Goal: Task Accomplishment & Management: Use online tool/utility

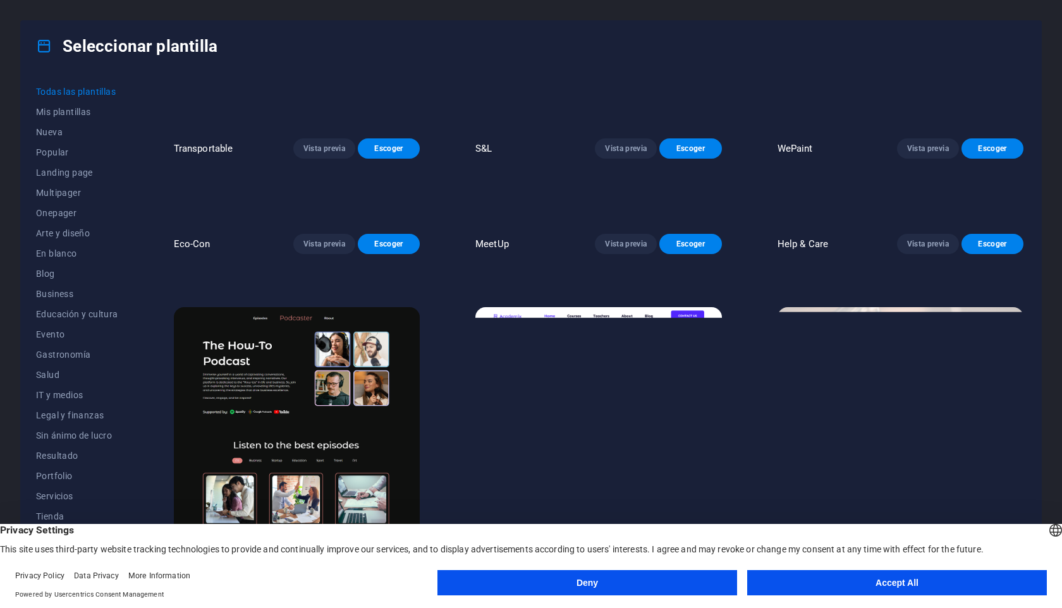
scroll to position [1446, 0]
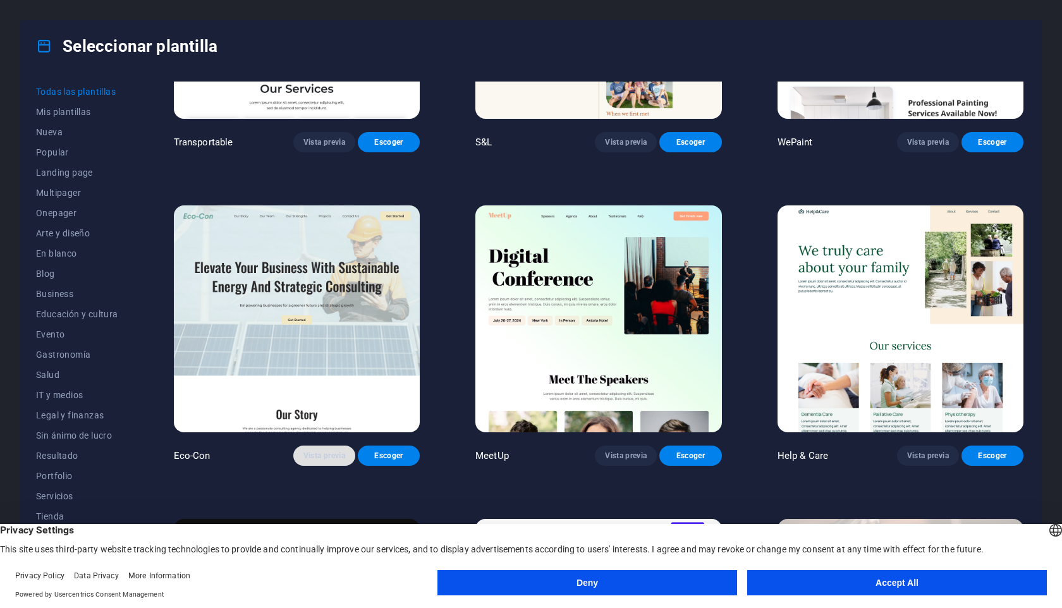
click at [309, 452] on button "Vista previa" at bounding box center [324, 456] width 62 height 20
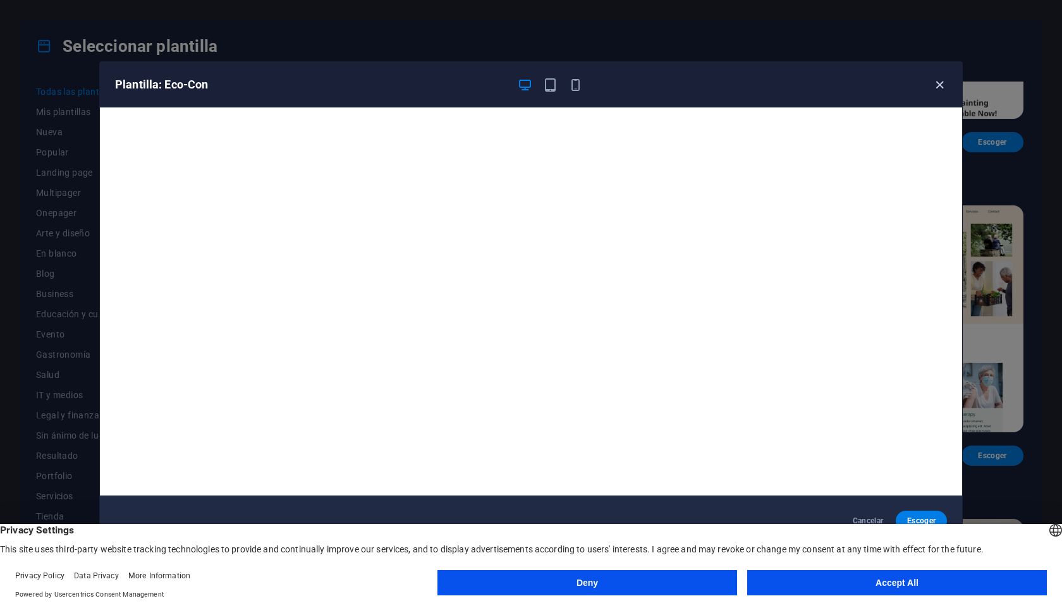
click at [942, 83] on icon "button" at bounding box center [940, 85] width 15 height 15
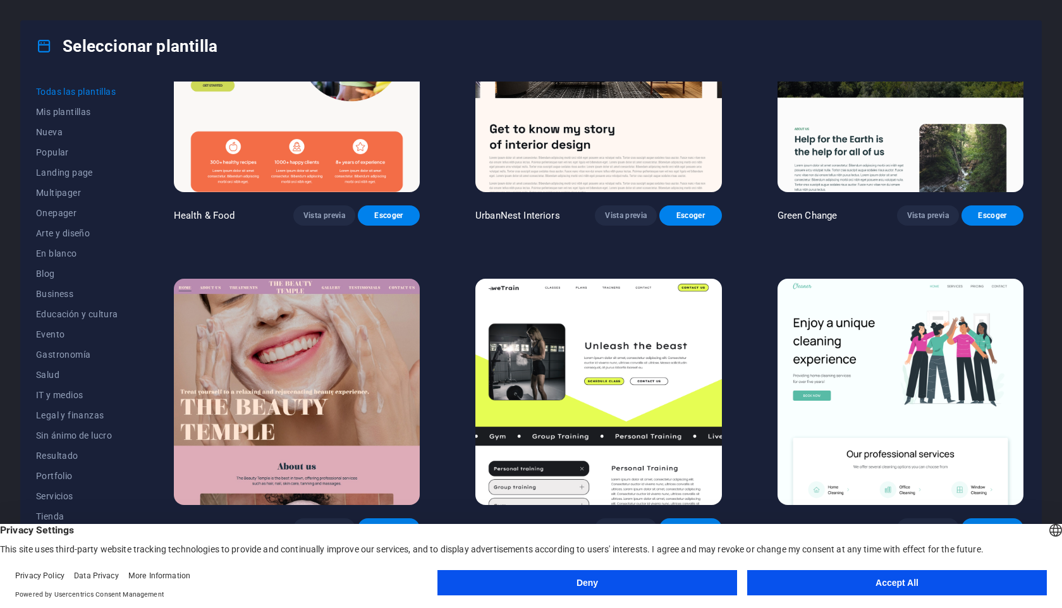
scroll to position [2351, 0]
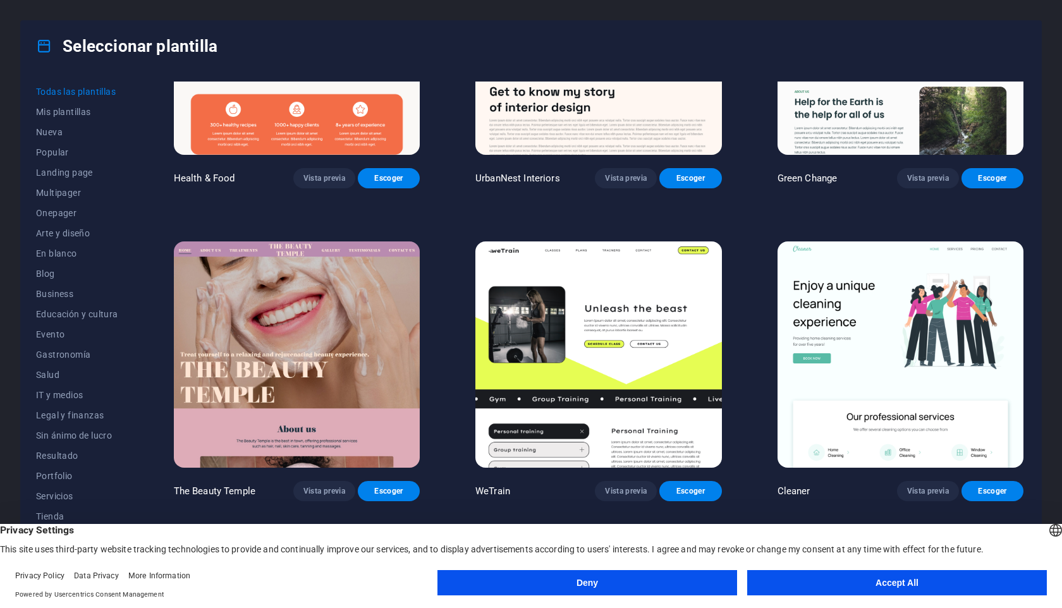
click at [618, 316] on img at bounding box center [598, 355] width 246 height 227
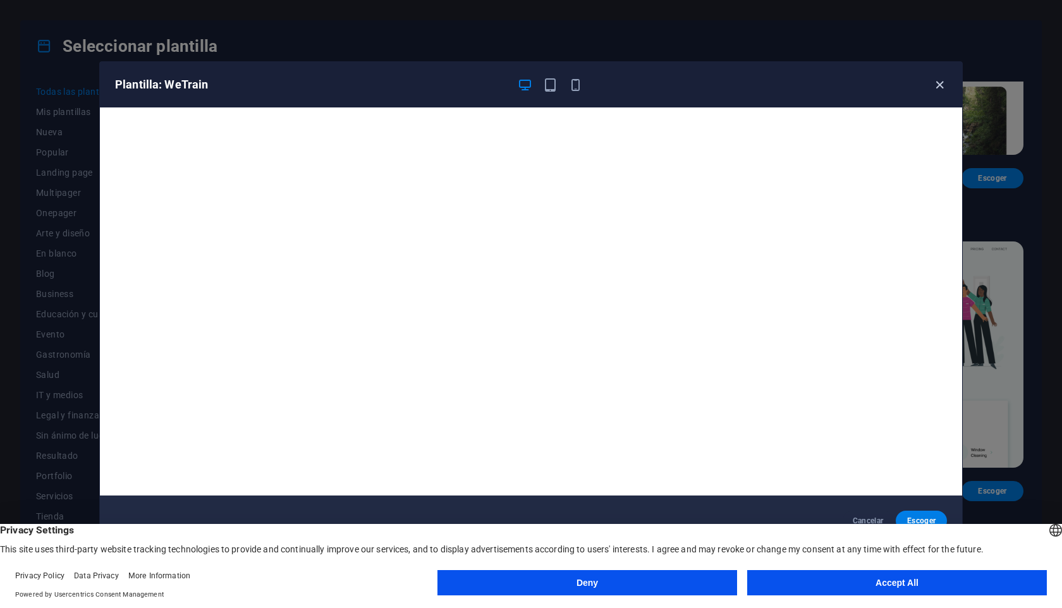
click at [945, 87] on icon "button" at bounding box center [940, 85] width 15 height 15
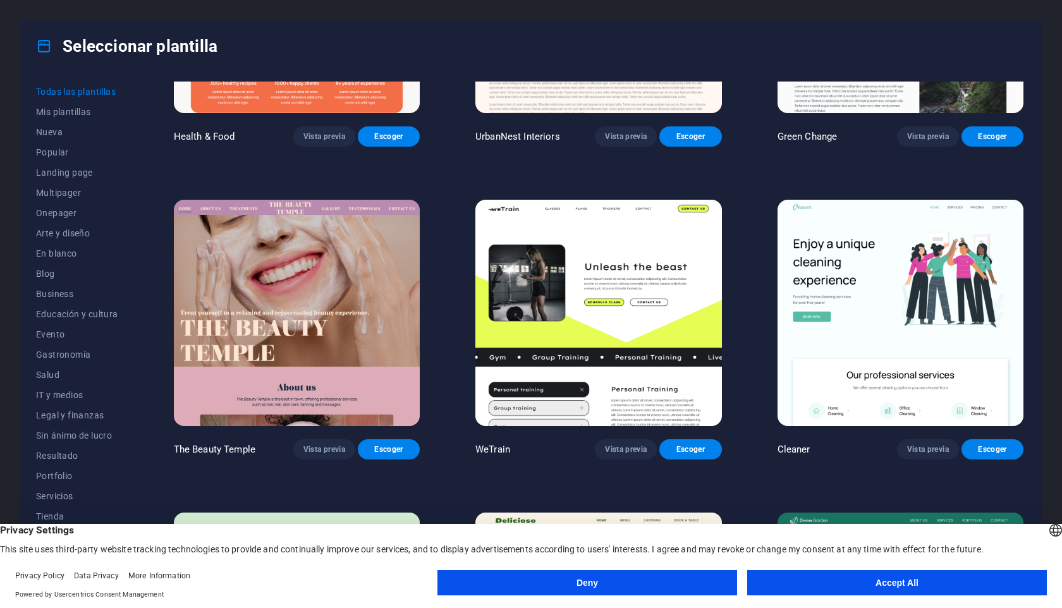
scroll to position [2393, 0]
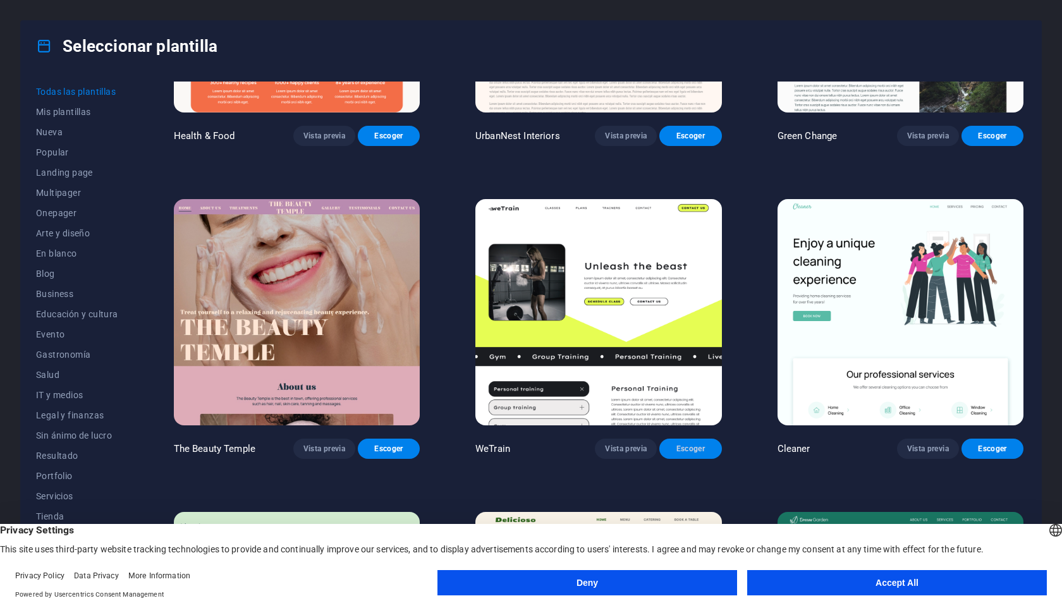
click at [680, 444] on span "Escoger" at bounding box center [691, 449] width 42 height 10
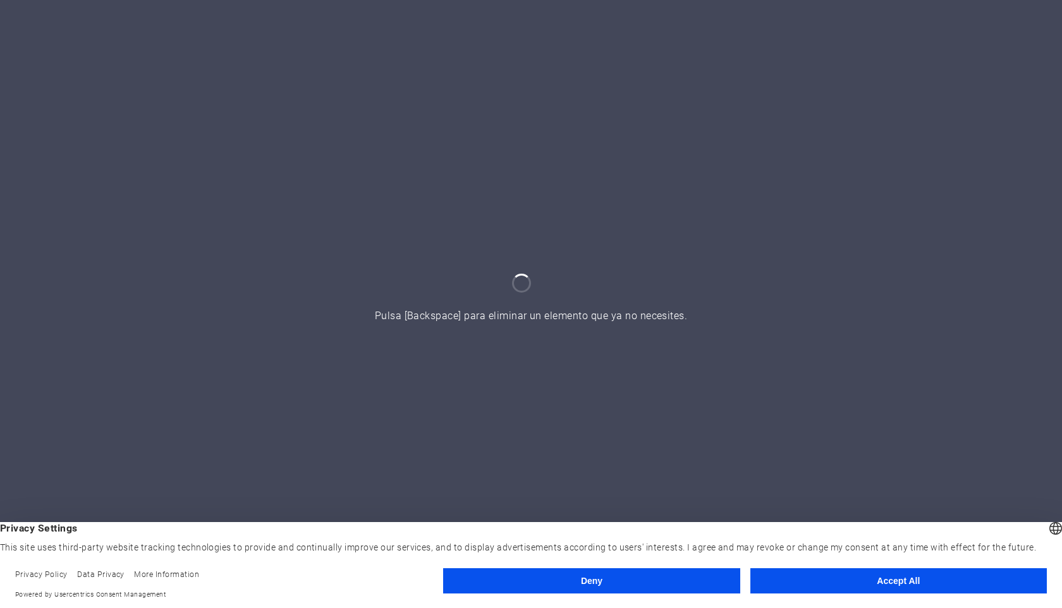
click at [924, 580] on button "Accept All" at bounding box center [899, 580] width 297 height 25
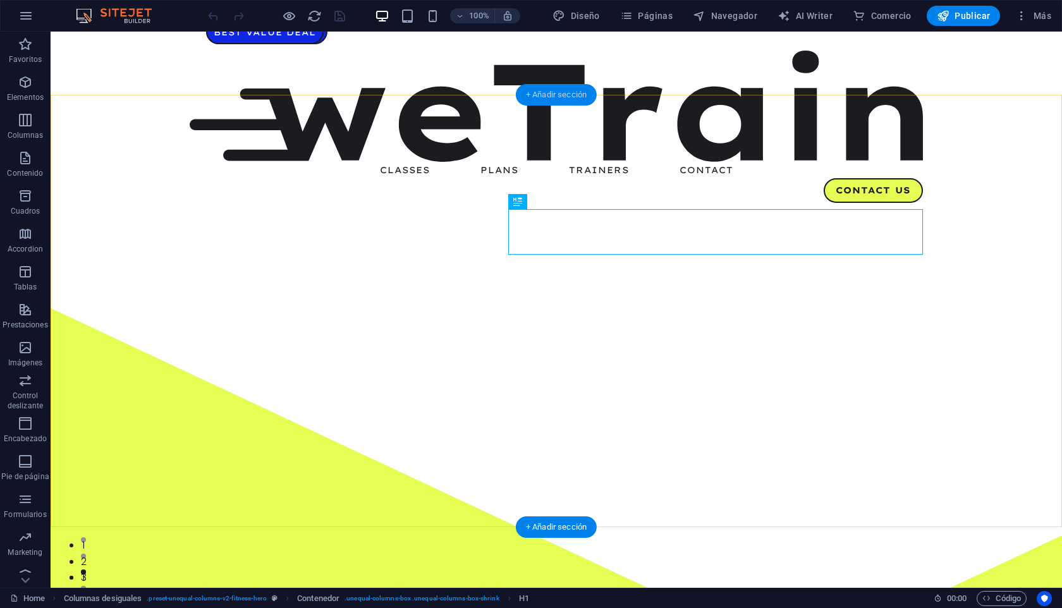
click at [551, 97] on div "+ Añadir sección" at bounding box center [556, 94] width 81 height 21
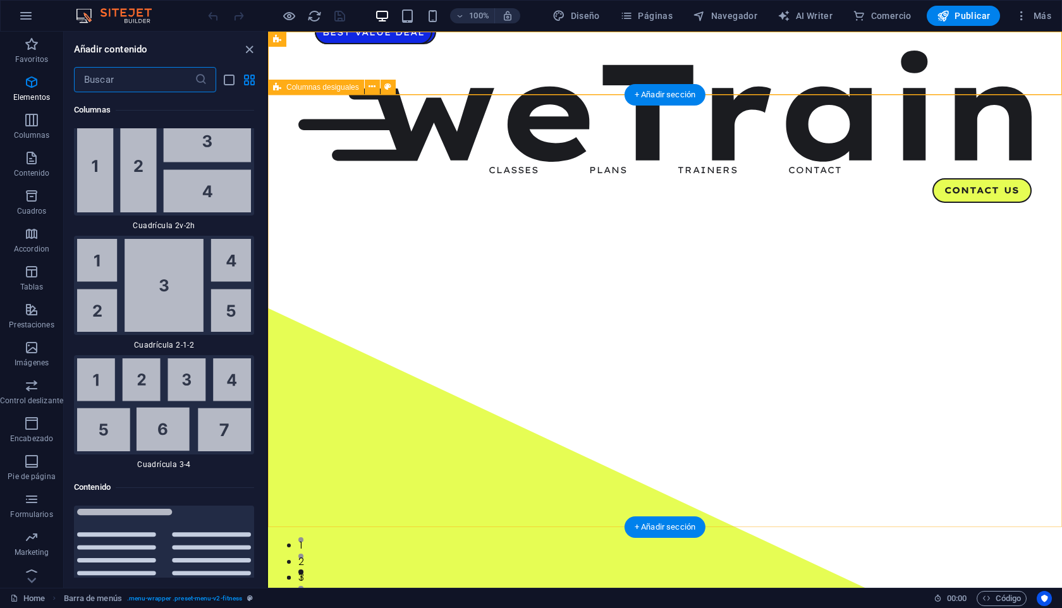
scroll to position [3872, 0]
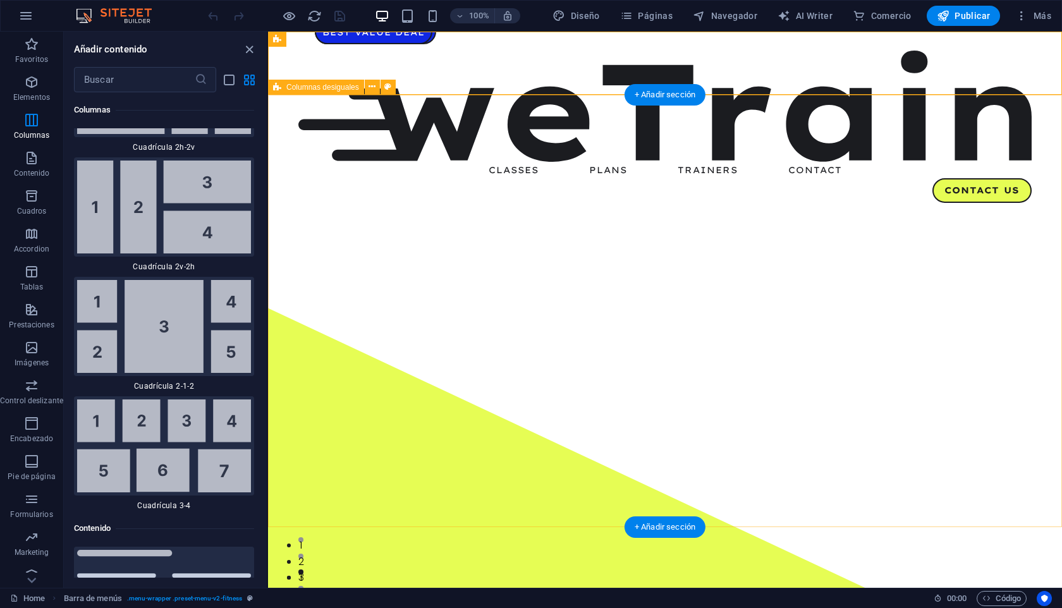
click at [373, 92] on icon at bounding box center [372, 86] width 7 height 13
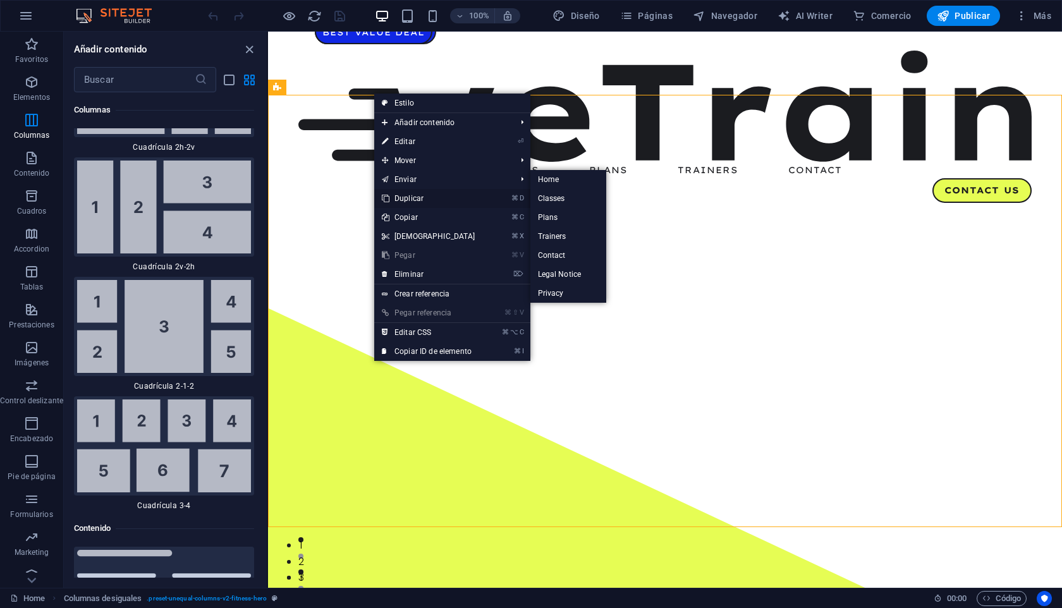
click at [403, 196] on link "⌘ D Duplicar" at bounding box center [428, 198] width 109 height 19
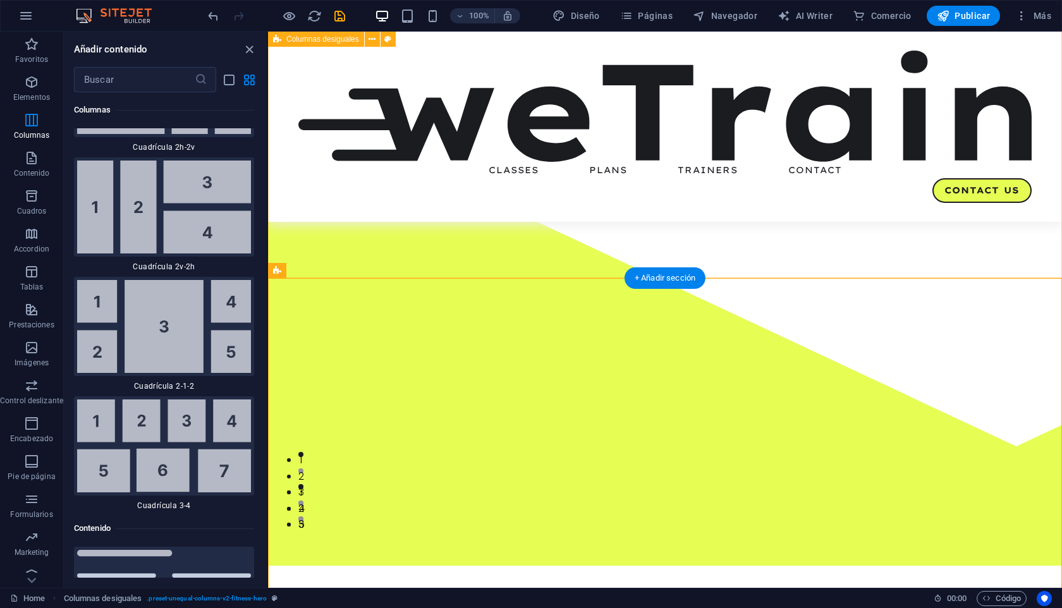
scroll to position [0, 0]
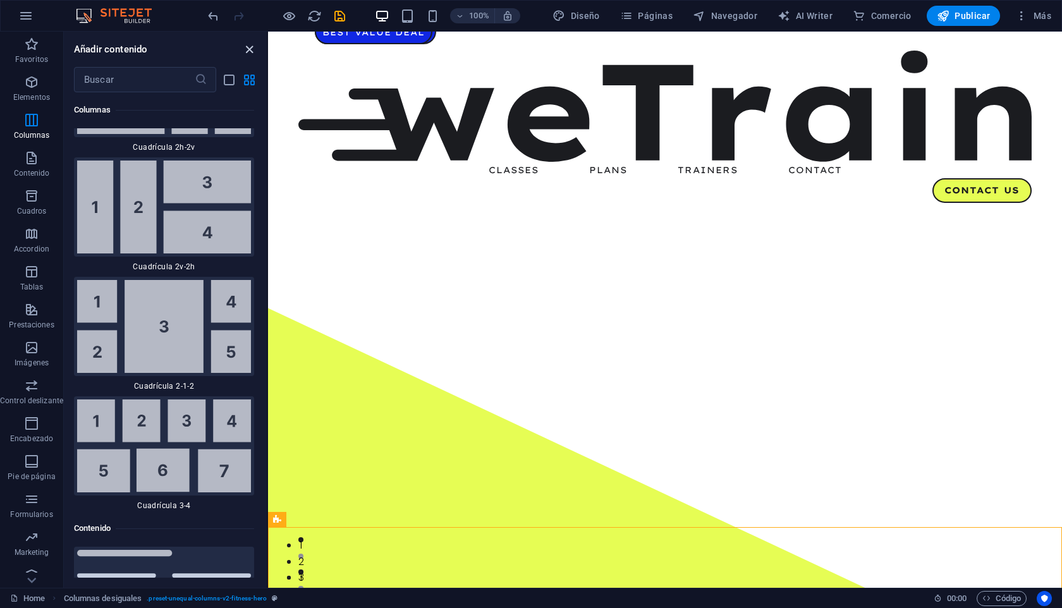
click at [244, 46] on icon "close panel" at bounding box center [249, 49] width 15 height 15
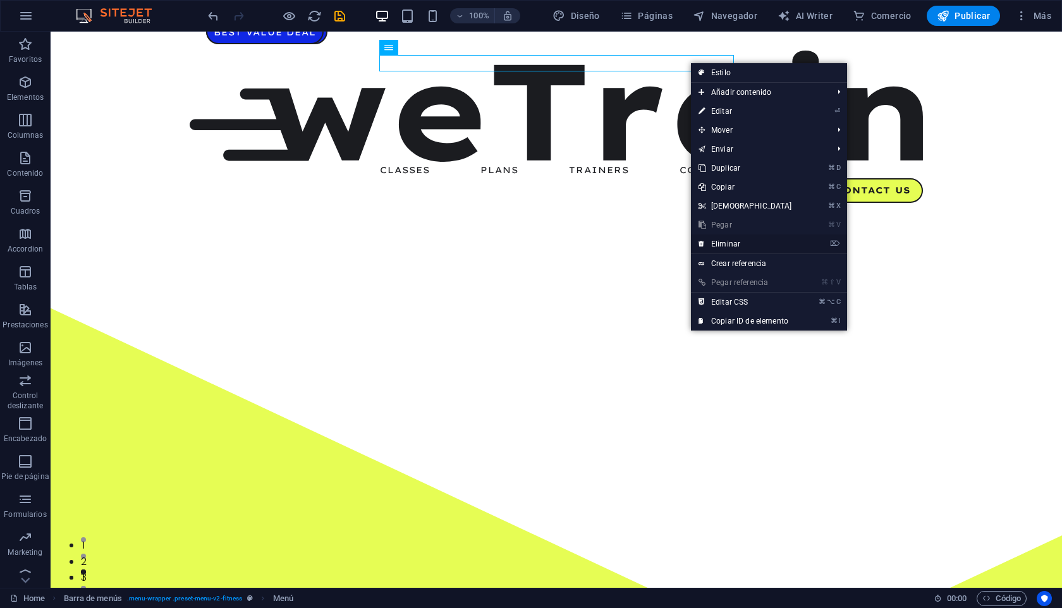
click at [723, 245] on link "⌦ Eliminar" at bounding box center [745, 244] width 109 height 19
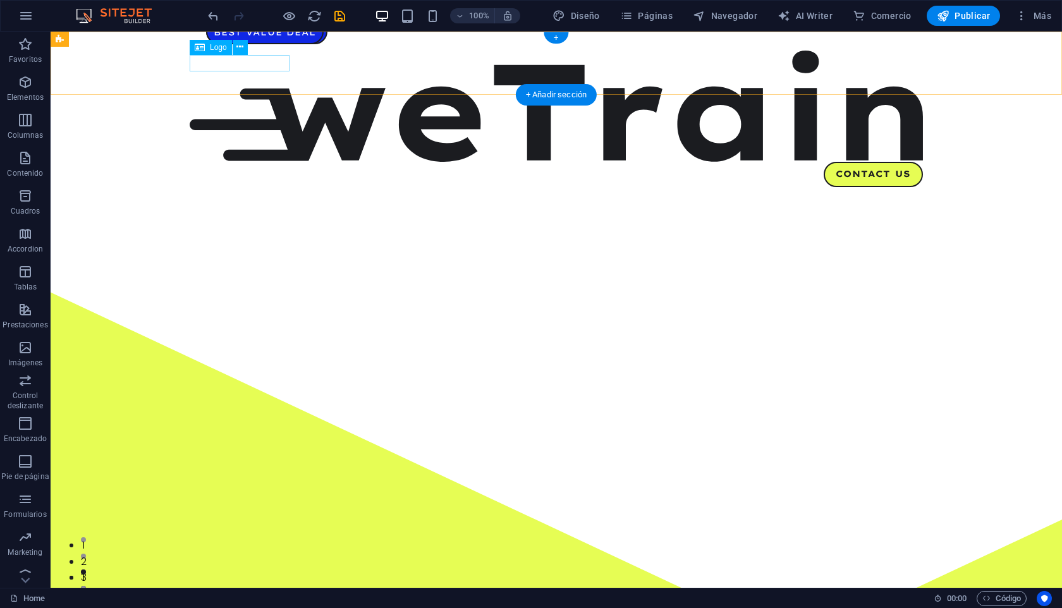
click at [273, 67] on div at bounding box center [556, 106] width 733 height 111
click at [259, 67] on div at bounding box center [556, 106] width 733 height 111
select select "%"
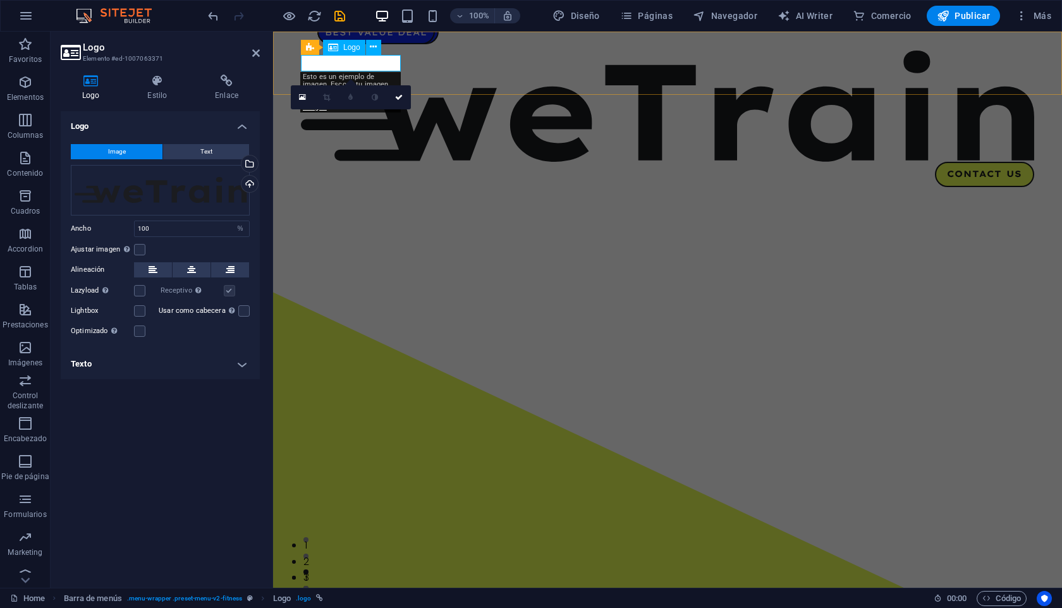
click at [345, 61] on div at bounding box center [667, 106] width 733 height 111
click at [334, 66] on div at bounding box center [667, 106] width 733 height 111
click at [346, 46] on span "Logo" at bounding box center [351, 48] width 17 height 8
click at [346, 65] on div at bounding box center [667, 106] width 733 height 111
click at [301, 97] on icon at bounding box center [302, 97] width 7 height 9
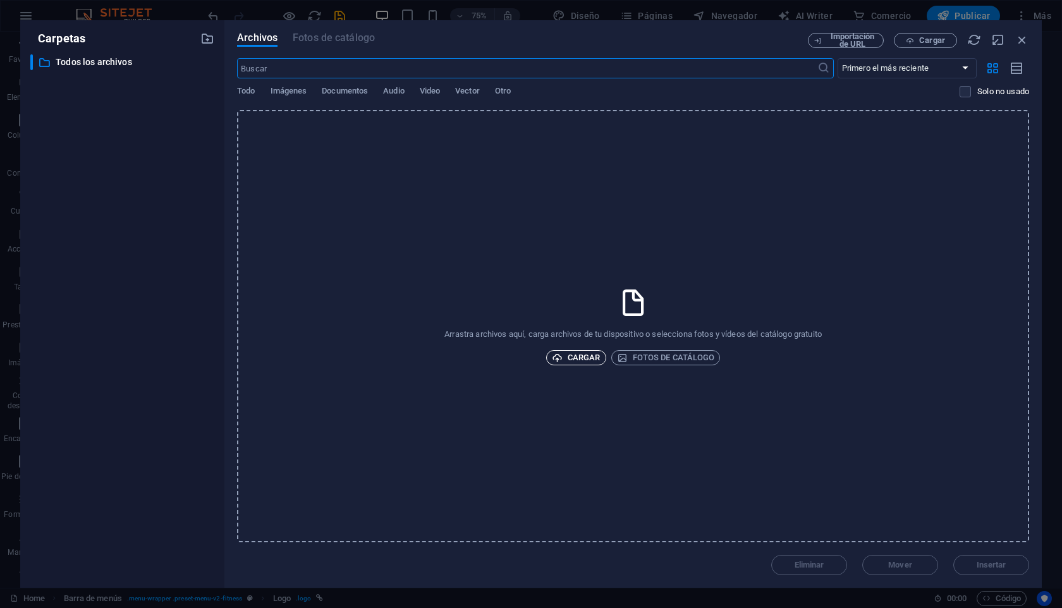
click at [586, 364] on span "Cargar" at bounding box center [576, 357] width 49 height 15
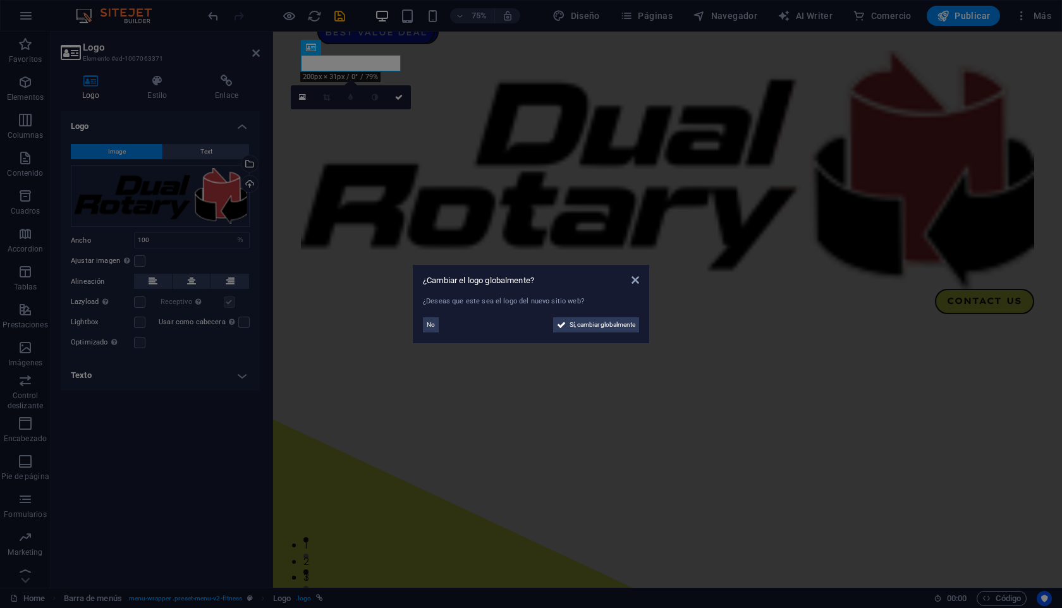
click at [721, 469] on aside "¿Cambiar el logo globalmente? ¿Deseas que este sea el logo del nuevo sitio web?…" at bounding box center [531, 304] width 1062 height 608
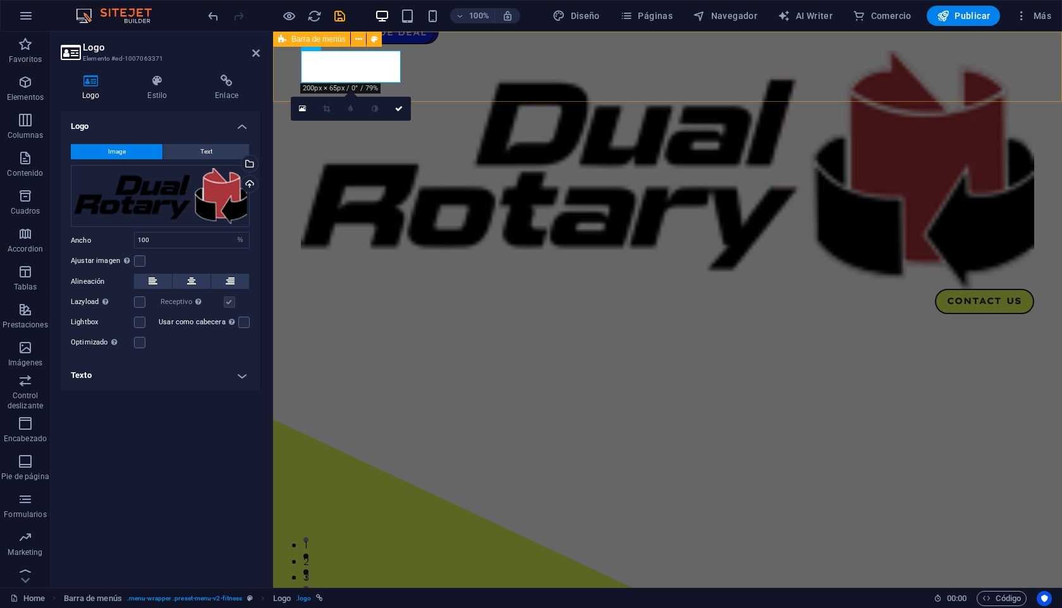
click at [463, 77] on div "Menu Contact Us" at bounding box center [667, 183] width 789 height 302
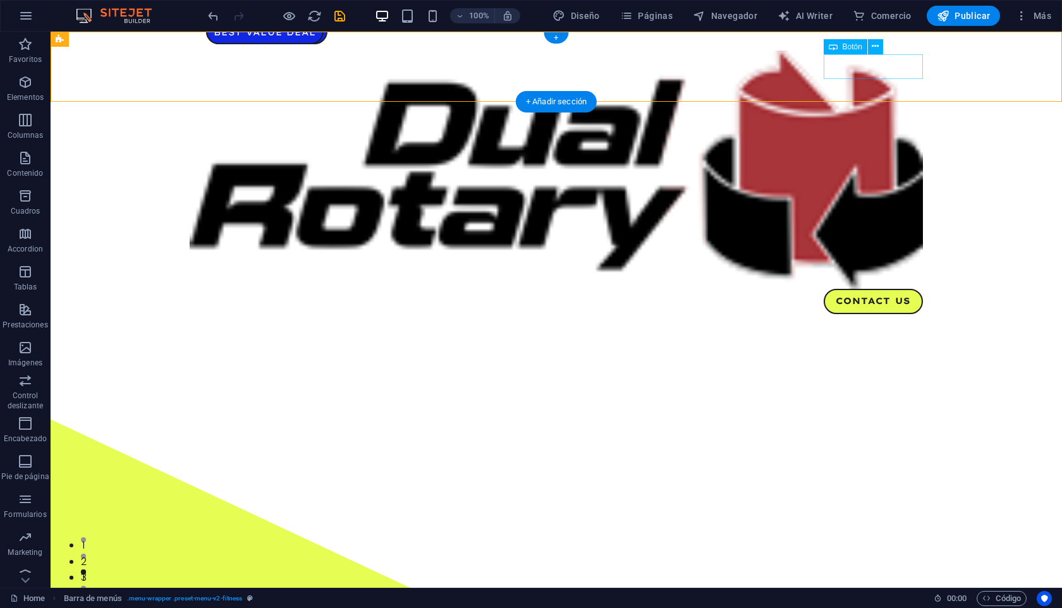
click at [867, 289] on div "Contact Us" at bounding box center [556, 301] width 733 height 25
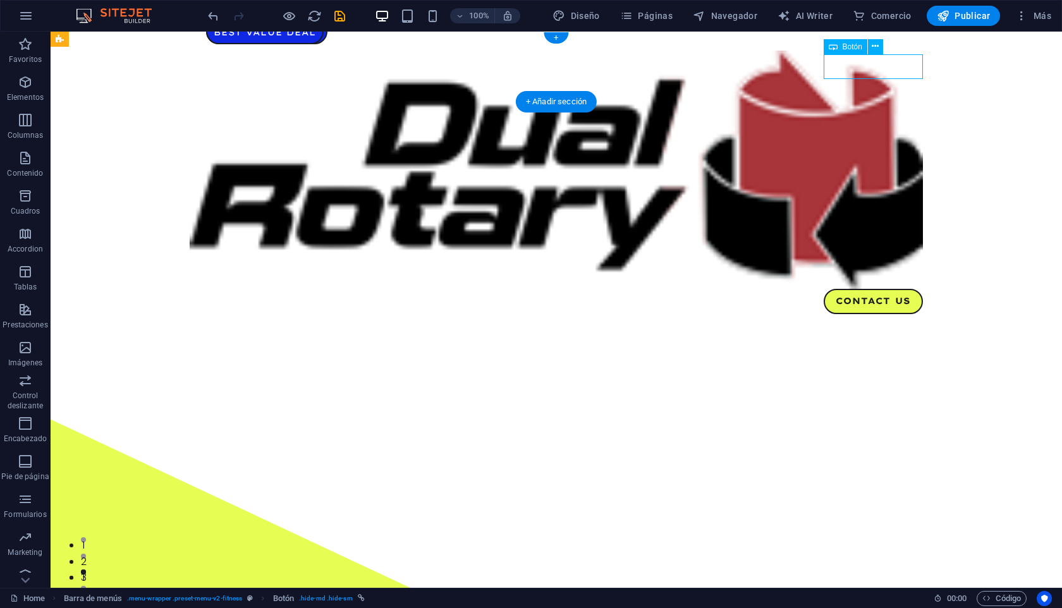
click at [849, 289] on div "Contact Us" at bounding box center [556, 301] width 733 height 25
click at [849, 49] on span "Botón" at bounding box center [853, 47] width 20 height 8
click at [837, 49] on icon at bounding box center [833, 46] width 9 height 15
click at [614, 49] on div "Menu Contact Us" at bounding box center [557, 183] width 1012 height 302
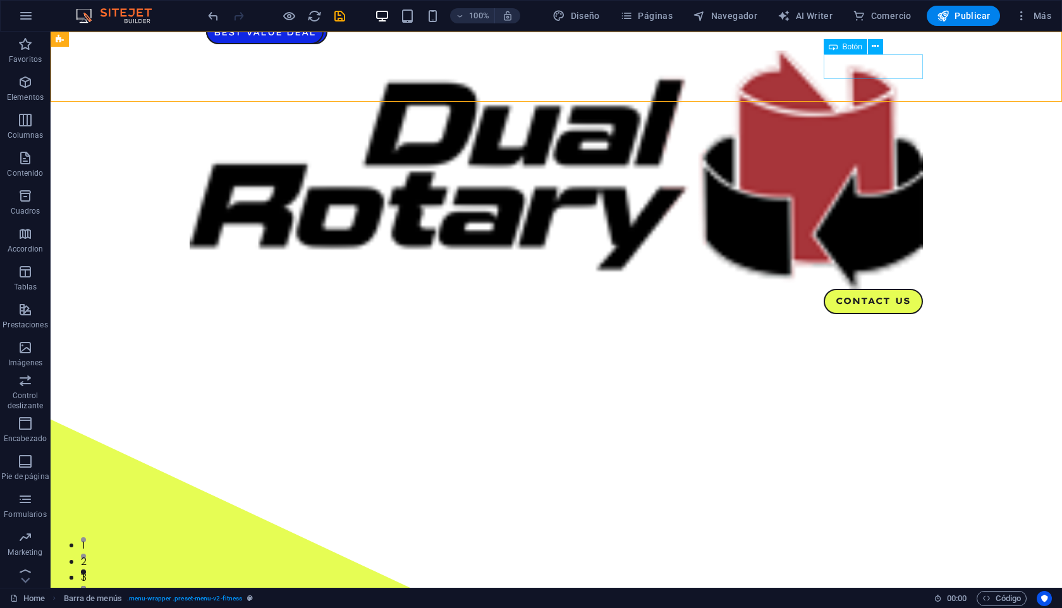
click at [843, 40] on div "Botón" at bounding box center [846, 46] width 44 height 15
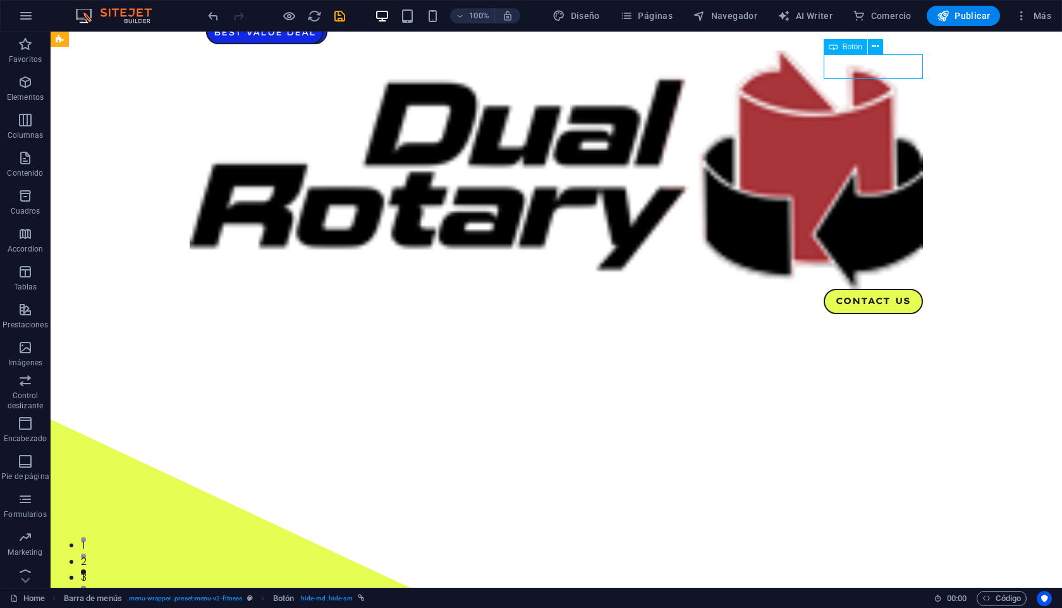
click at [843, 46] on span "Botón" at bounding box center [853, 47] width 20 height 8
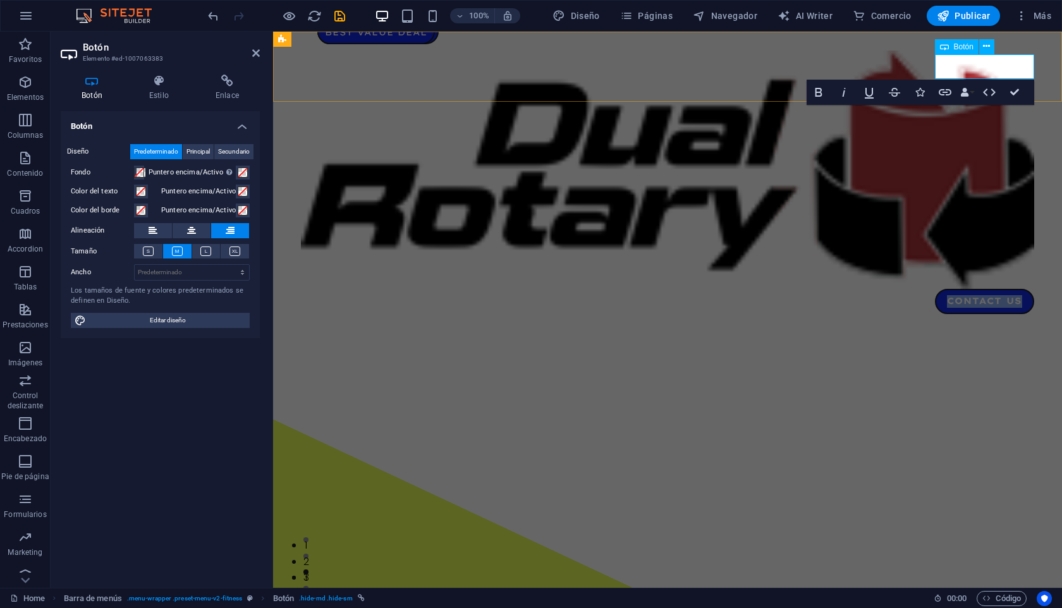
click at [1031, 289] on link "Contact Us" at bounding box center [984, 301] width 99 height 25
click at [967, 44] on span "Botón" at bounding box center [964, 47] width 20 height 8
click at [147, 249] on icon at bounding box center [148, 251] width 11 height 9
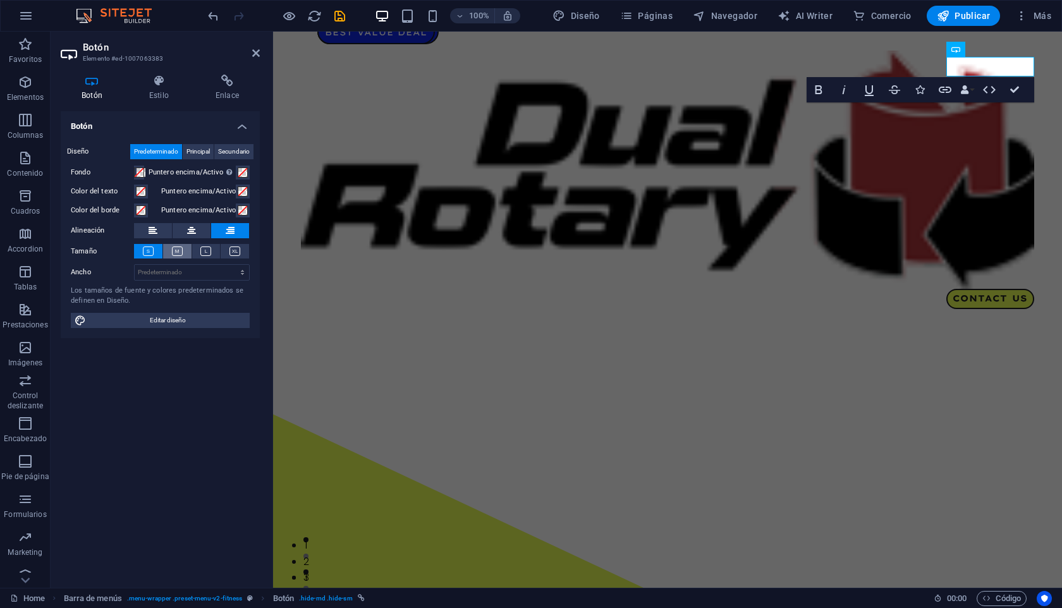
click at [183, 248] on button at bounding box center [177, 251] width 28 height 15
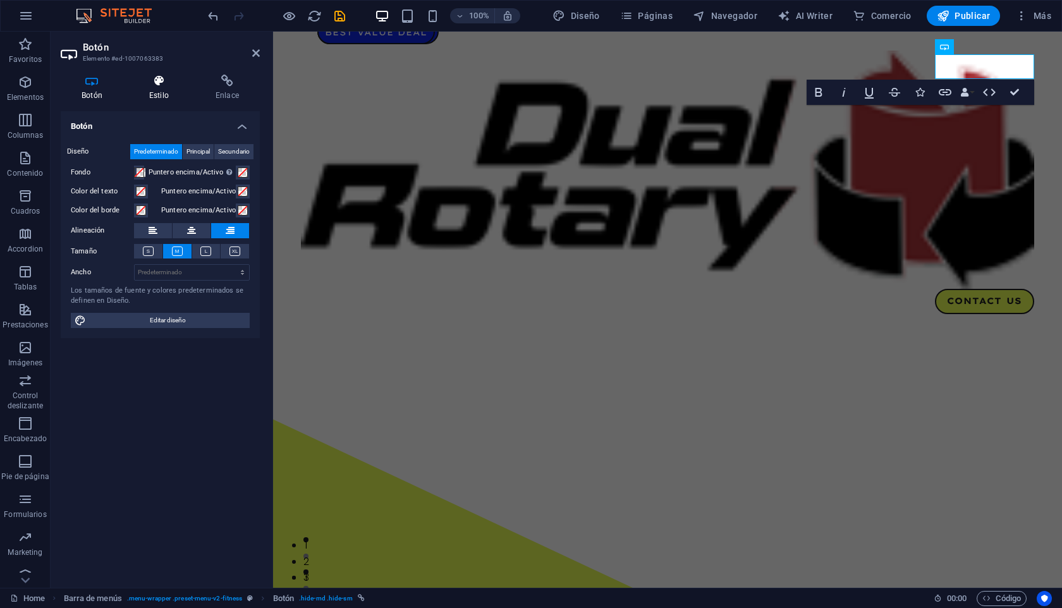
click at [156, 88] on h4 "Estilo" at bounding box center [161, 88] width 66 height 27
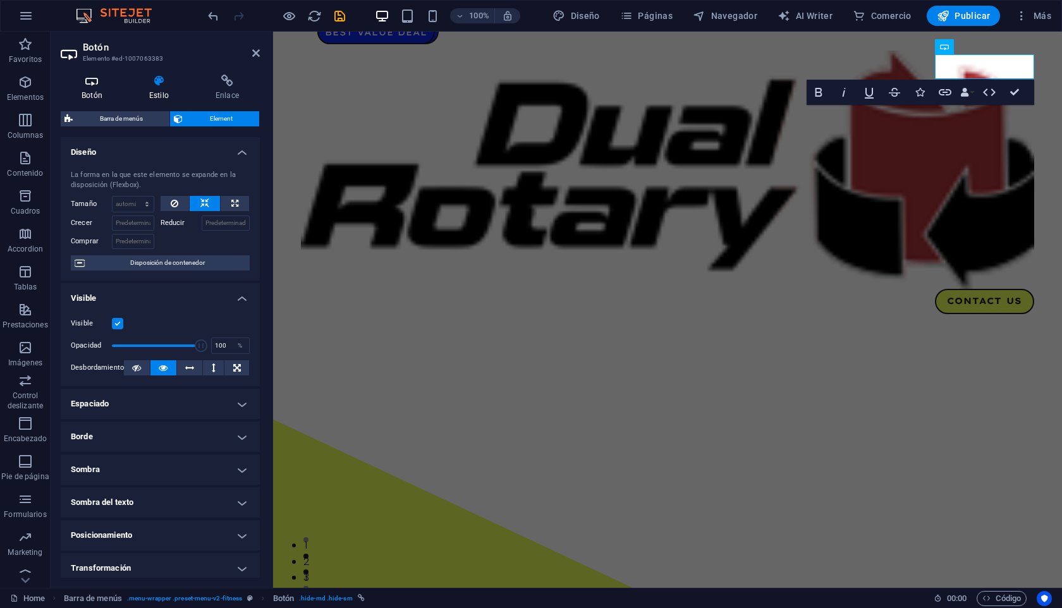
click at [93, 88] on h4 "Botón" at bounding box center [95, 88] width 68 height 27
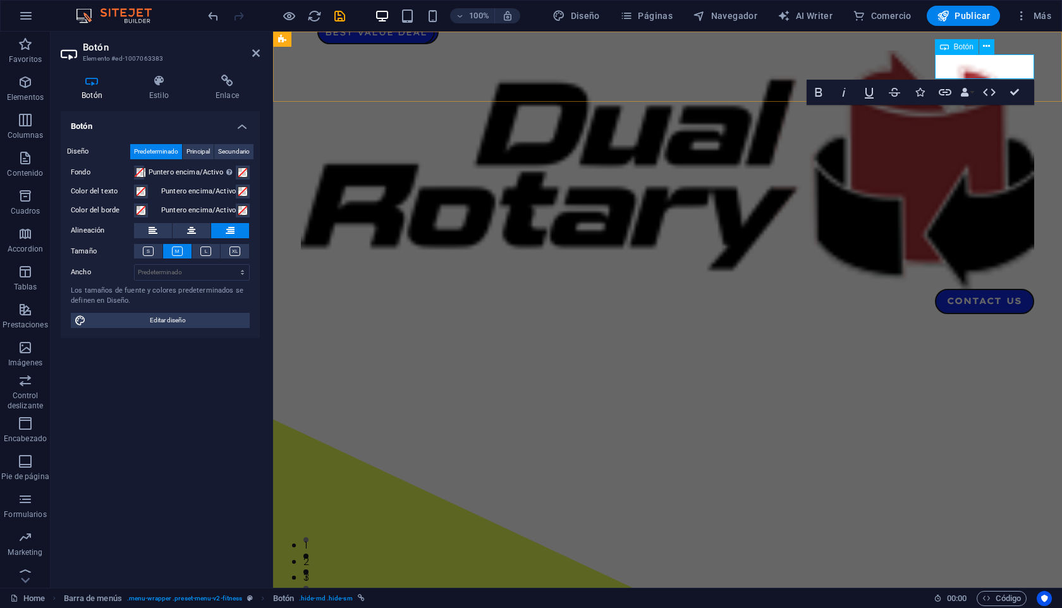
click at [995, 289] on link "Contact Us" at bounding box center [984, 301] width 99 height 25
click at [1012, 289] on link "Contact Us" at bounding box center [984, 301] width 99 height 25
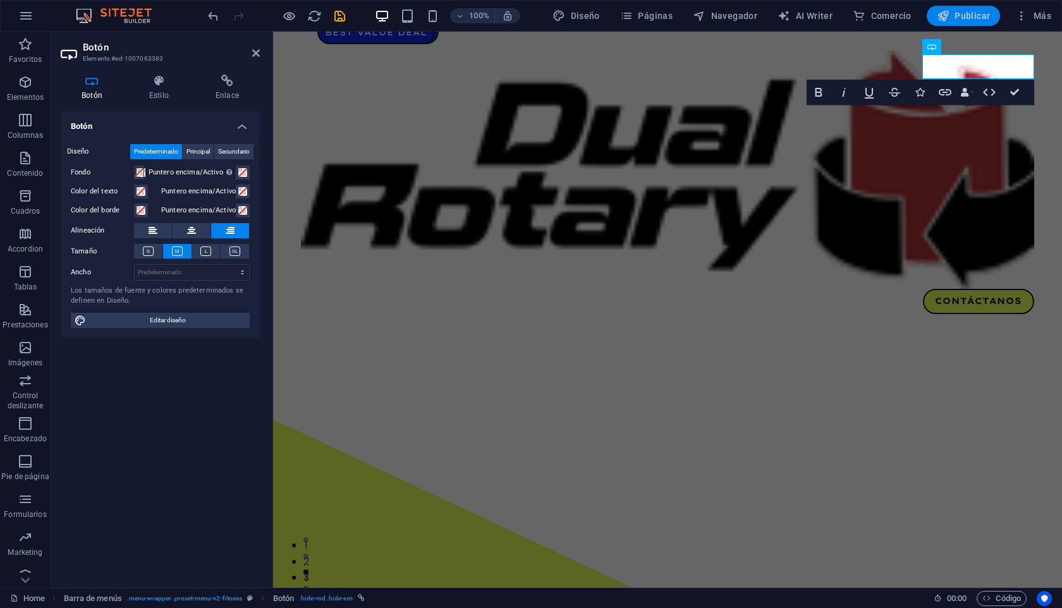
click at [955, 11] on span "Publicar" at bounding box center [964, 15] width 54 height 13
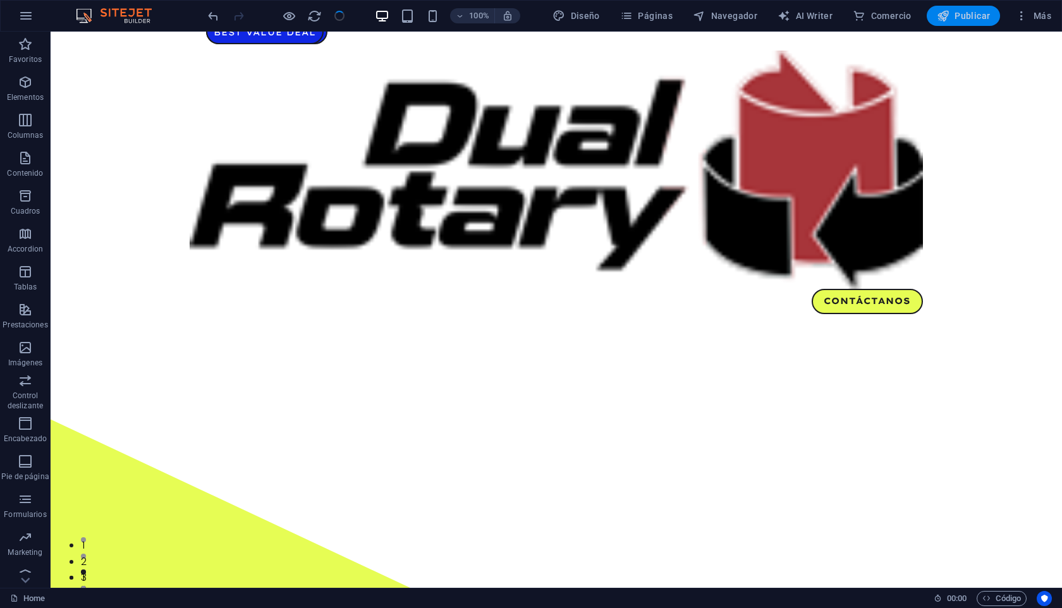
click at [961, 20] on span "Publicar" at bounding box center [964, 15] width 54 height 13
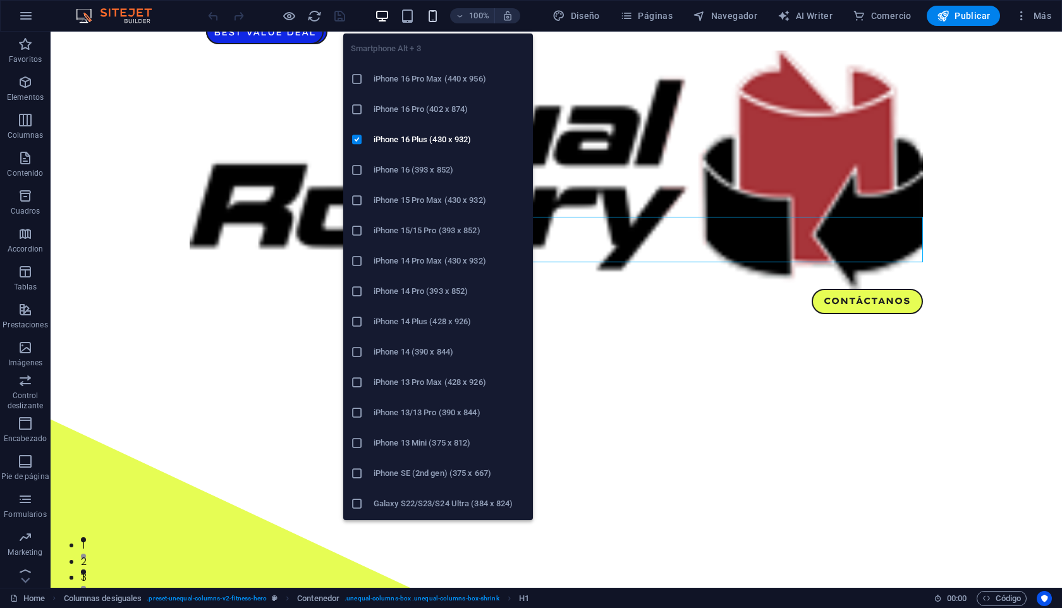
click at [436, 16] on icon "button" at bounding box center [433, 16] width 15 height 15
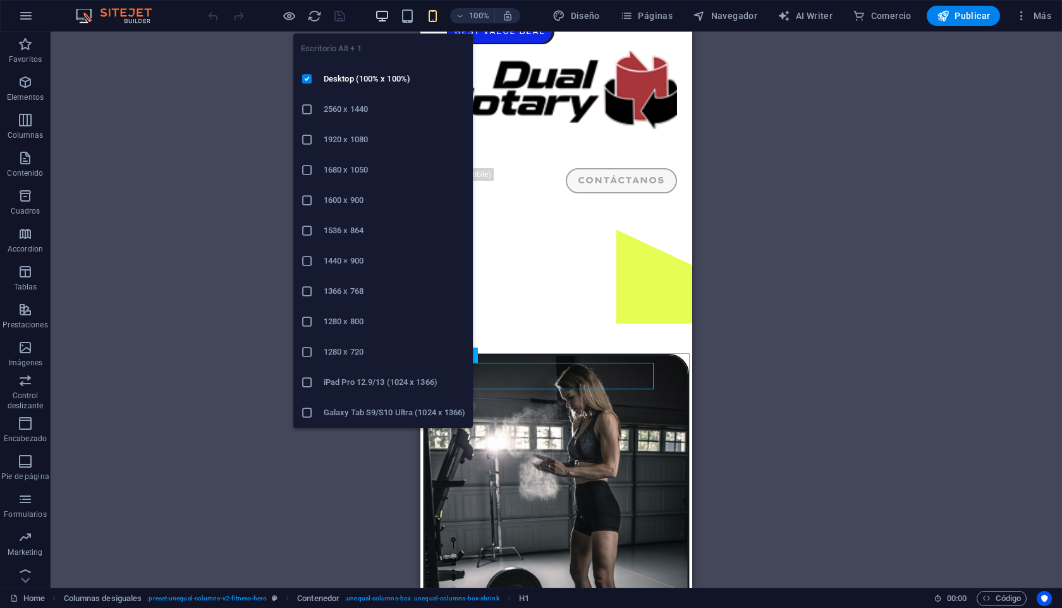
click at [381, 16] on icon "button" at bounding box center [382, 16] width 15 height 15
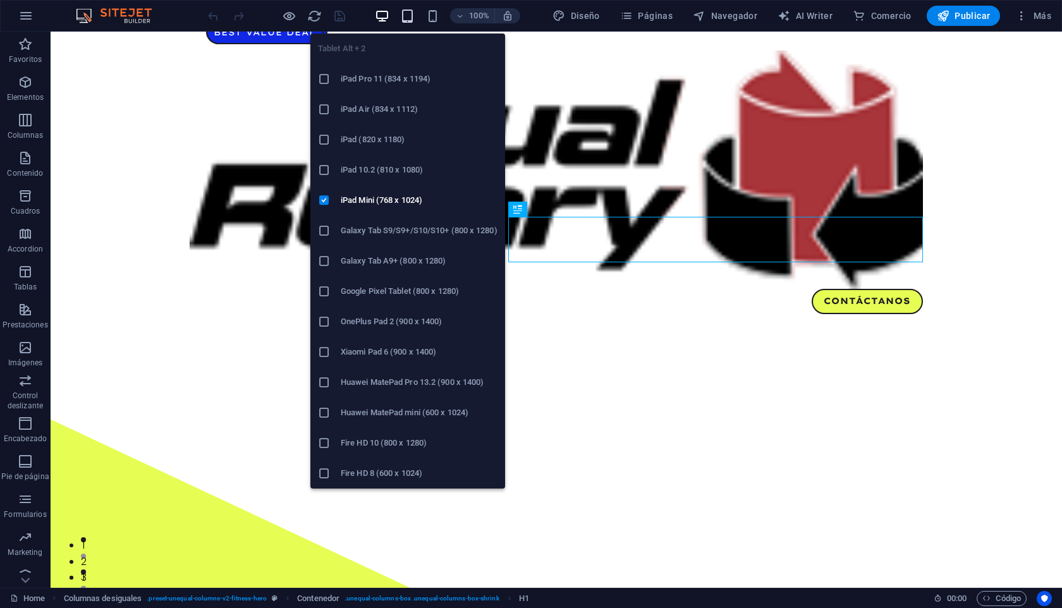
click at [409, 16] on icon "button" at bounding box center [407, 16] width 15 height 15
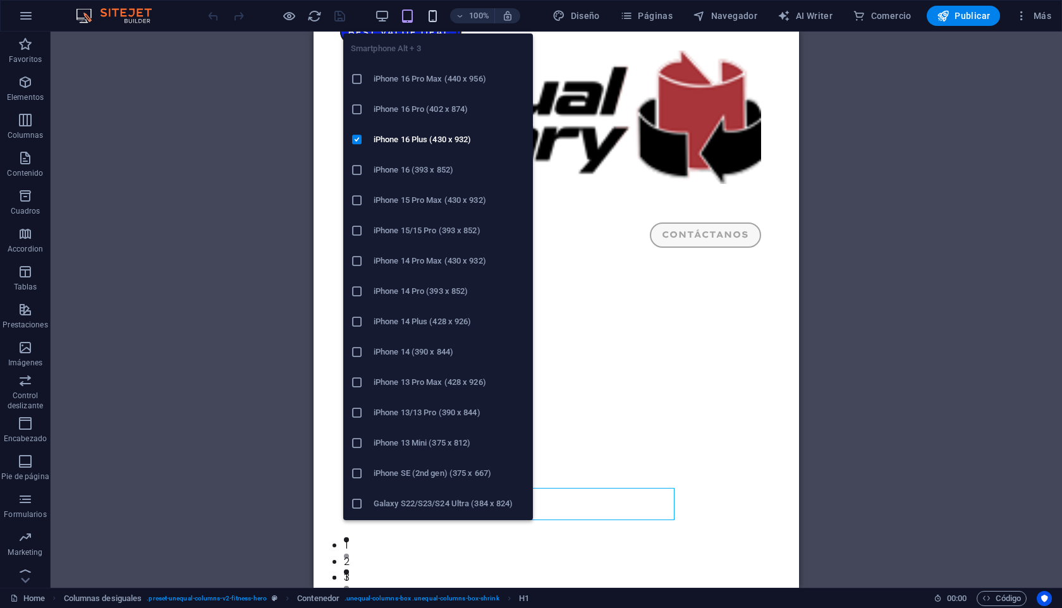
click at [433, 16] on icon "button" at bounding box center [433, 16] width 15 height 15
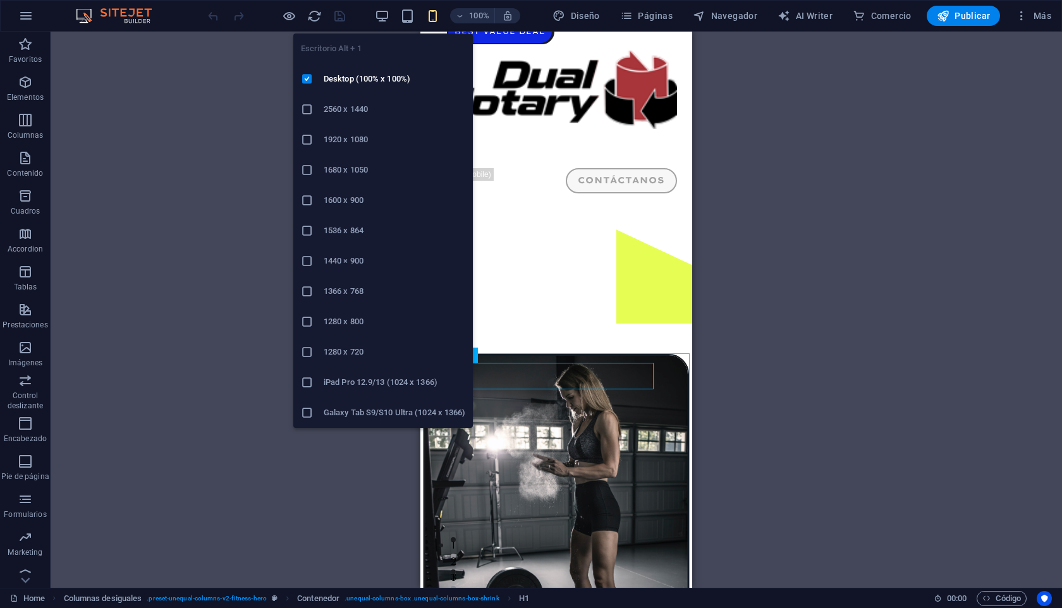
click at [381, 8] on div "100%" at bounding box center [447, 16] width 146 height 20
click at [381, 15] on icon "button" at bounding box center [382, 16] width 15 height 15
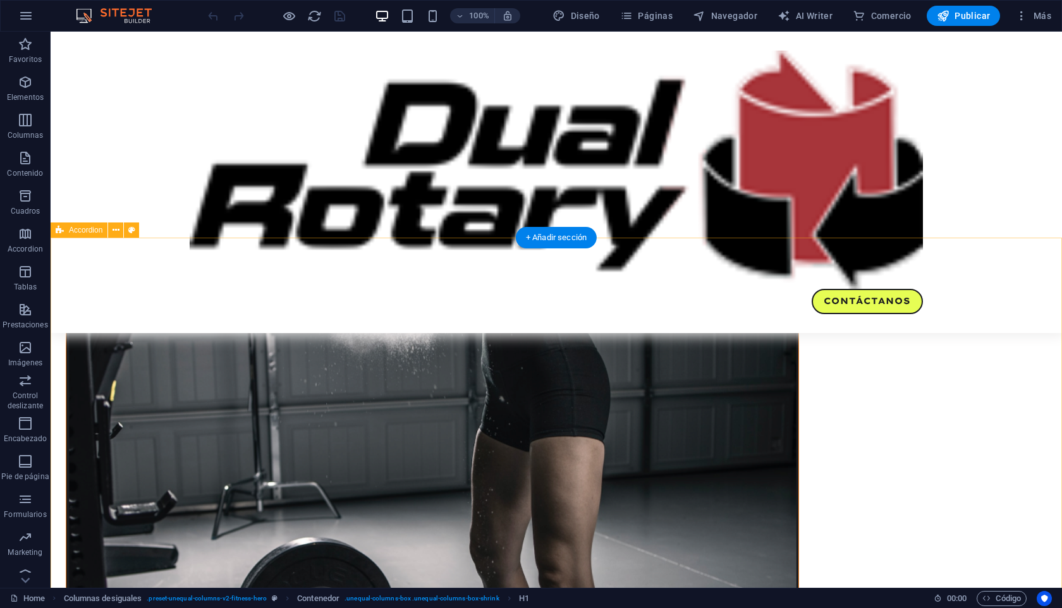
scroll to position [788, 0]
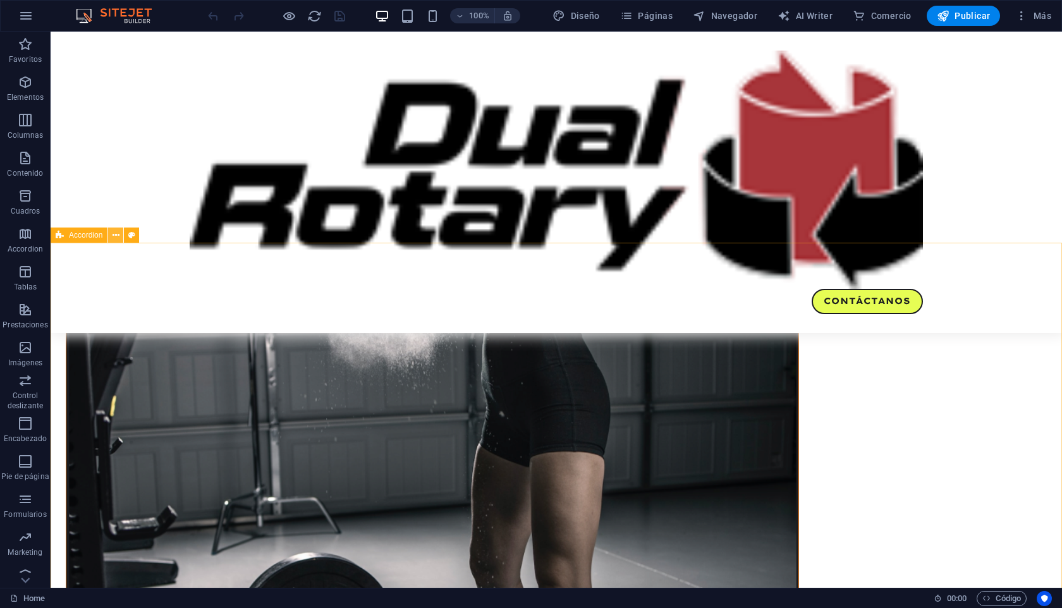
click at [116, 238] on icon at bounding box center [116, 235] width 7 height 13
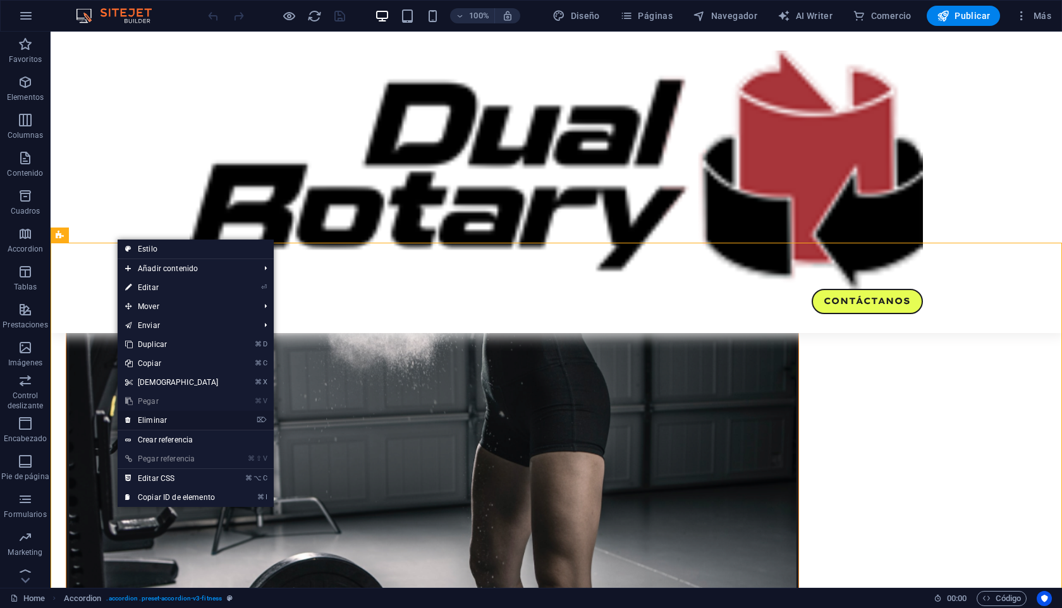
click at [150, 421] on link "⌦ Eliminar" at bounding box center [172, 420] width 109 height 19
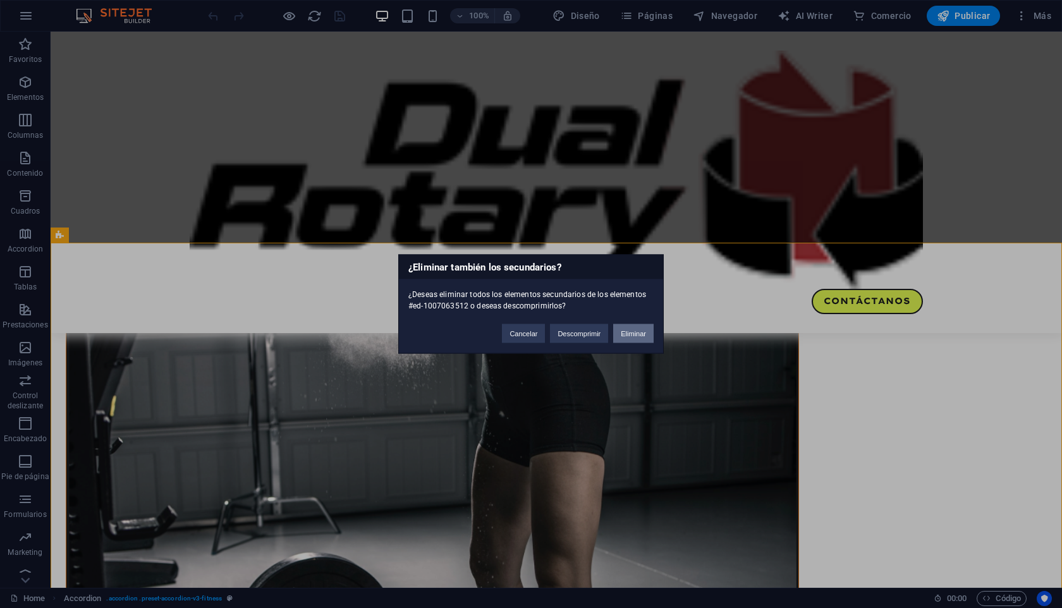
click at [638, 335] on button "Eliminar" at bounding box center [633, 333] width 40 height 19
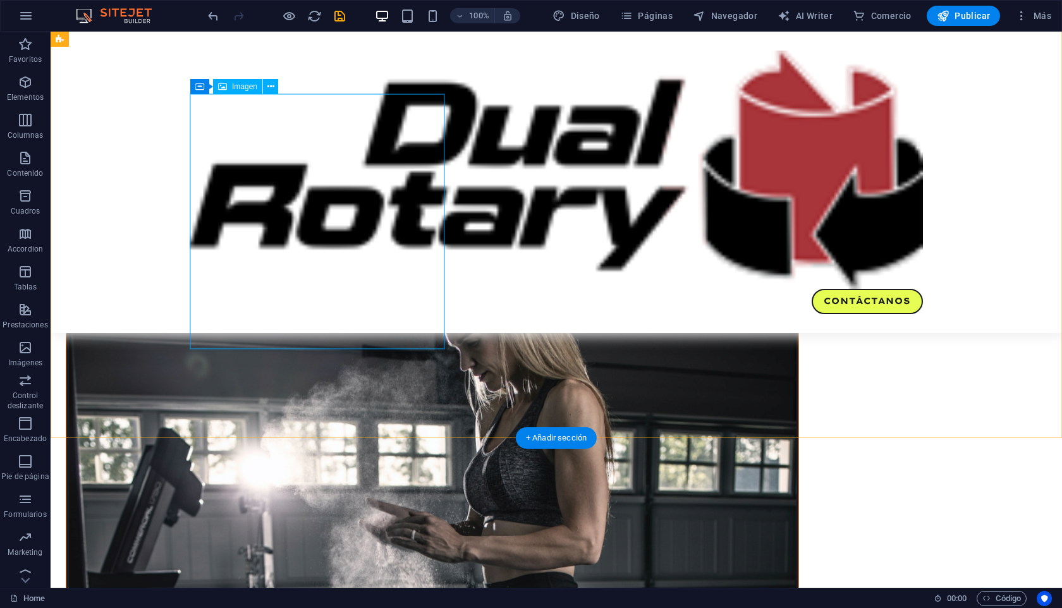
scroll to position [538, 0]
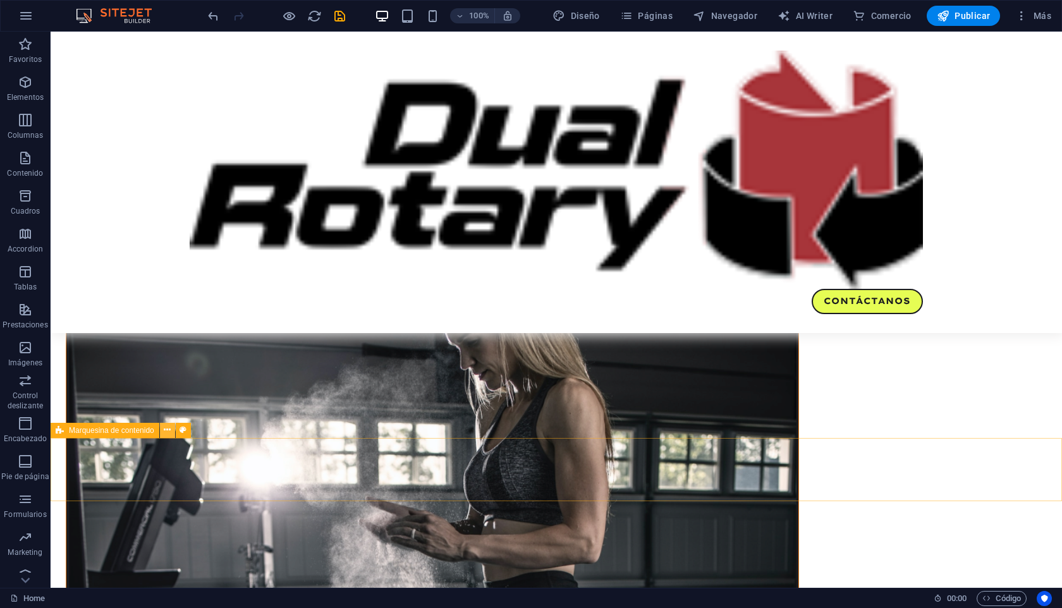
click at [166, 431] on icon at bounding box center [167, 430] width 7 height 13
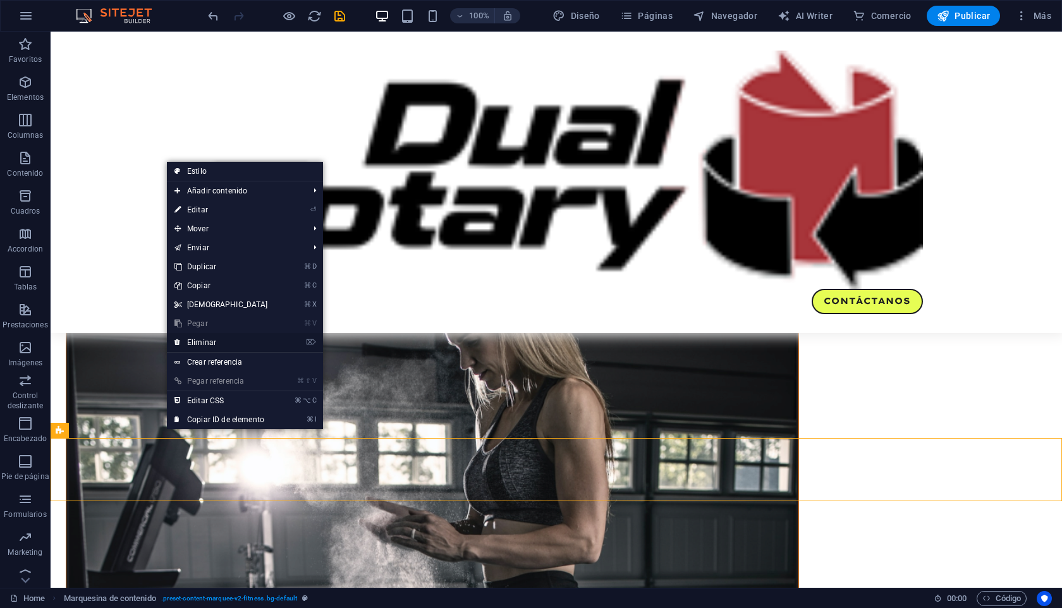
click at [199, 344] on link "⌦ Eliminar" at bounding box center [221, 342] width 109 height 19
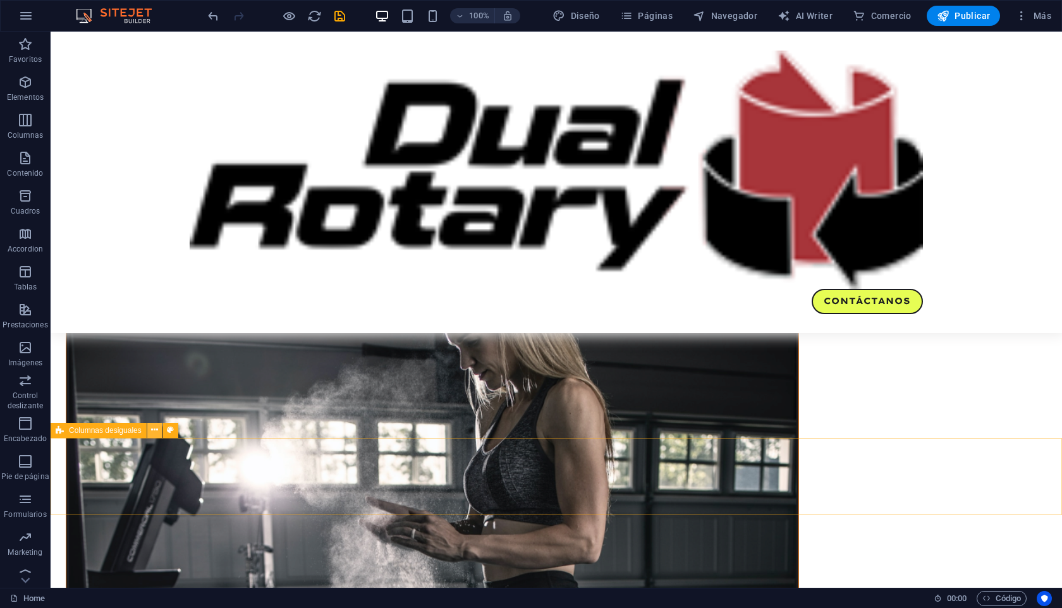
click at [157, 433] on icon at bounding box center [154, 430] width 7 height 13
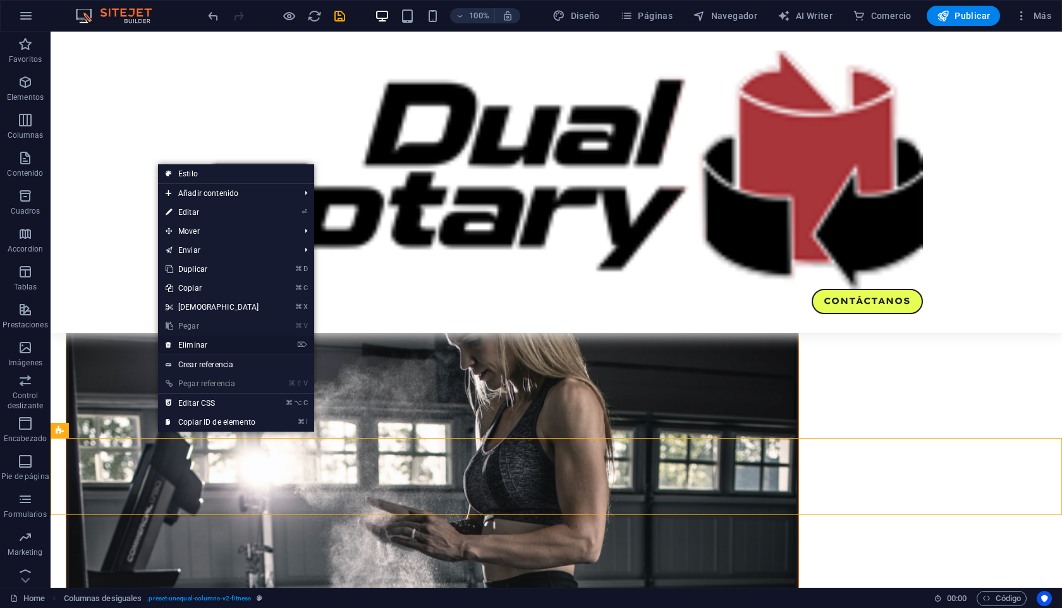
click at [188, 343] on link "⌦ Eliminar" at bounding box center [212, 345] width 109 height 19
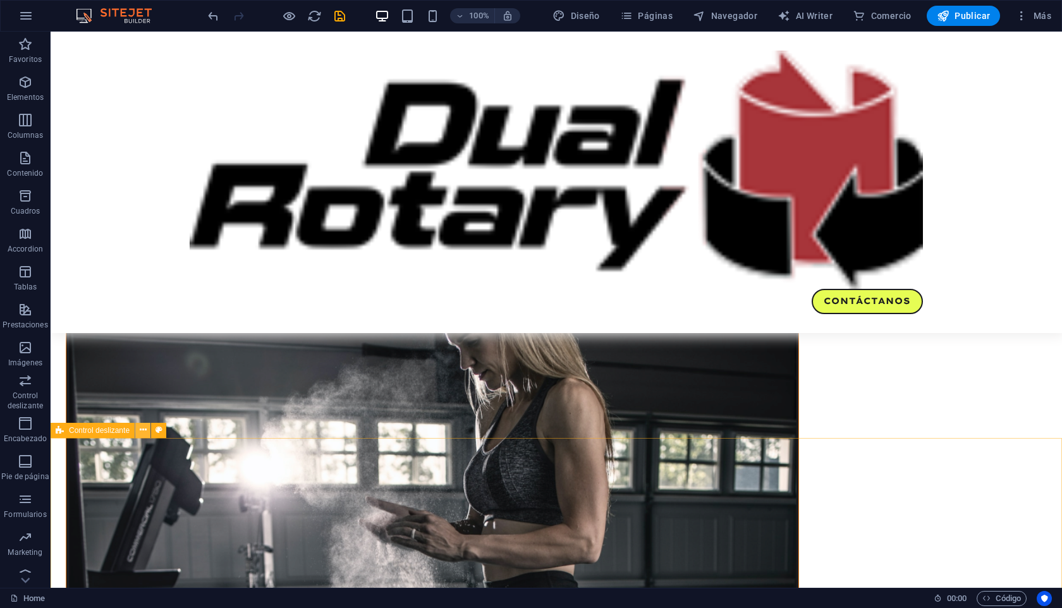
click at [144, 432] on icon at bounding box center [143, 430] width 7 height 13
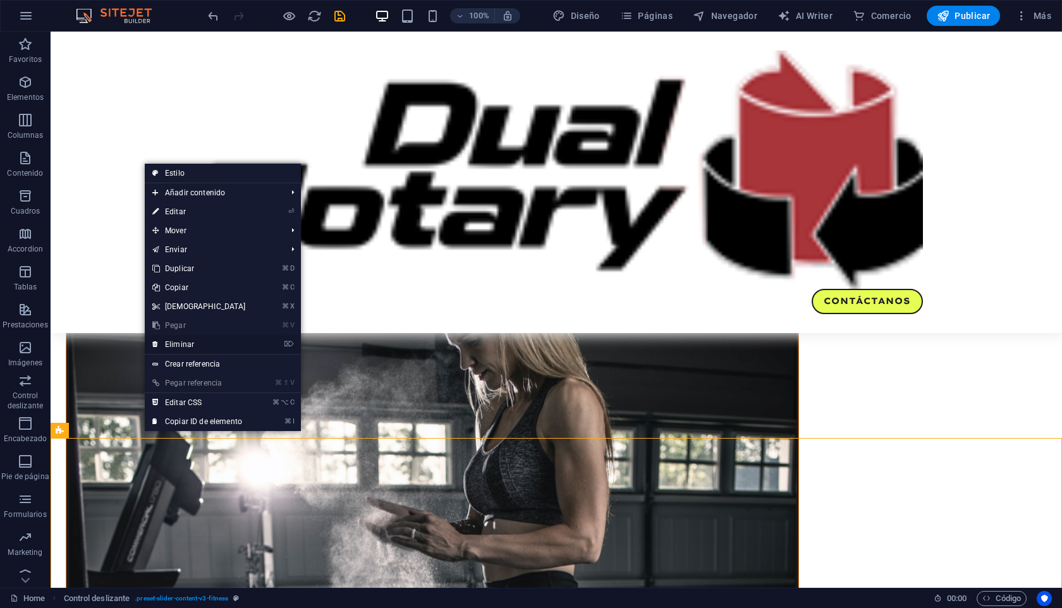
click at [176, 346] on link "⌦ Eliminar" at bounding box center [199, 344] width 109 height 19
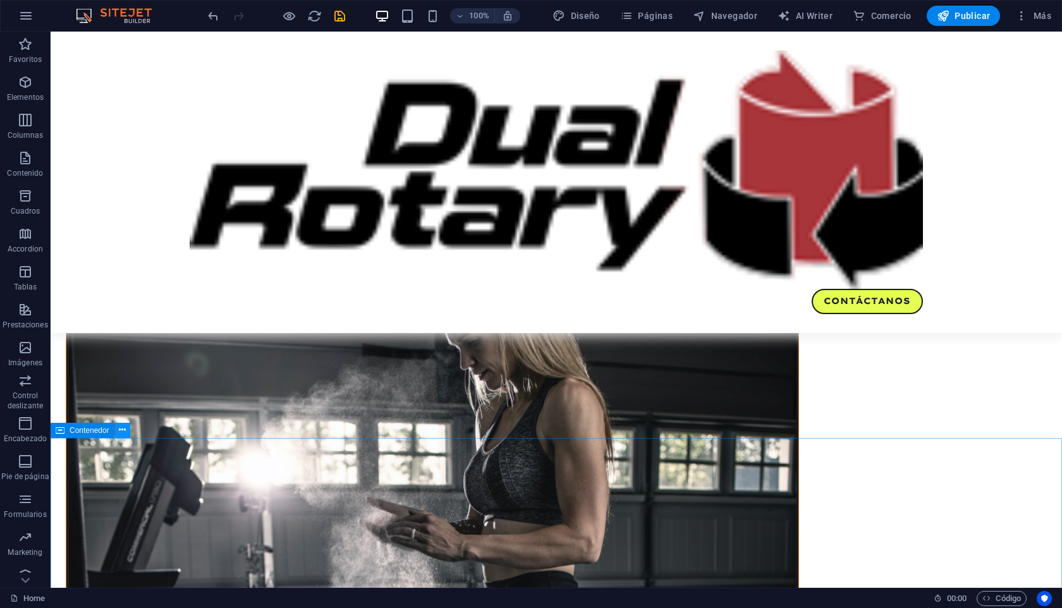
click at [116, 431] on button at bounding box center [122, 430] width 15 height 15
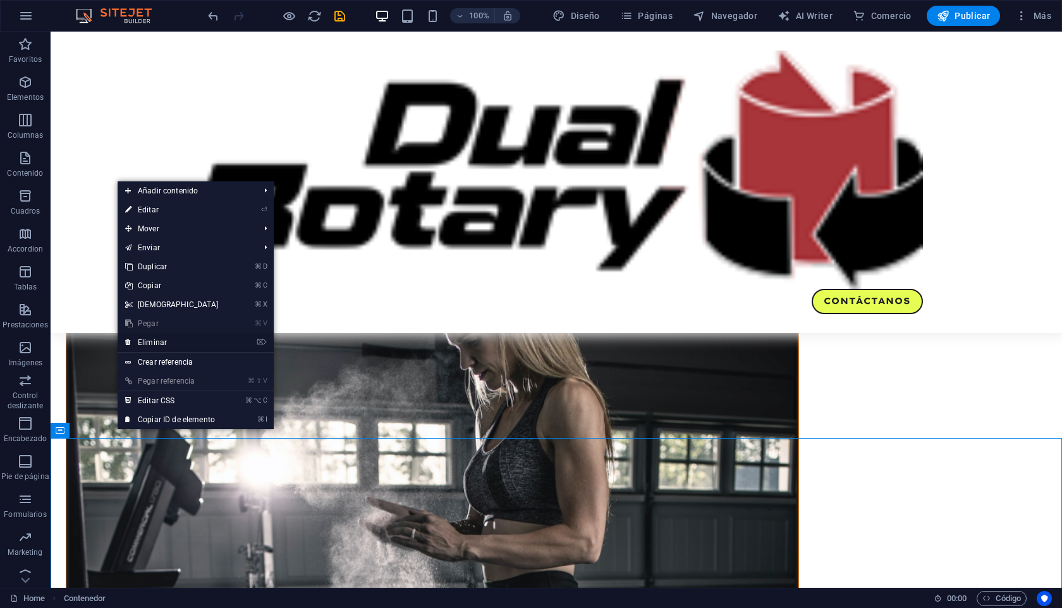
click at [153, 346] on link "⌦ Eliminar" at bounding box center [172, 342] width 109 height 19
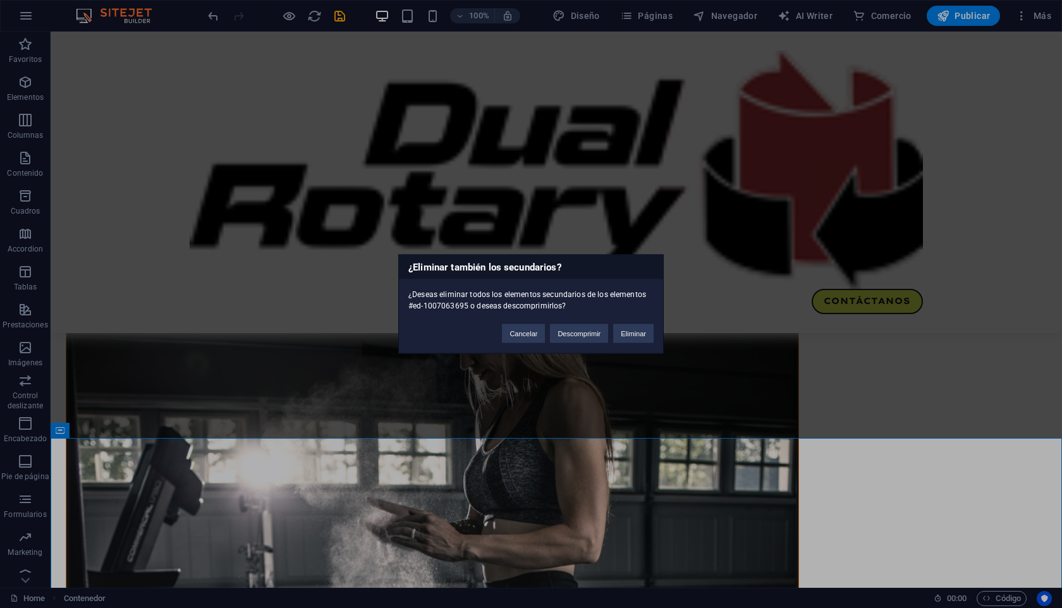
click at [634, 321] on div "Cancelar Descomprimir Eliminar" at bounding box center [578, 328] width 171 height 32
click at [631, 335] on button "Eliminar" at bounding box center [633, 333] width 40 height 19
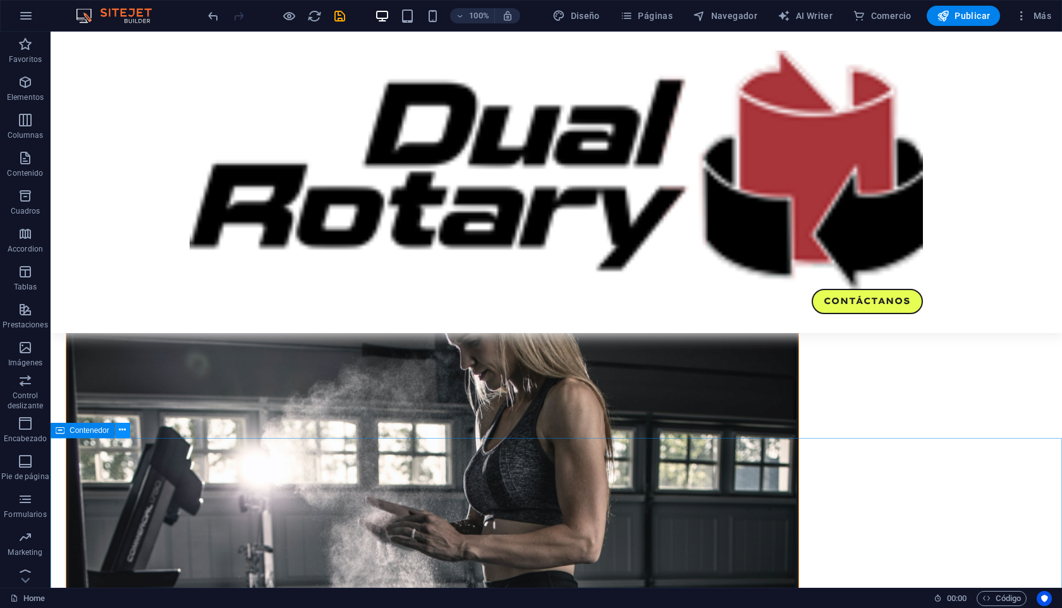
click at [121, 432] on icon at bounding box center [122, 430] width 7 height 13
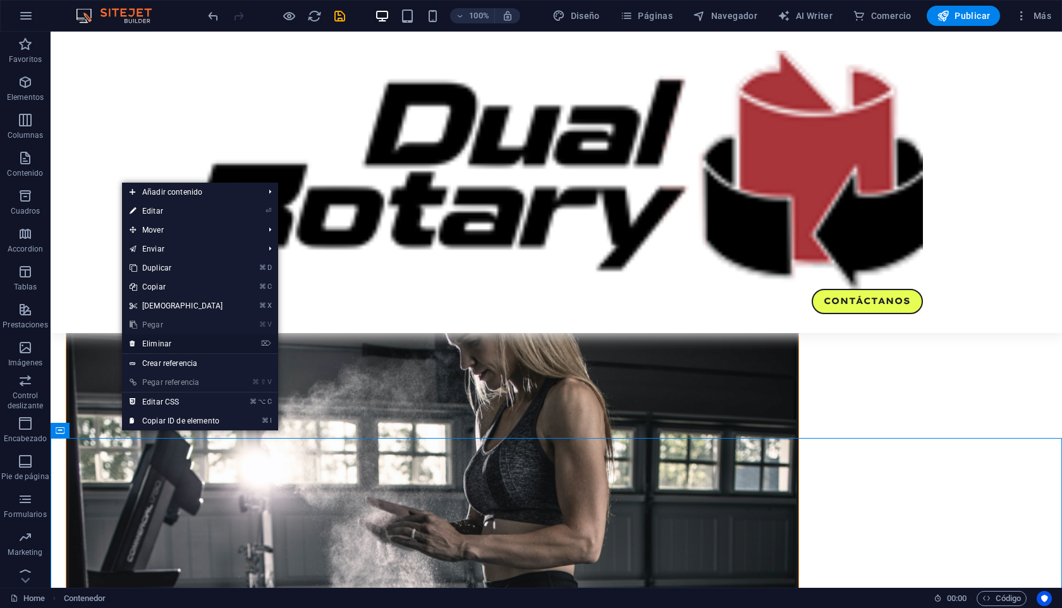
click at [157, 341] on link "⌦ Eliminar" at bounding box center [176, 343] width 109 height 19
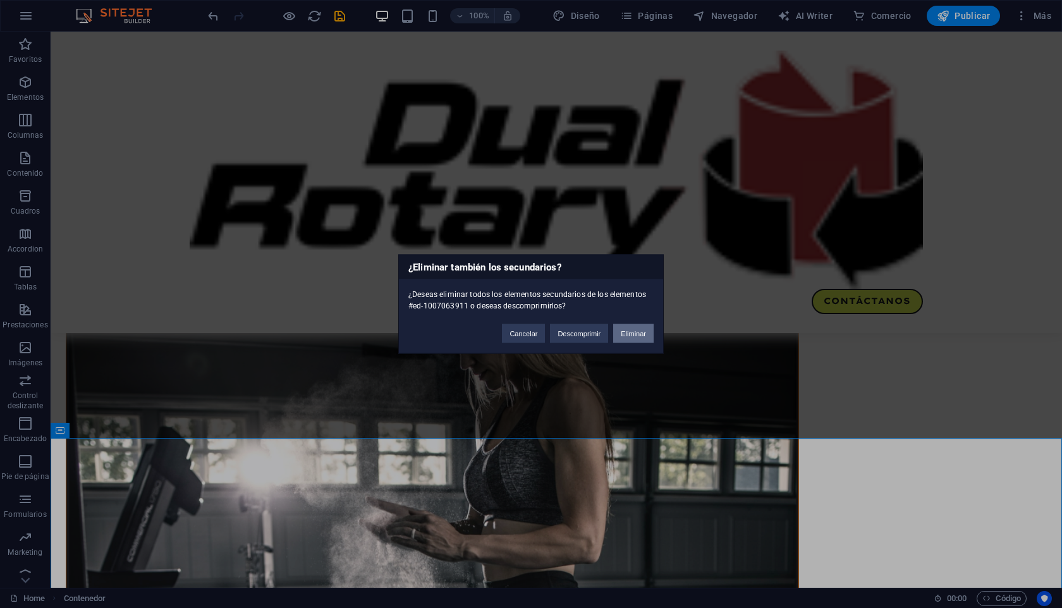
click at [643, 330] on button "Eliminar" at bounding box center [633, 333] width 40 height 19
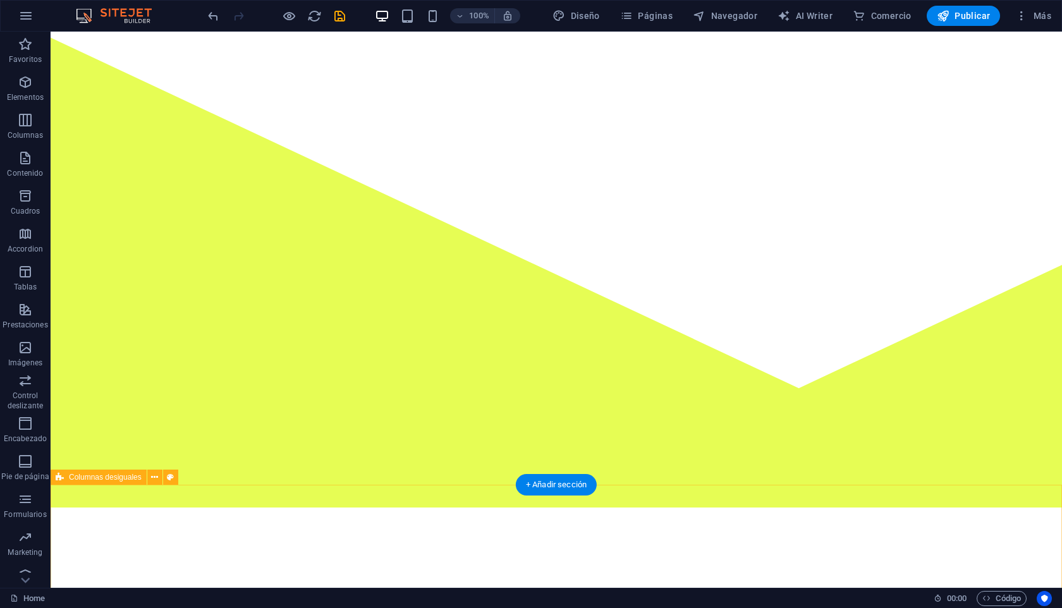
scroll to position [0, 0]
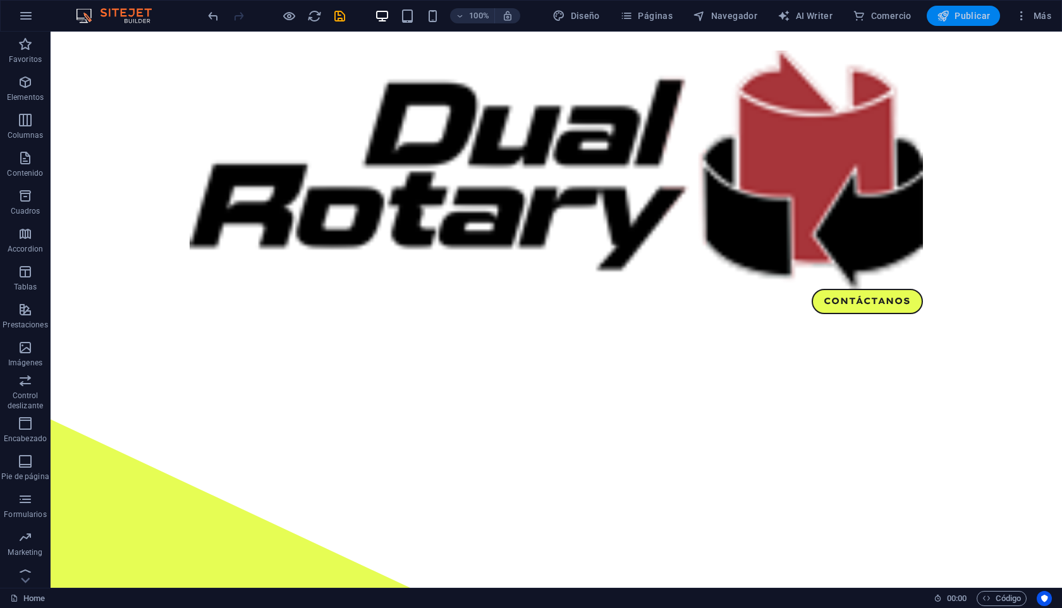
click at [954, 15] on span "Publicar" at bounding box center [964, 15] width 54 height 13
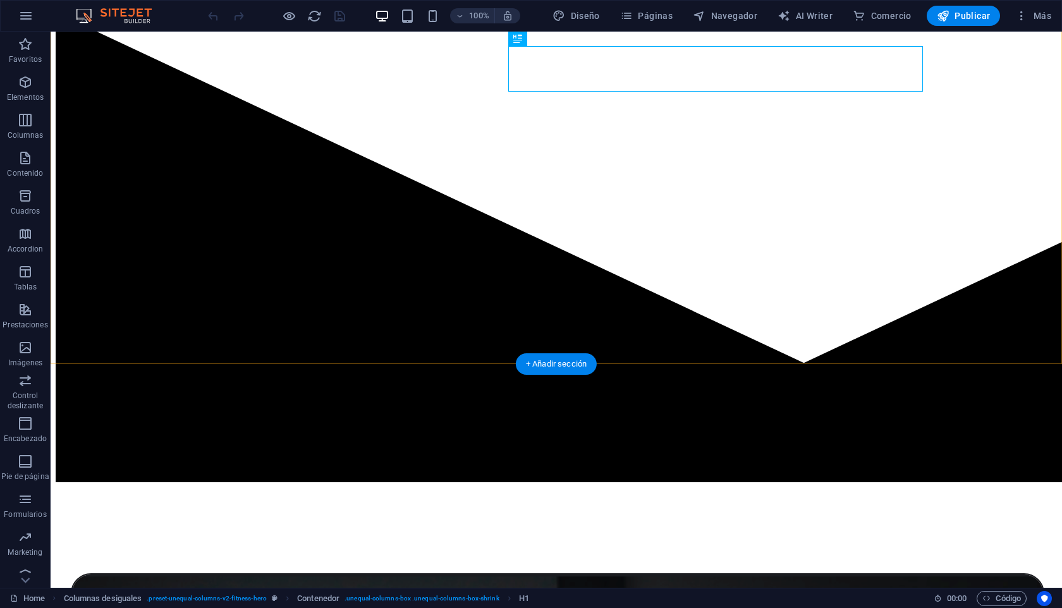
scroll to position [701, 0]
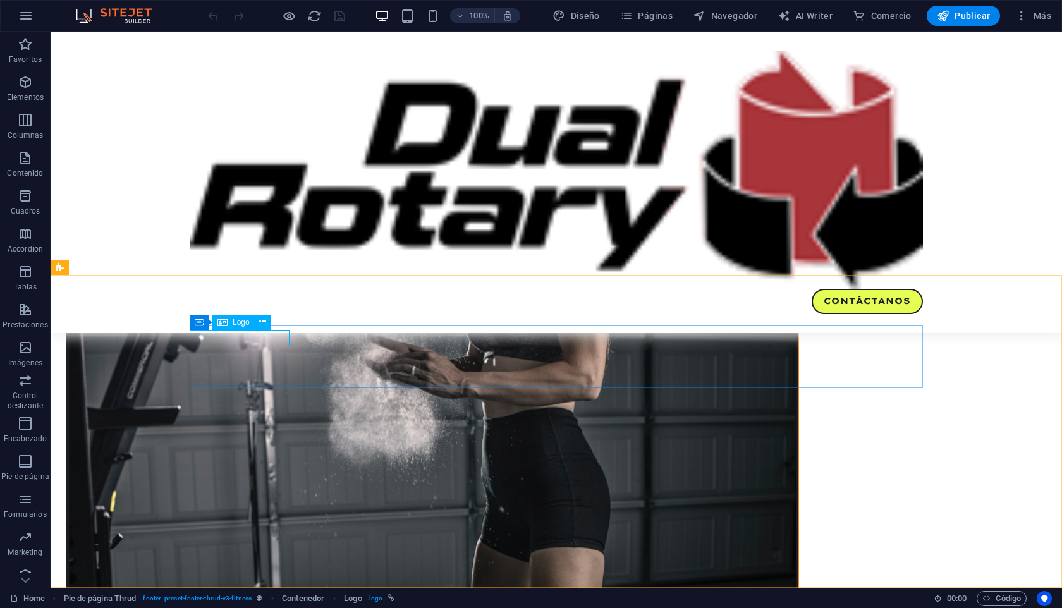
click at [242, 326] on div "Logo" at bounding box center [233, 322] width 42 height 15
click at [223, 325] on icon at bounding box center [223, 322] width 10 height 15
click at [200, 325] on icon at bounding box center [199, 317] width 9 height 15
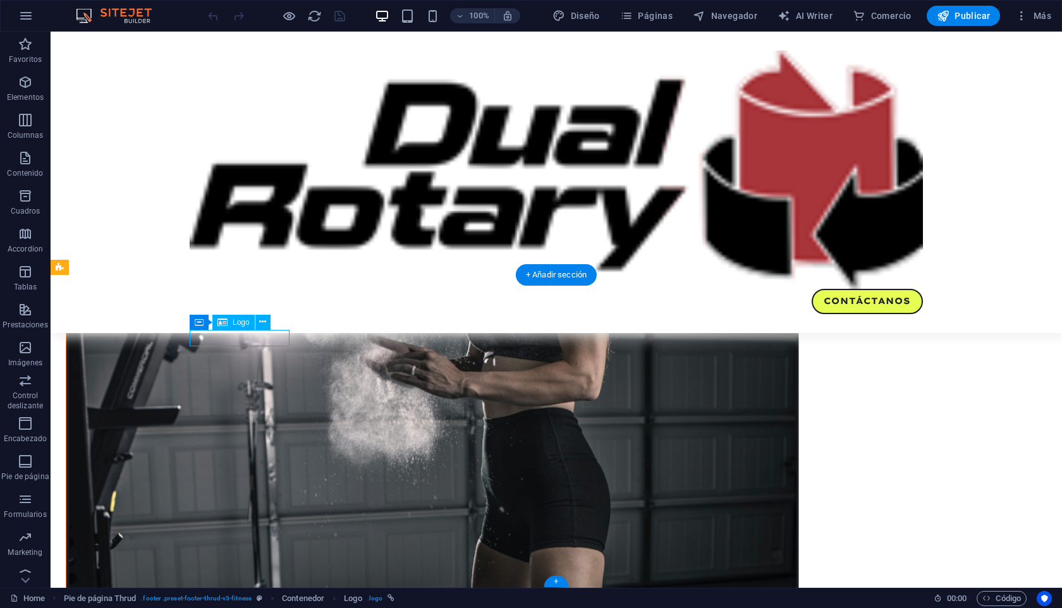
select select "%"
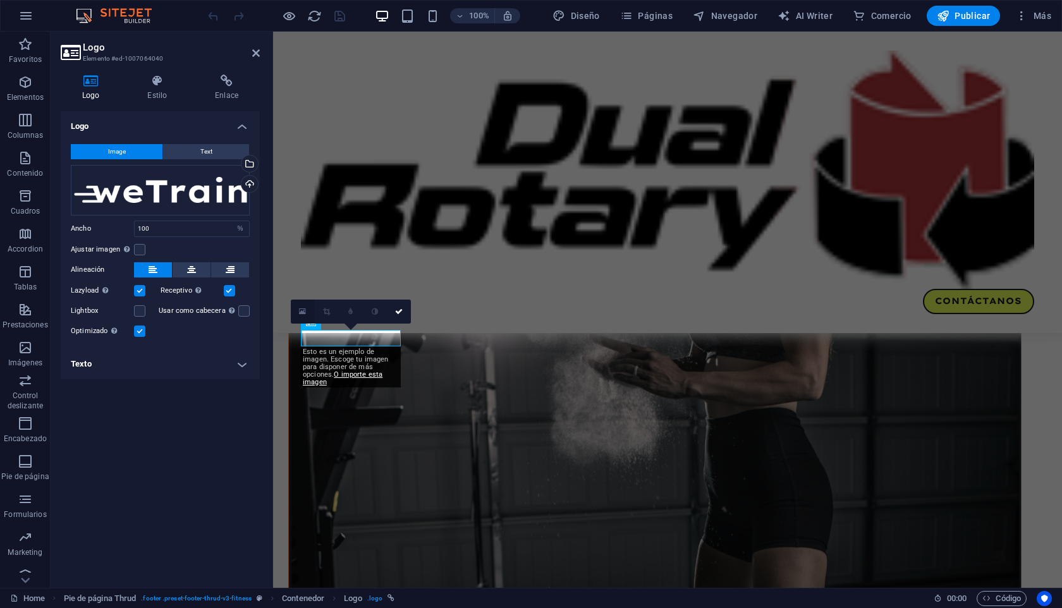
click at [299, 306] on link at bounding box center [303, 312] width 24 height 24
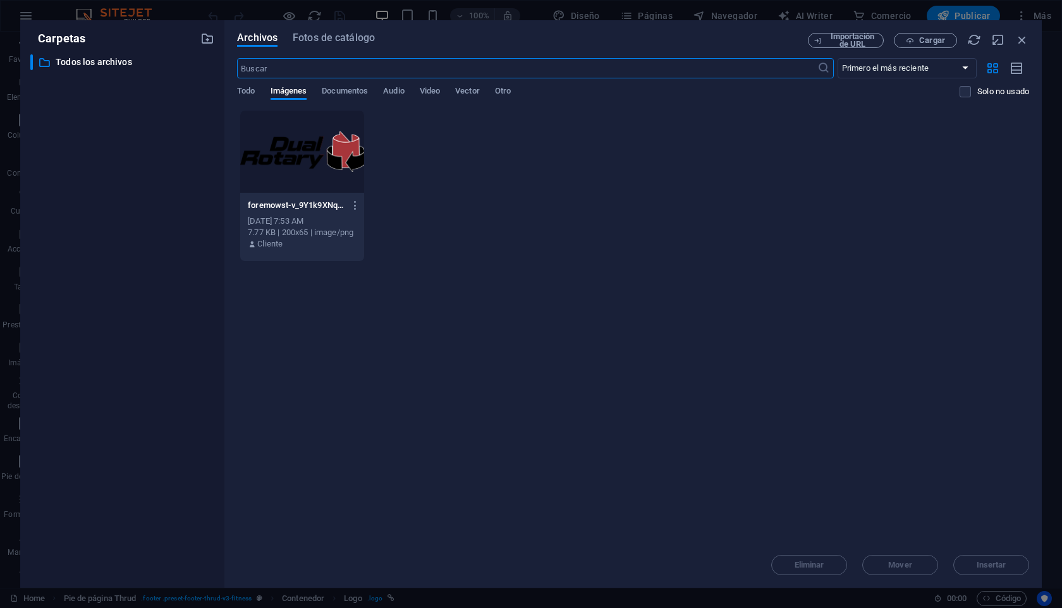
scroll to position [415, 0]
click at [252, 91] on span "Todo" at bounding box center [246, 92] width 18 height 18
click at [261, 32] on div "Archivos Fotos de catálogo Importación de URL Cargar ​ Primero el más reciente …" at bounding box center [633, 304] width 818 height 568
click at [469, 214] on div "foremowst-v_9Y1k9XNqNnMxwq-amNEg.png foremowst-v_9Y1k9XNqNnMxwq-amNEg.png Oct 3…" at bounding box center [633, 186] width 792 height 152
click at [919, 40] on span "Cargar" at bounding box center [932, 41] width 26 height 8
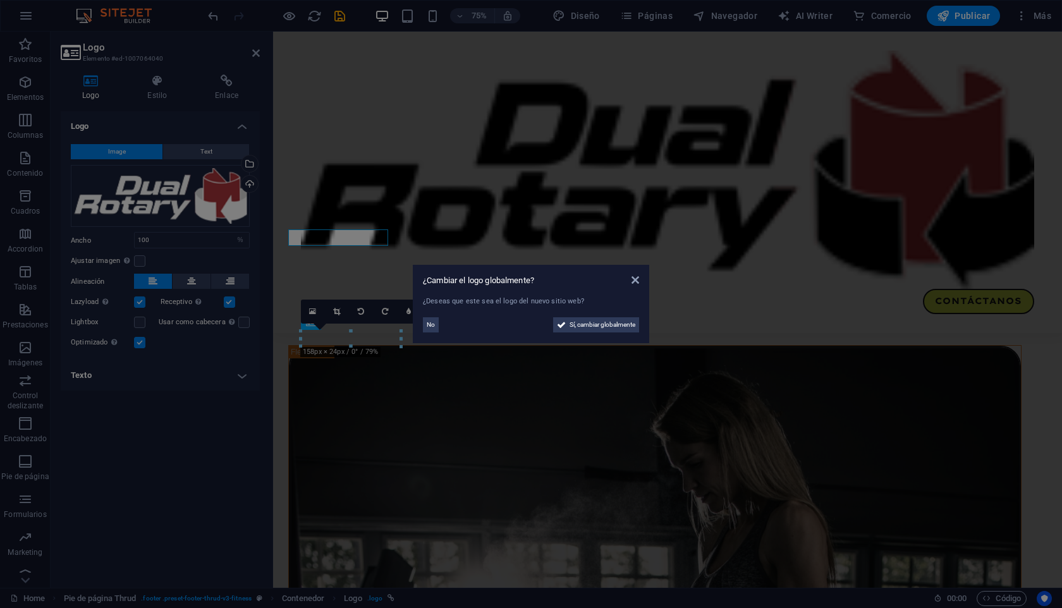
scroll to position [701, 0]
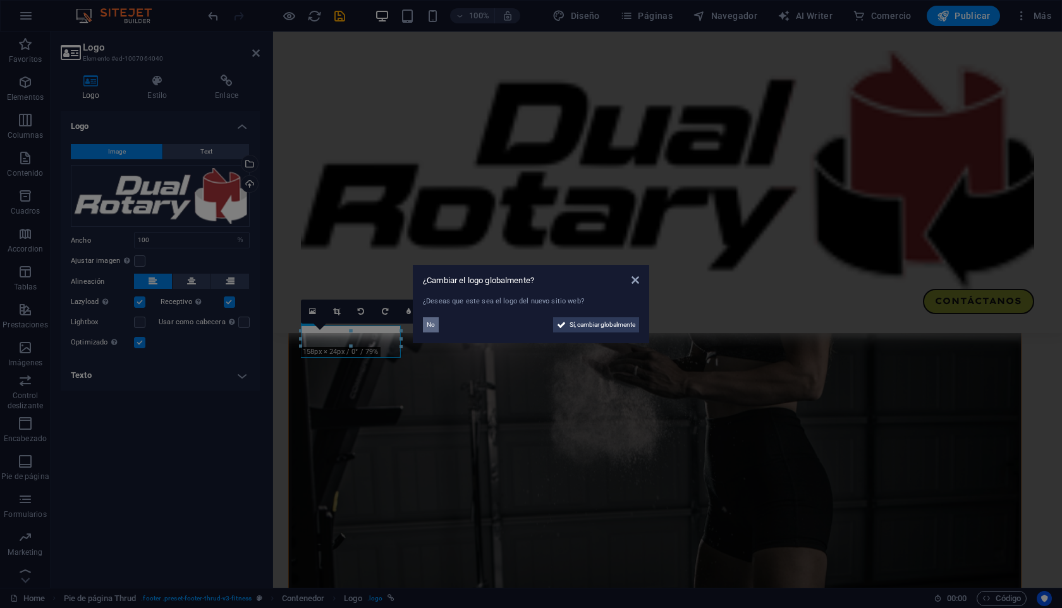
click at [428, 323] on span "No" at bounding box center [431, 324] width 8 height 15
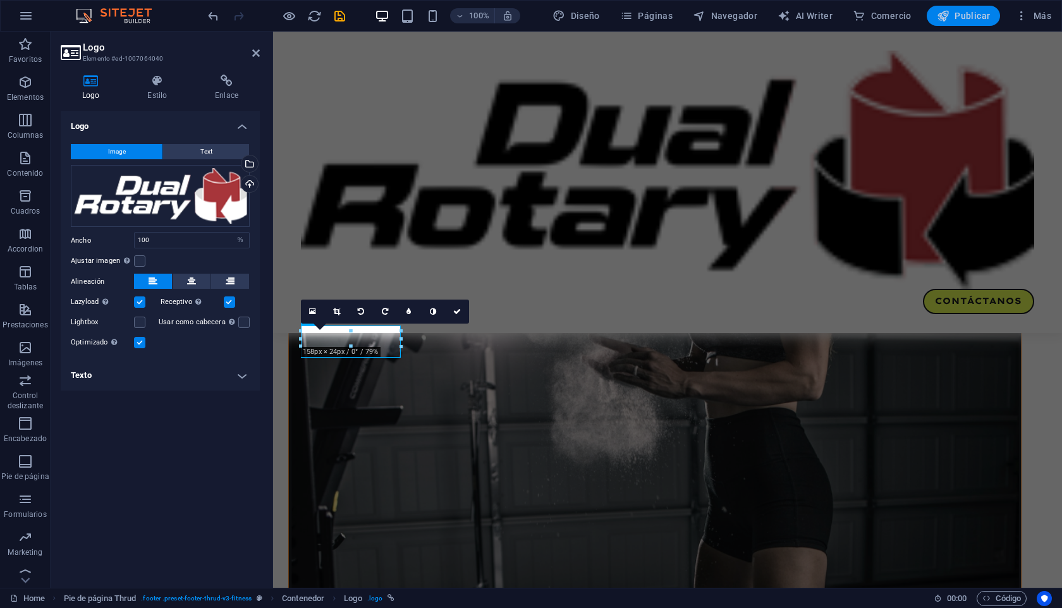
click at [952, 20] on span "Publicar" at bounding box center [964, 15] width 54 height 13
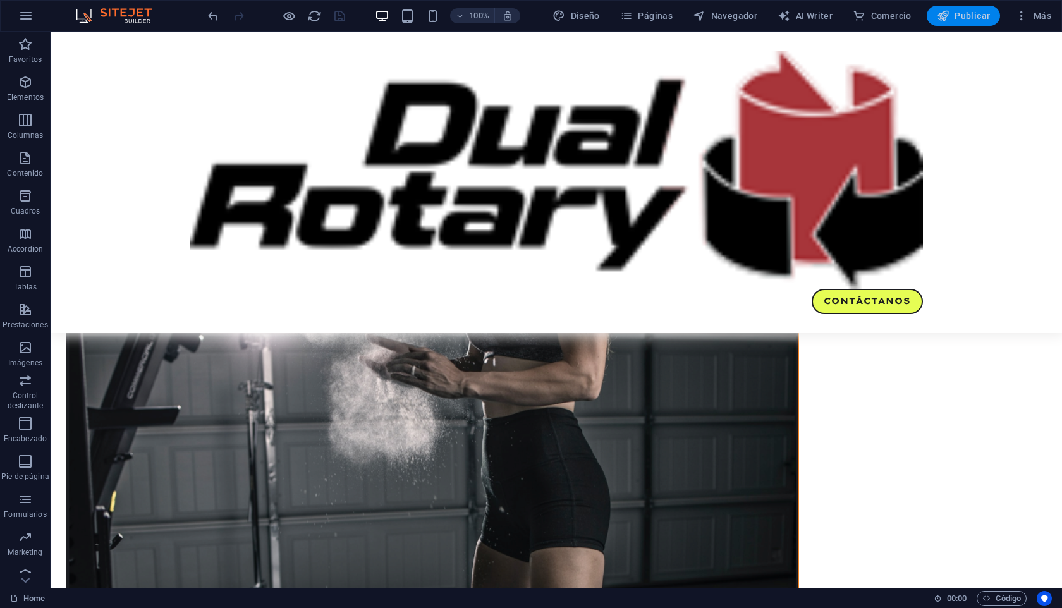
click at [955, 11] on span "Publicar" at bounding box center [964, 15] width 54 height 13
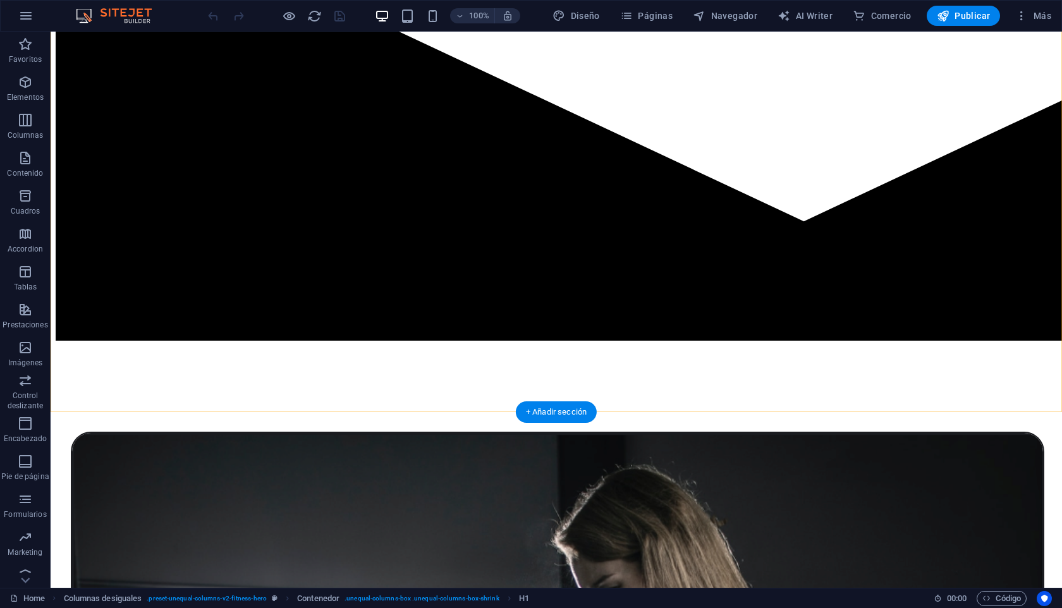
scroll to position [709, 0]
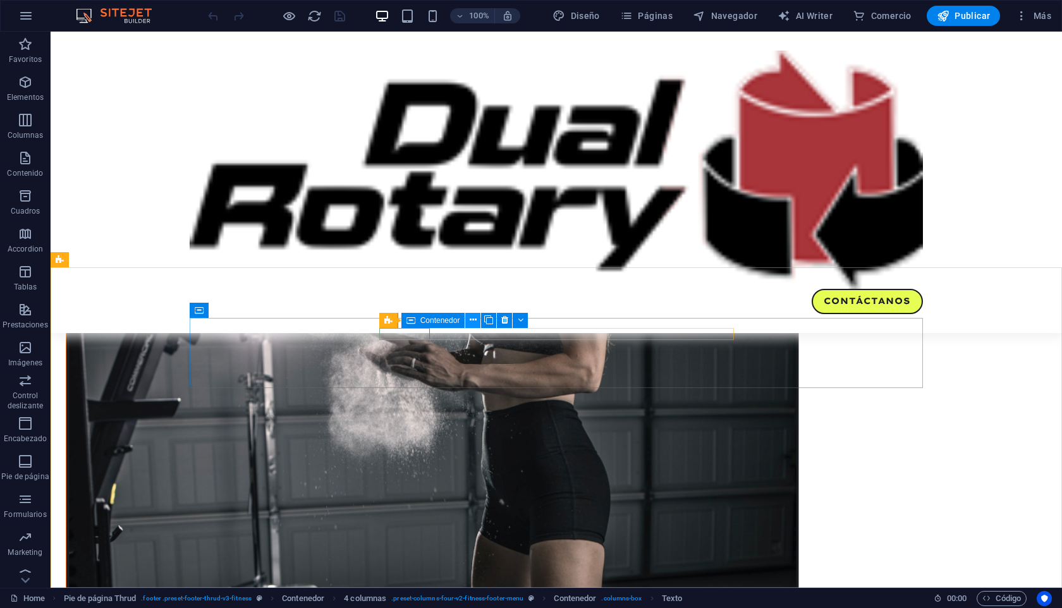
click at [473, 320] on icon at bounding box center [473, 320] width 7 height 13
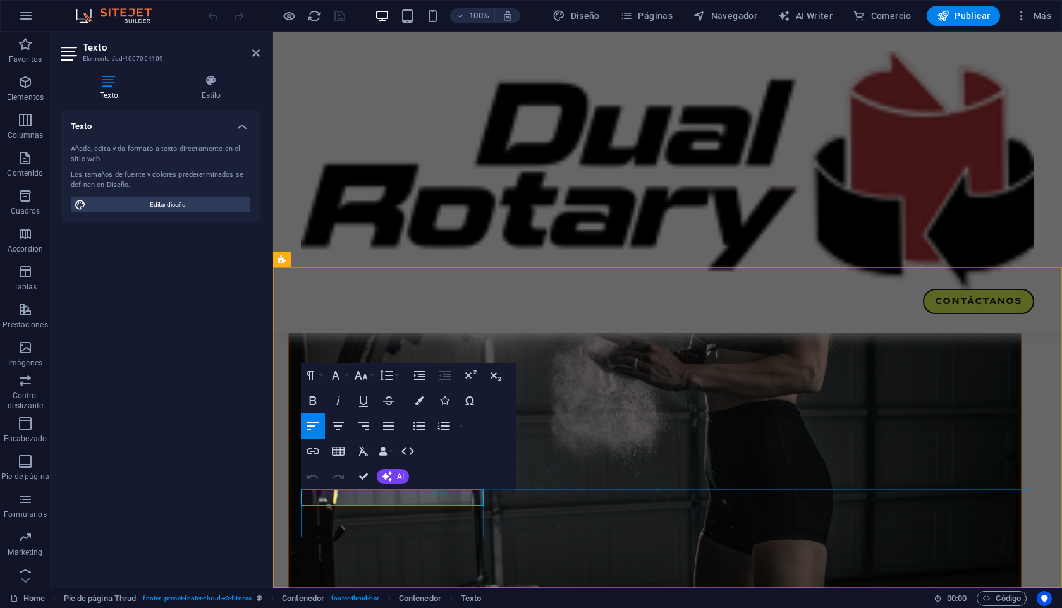
drag, startPoint x: 342, startPoint y: 497, endPoint x: 488, endPoint y: 505, distance: 145.6
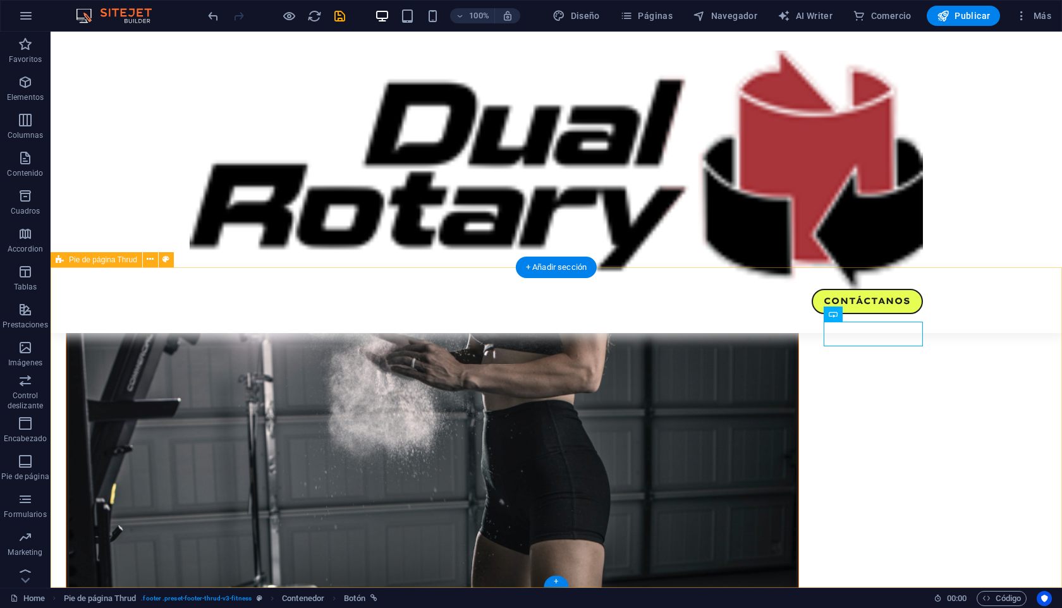
select select "footer"
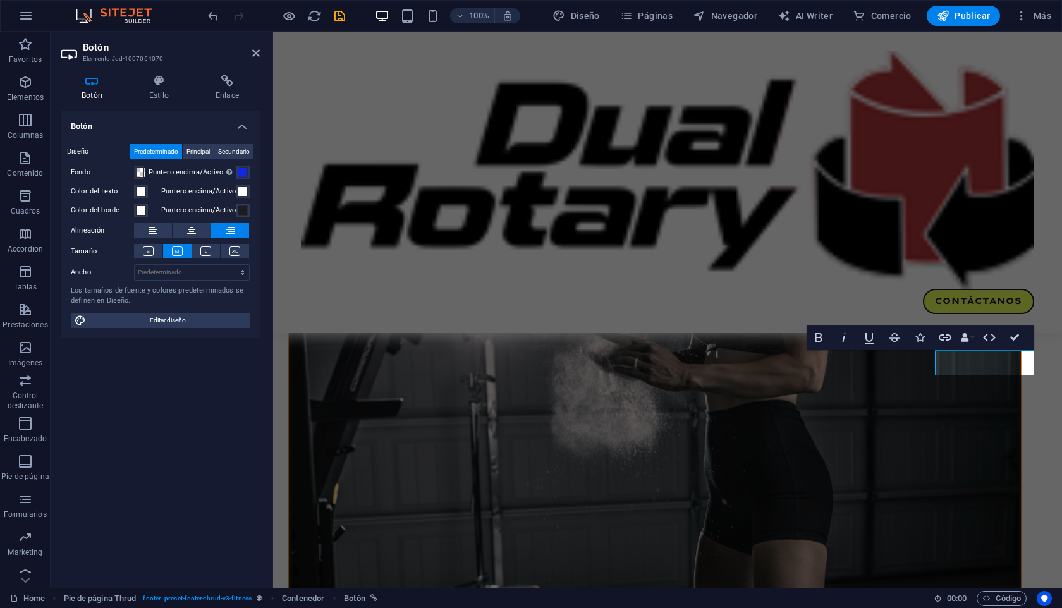
scroll to position [680, 0]
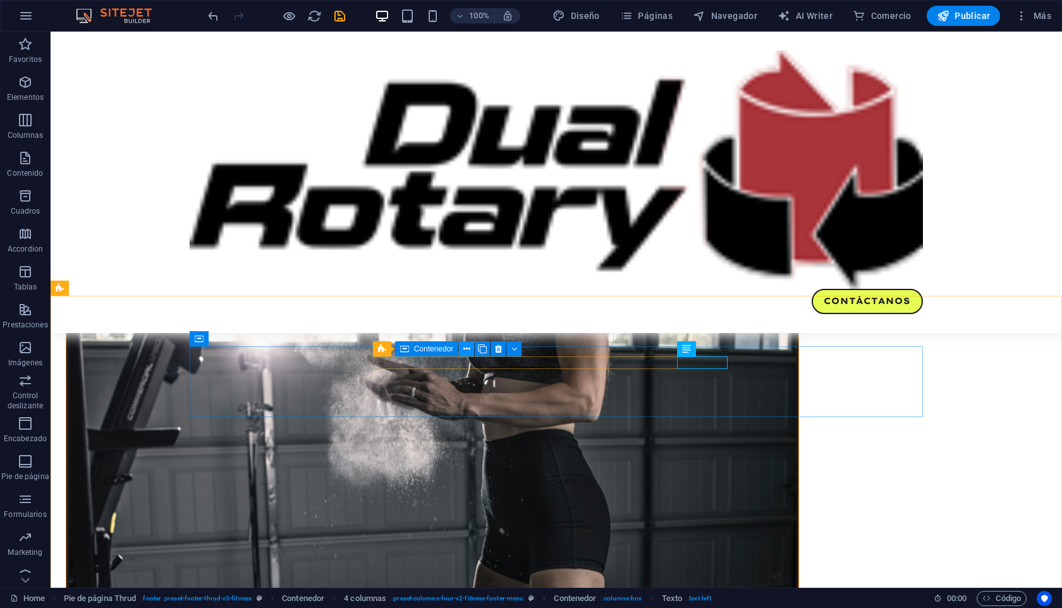
click at [465, 347] on icon at bounding box center [466, 349] width 7 height 13
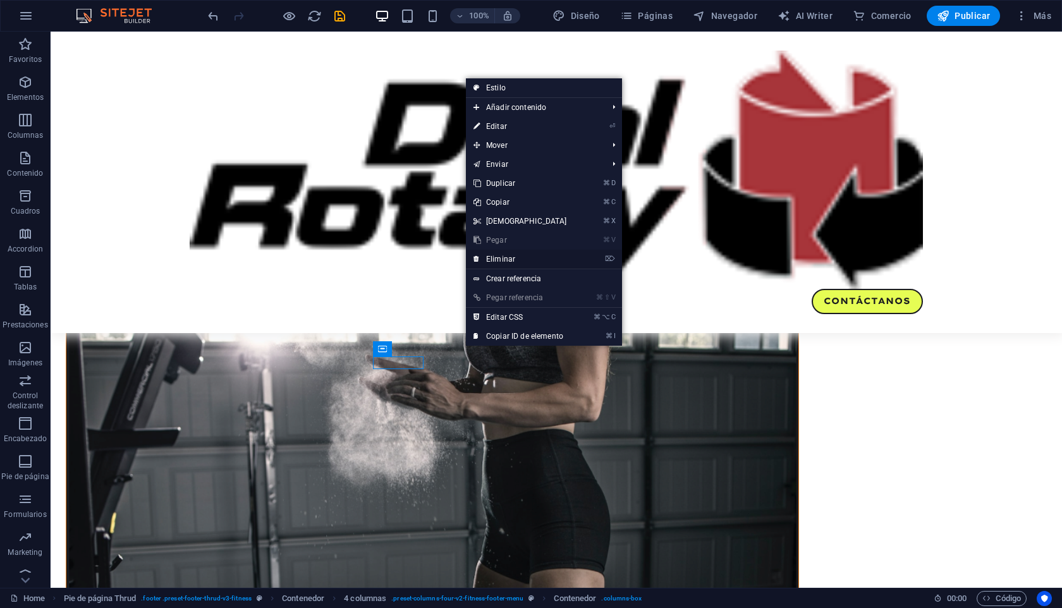
click at [491, 264] on link "⌦ Eliminar" at bounding box center [520, 259] width 109 height 19
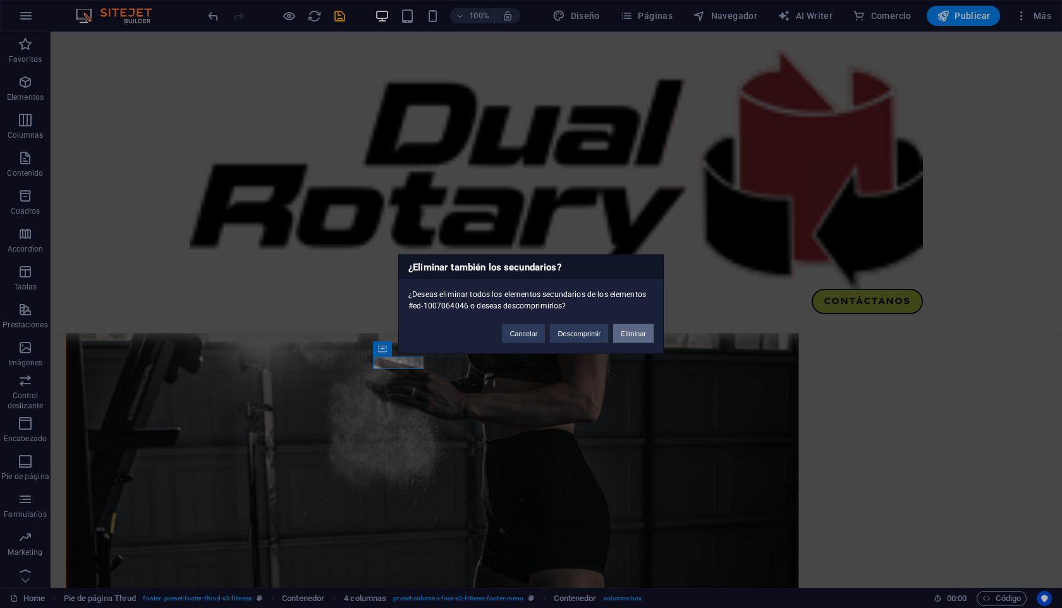
click at [624, 335] on button "Eliminar" at bounding box center [633, 333] width 40 height 19
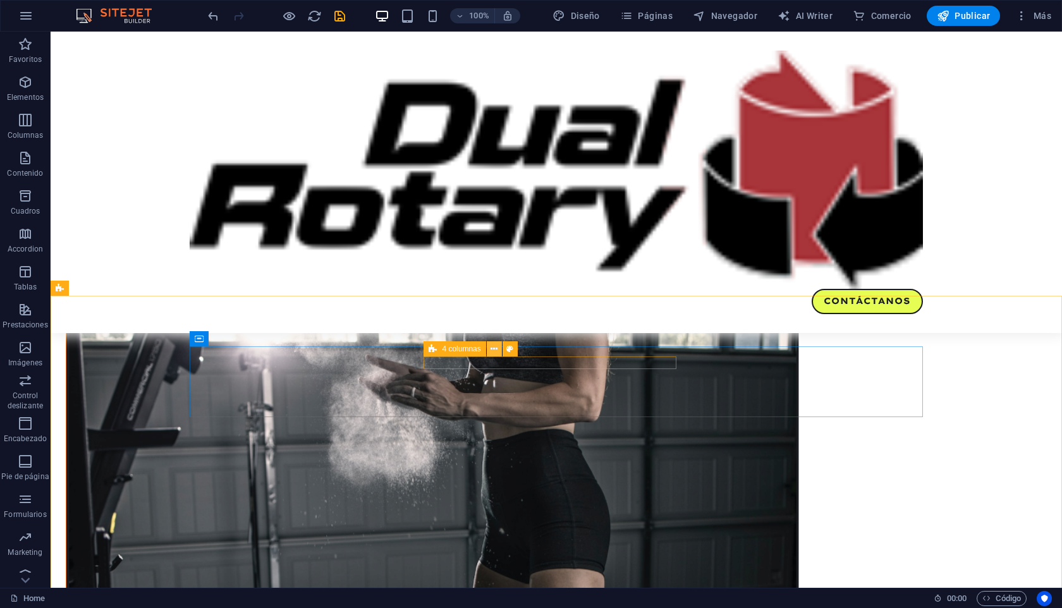
click at [494, 350] on icon at bounding box center [494, 349] width 7 height 13
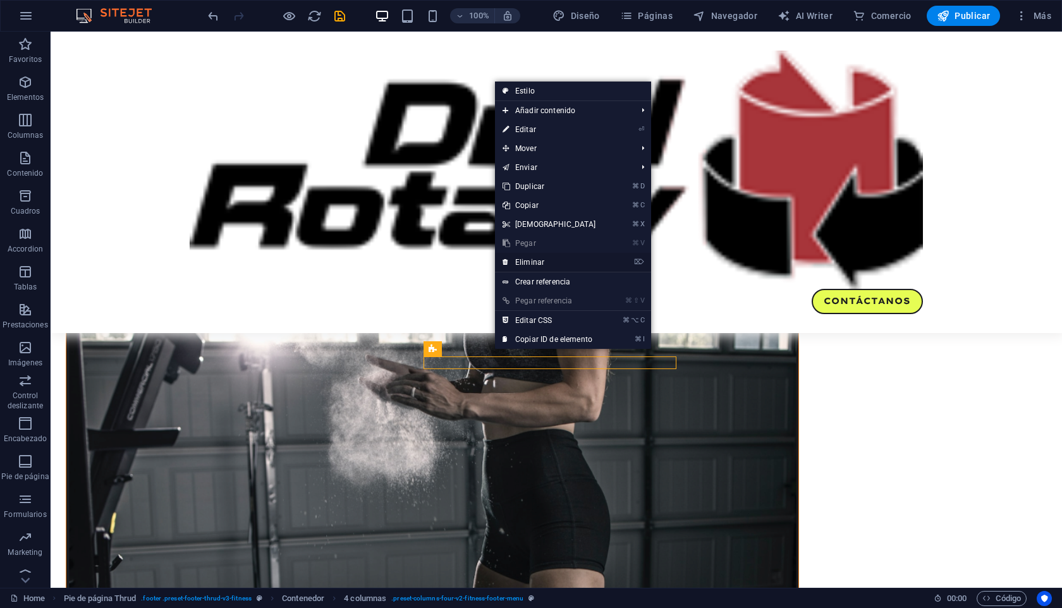
click at [522, 267] on link "⌦ Eliminar" at bounding box center [549, 262] width 109 height 19
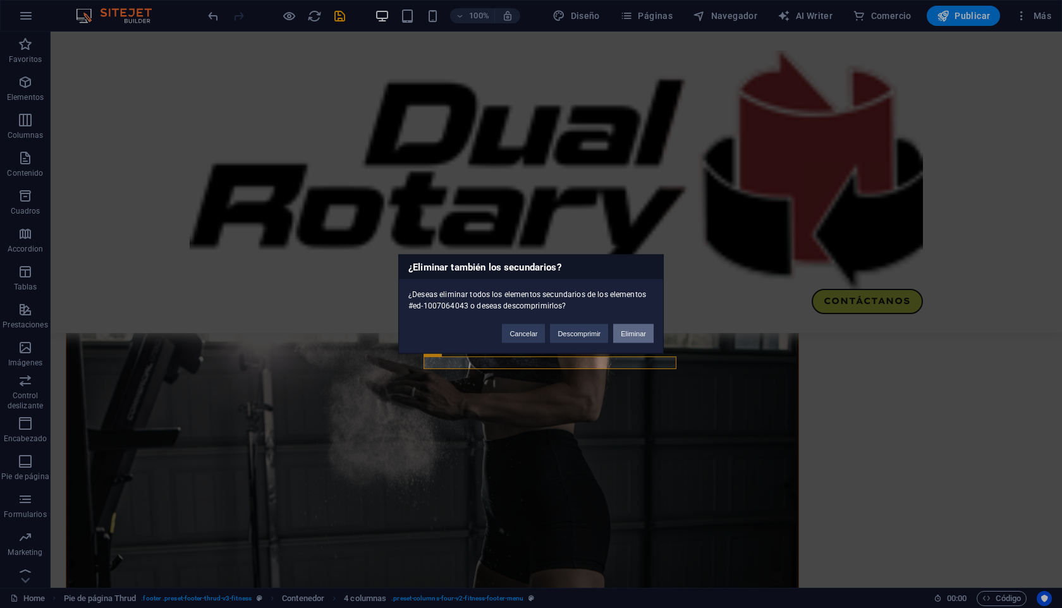
click at [639, 333] on button "Eliminar" at bounding box center [633, 333] width 40 height 19
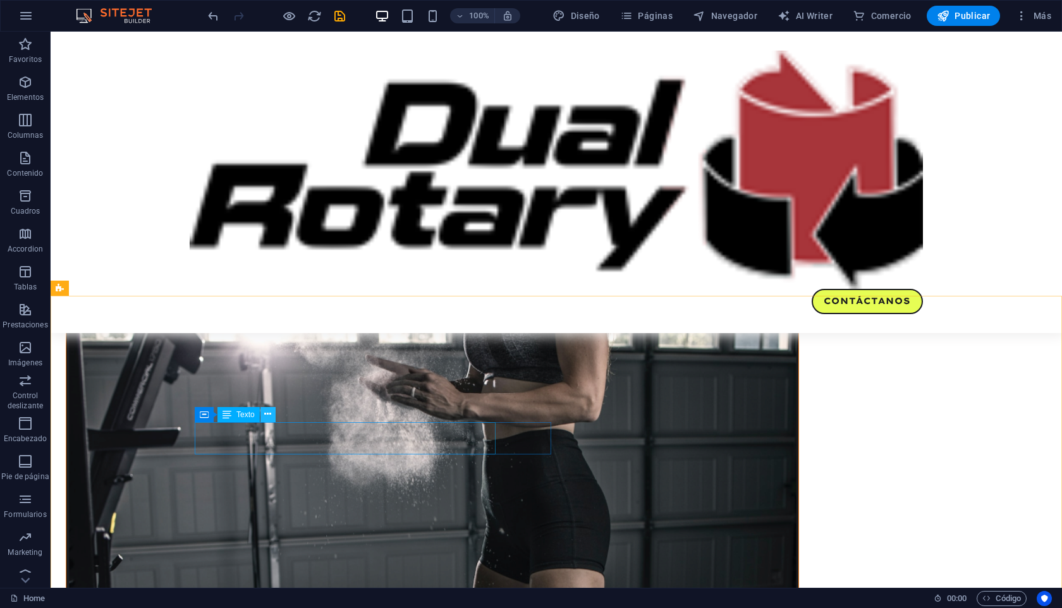
click at [267, 418] on icon at bounding box center [267, 414] width 7 height 13
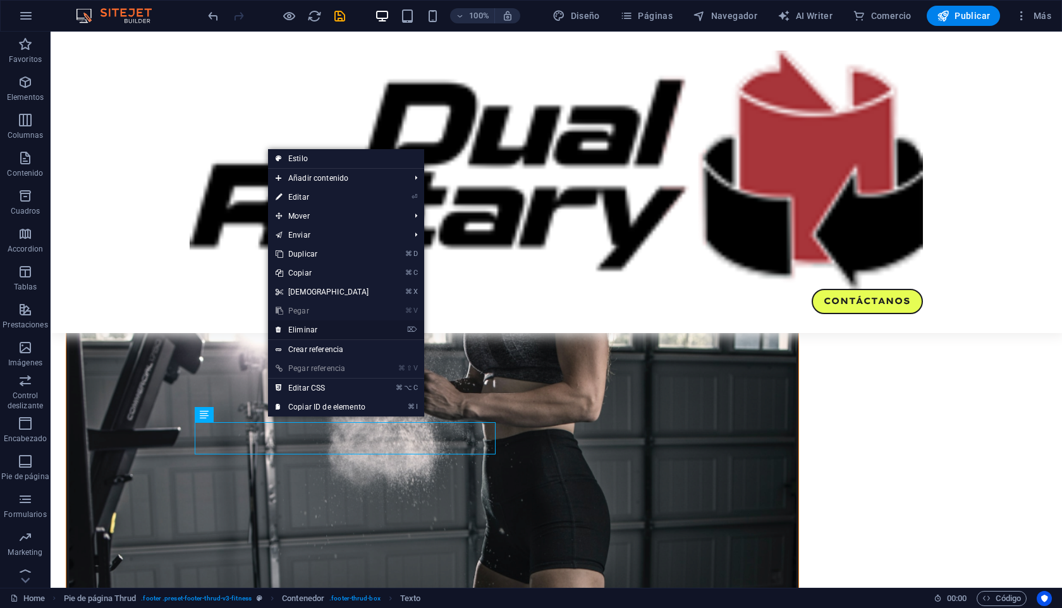
click at [295, 332] on link "⌦ Eliminar" at bounding box center [322, 330] width 109 height 19
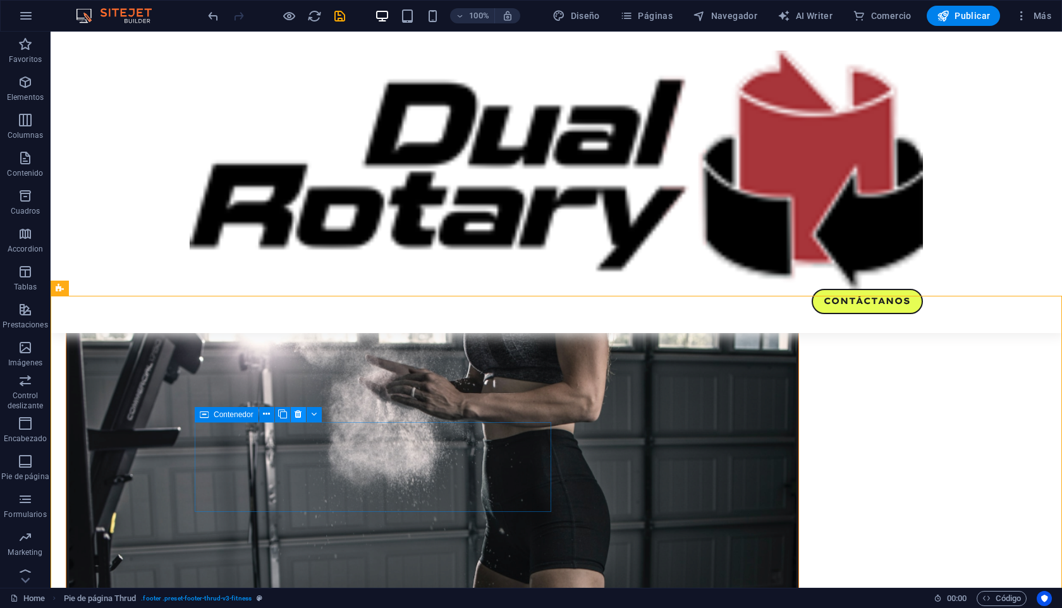
click at [297, 416] on icon at bounding box center [298, 414] width 7 height 13
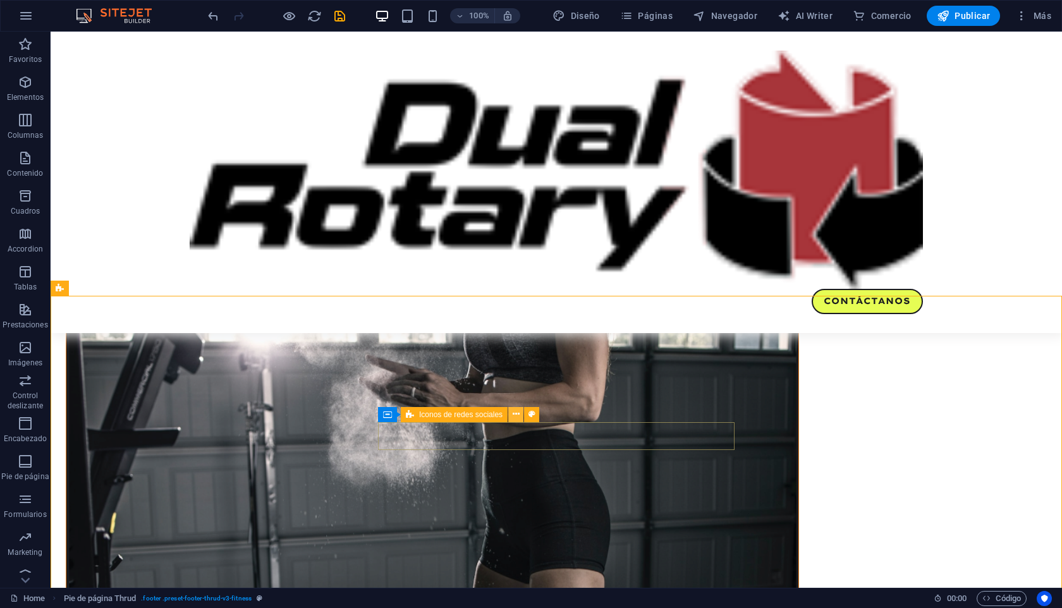
click at [517, 413] on icon at bounding box center [516, 414] width 7 height 13
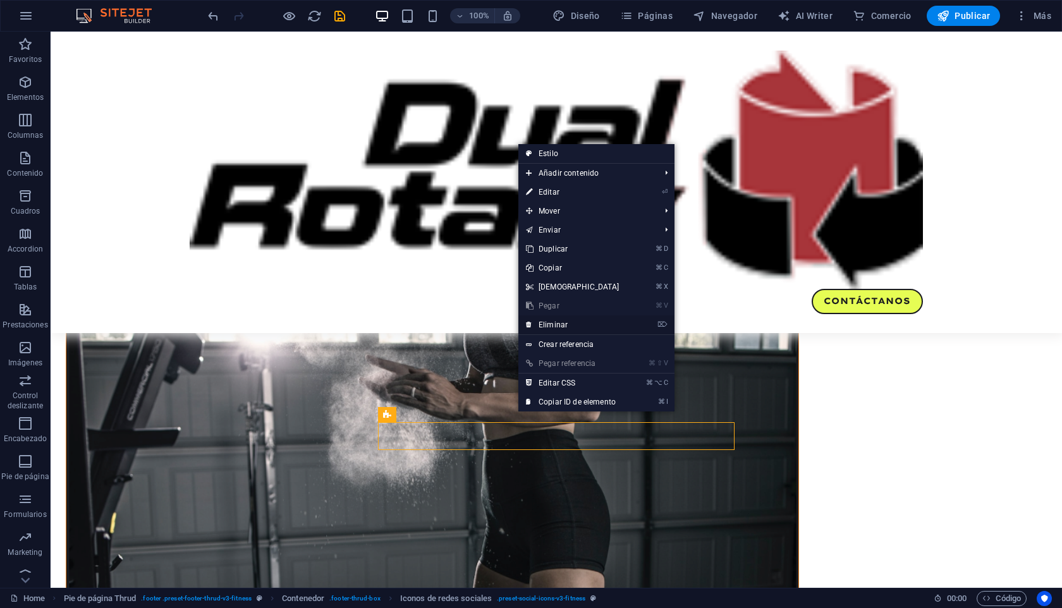
click at [548, 326] on link "⌦ Eliminar" at bounding box center [572, 325] width 109 height 19
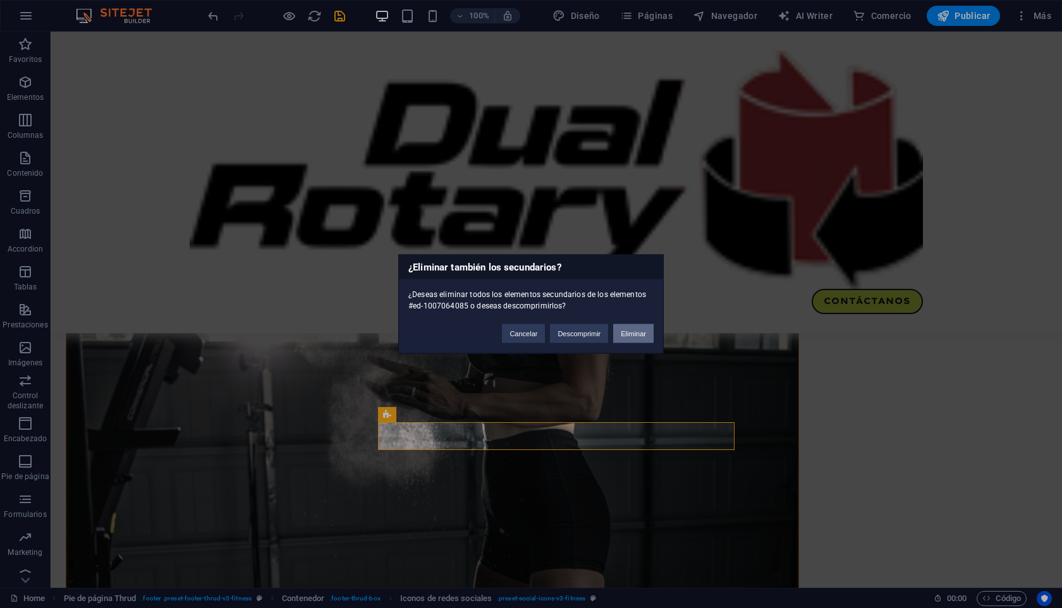
click at [626, 327] on button "Eliminar" at bounding box center [633, 333] width 40 height 19
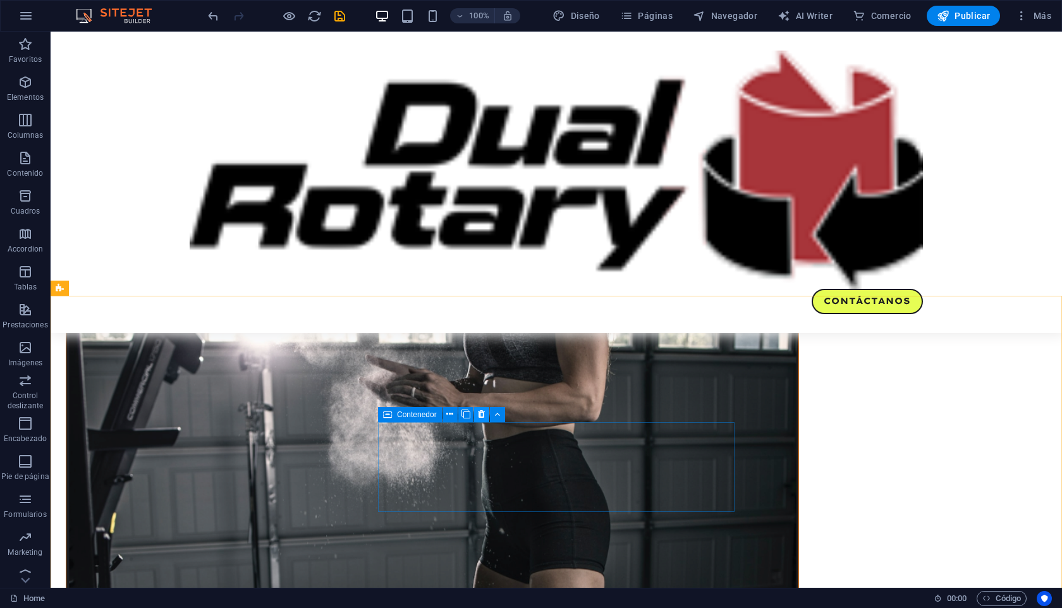
click at [481, 412] on icon at bounding box center [481, 414] width 7 height 13
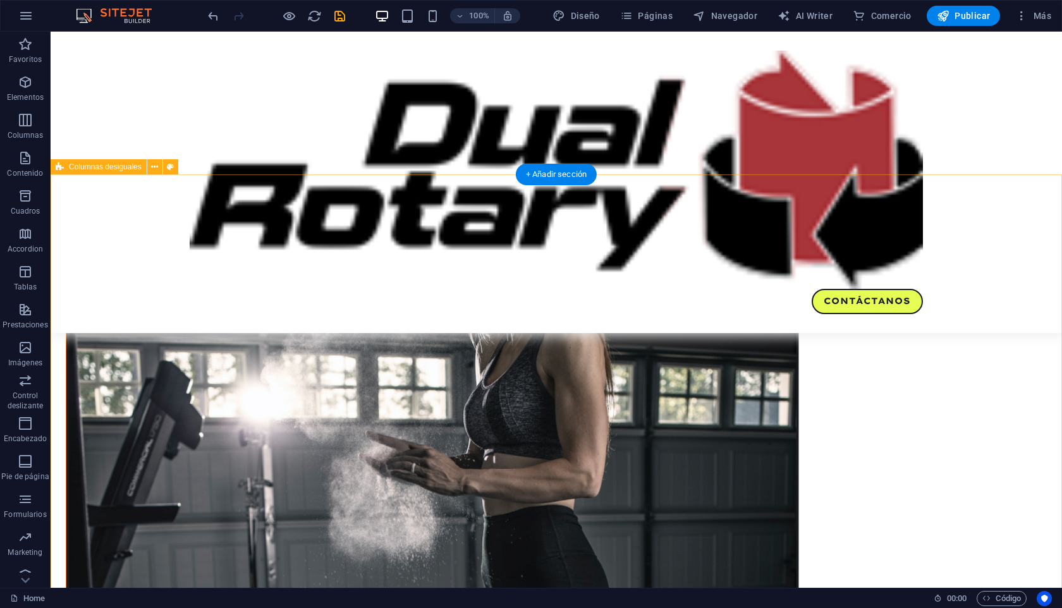
scroll to position [766, 0]
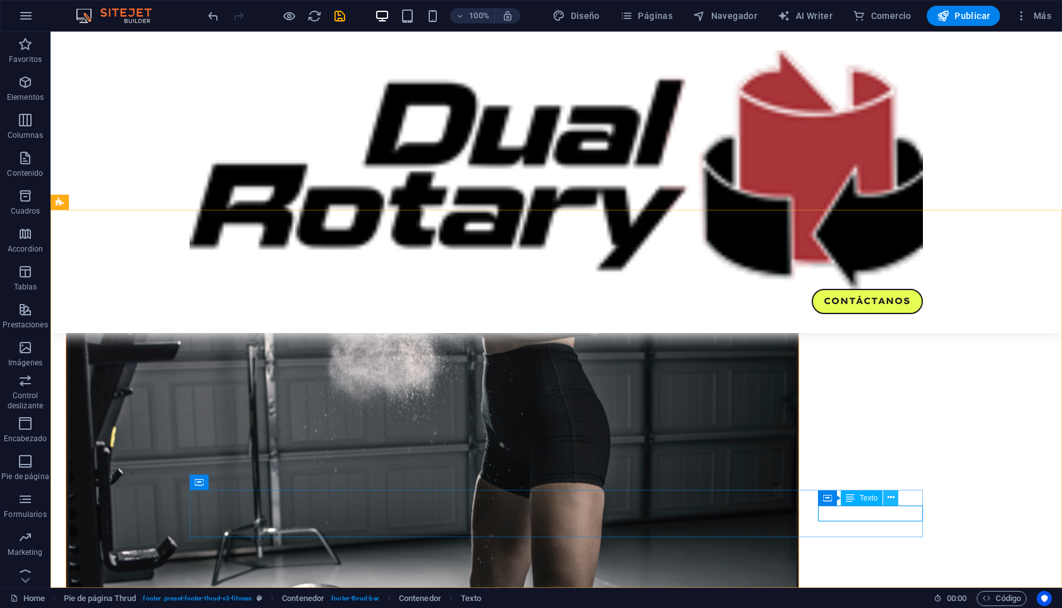
click at [890, 496] on icon at bounding box center [891, 497] width 7 height 13
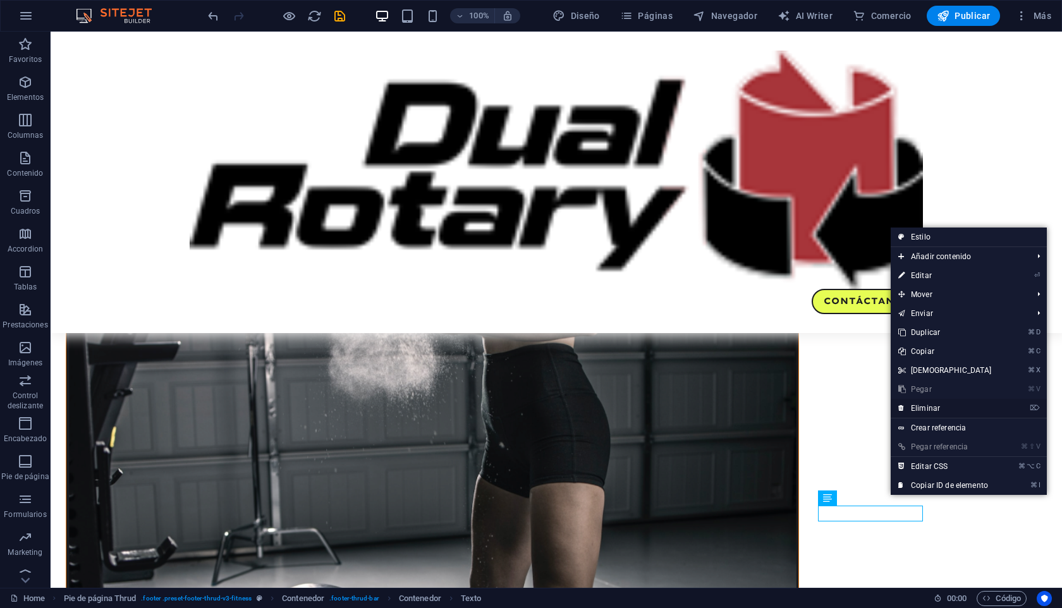
click at [913, 408] on link "⌦ Eliminar" at bounding box center [945, 408] width 109 height 19
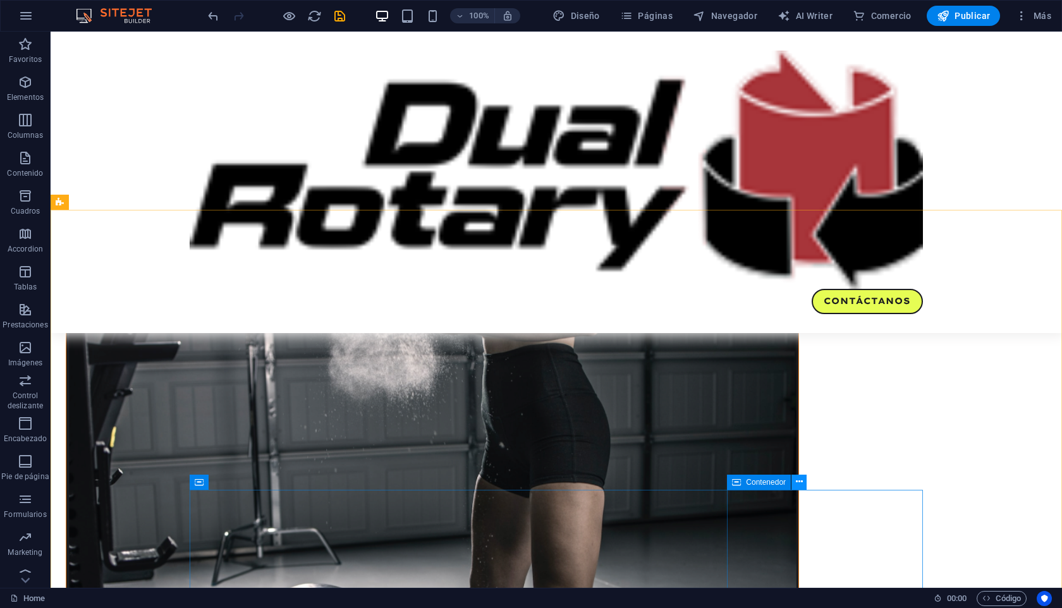
click at [796, 477] on icon at bounding box center [799, 481] width 7 height 13
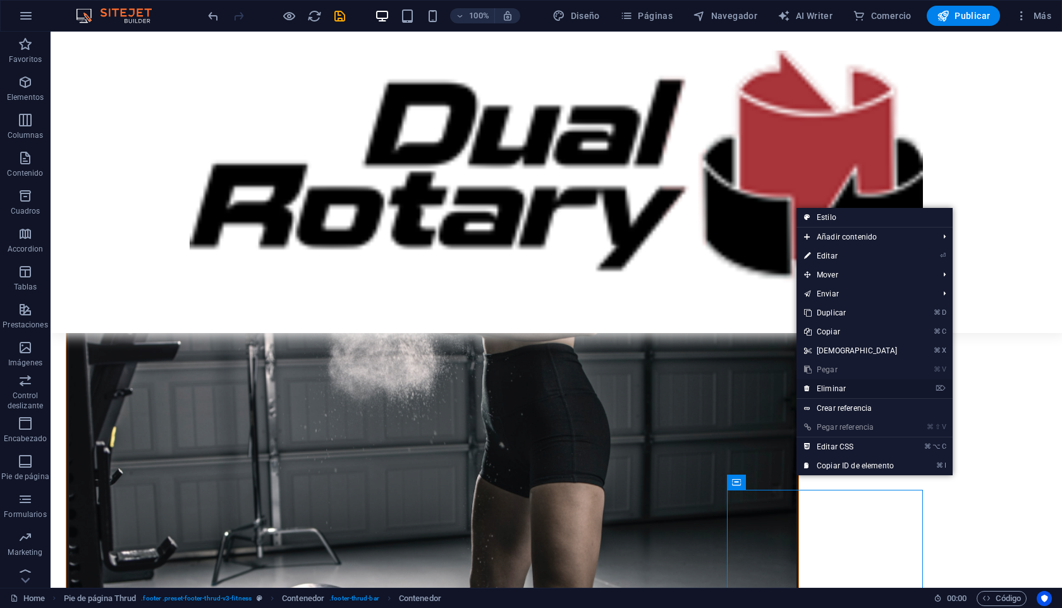
click at [826, 388] on link "⌦ Eliminar" at bounding box center [851, 388] width 109 height 19
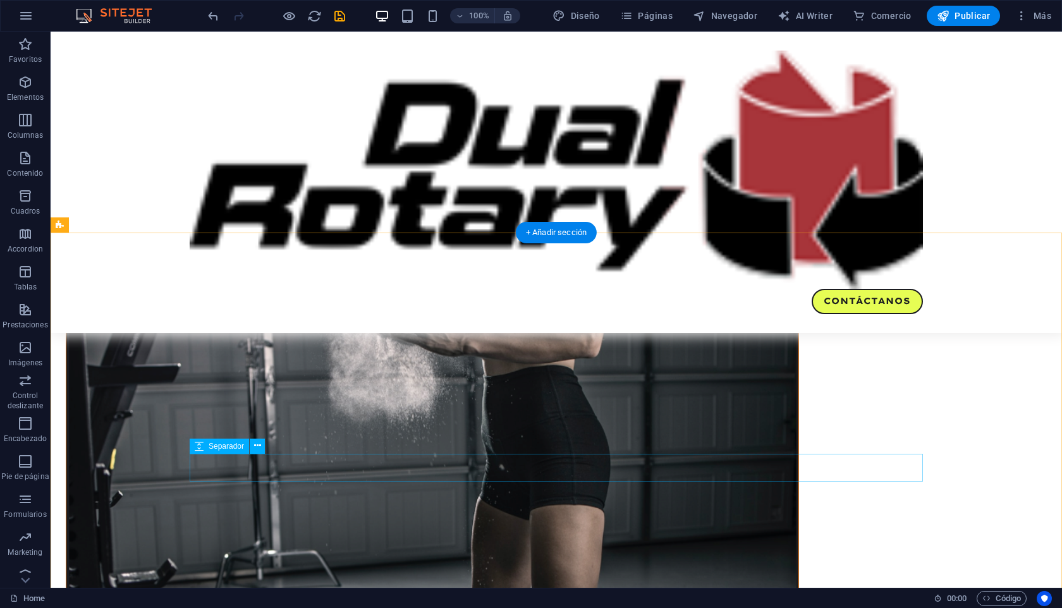
scroll to position [742, 0]
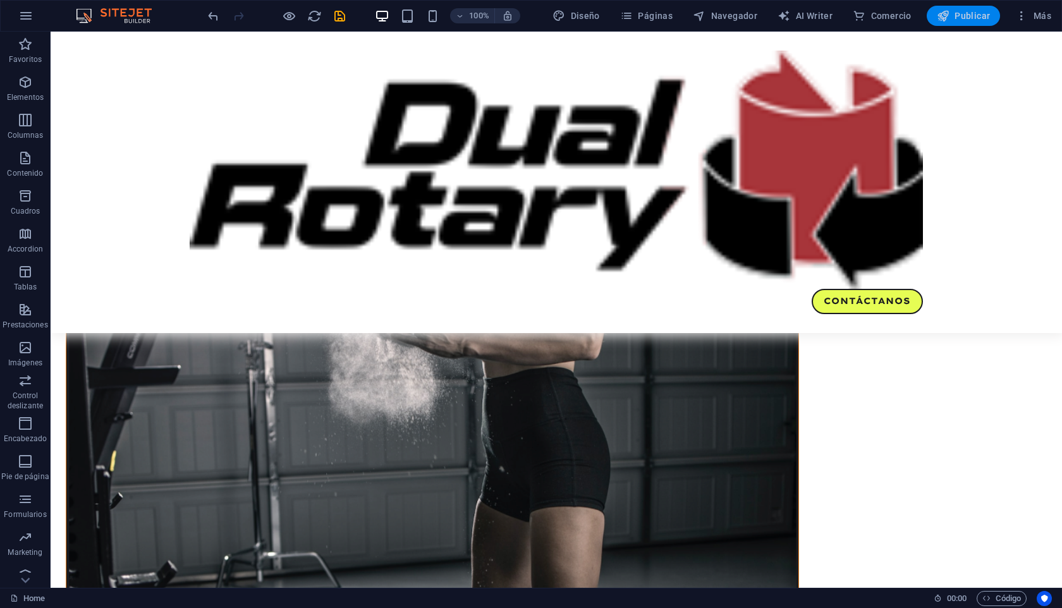
click at [961, 8] on button "Publicar" at bounding box center [964, 16] width 74 height 20
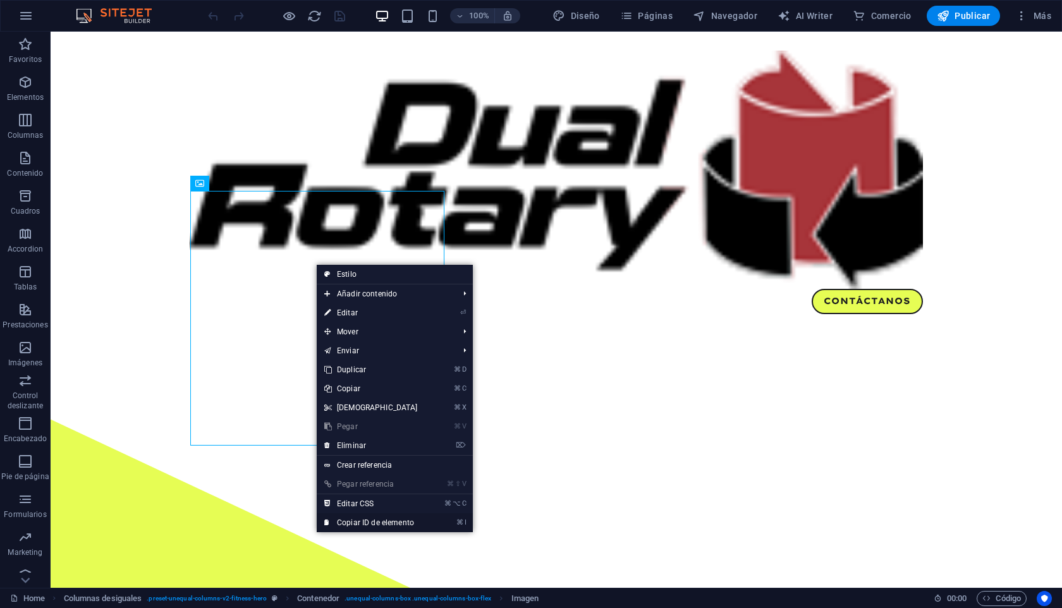
click at [359, 525] on link "⌘ I Copiar ID de elemento" at bounding box center [371, 522] width 109 height 19
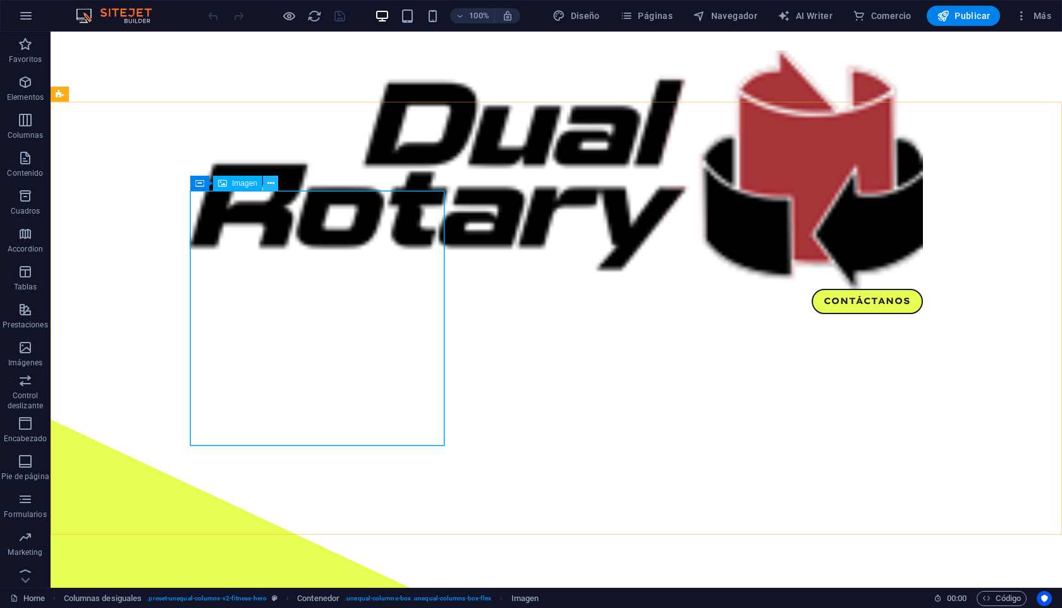
click at [271, 183] on icon at bounding box center [270, 183] width 7 height 13
click at [235, 188] on div "Imagen" at bounding box center [237, 183] width 49 height 15
click at [236, 187] on span "Imagen" at bounding box center [244, 184] width 25 height 8
select select "%"
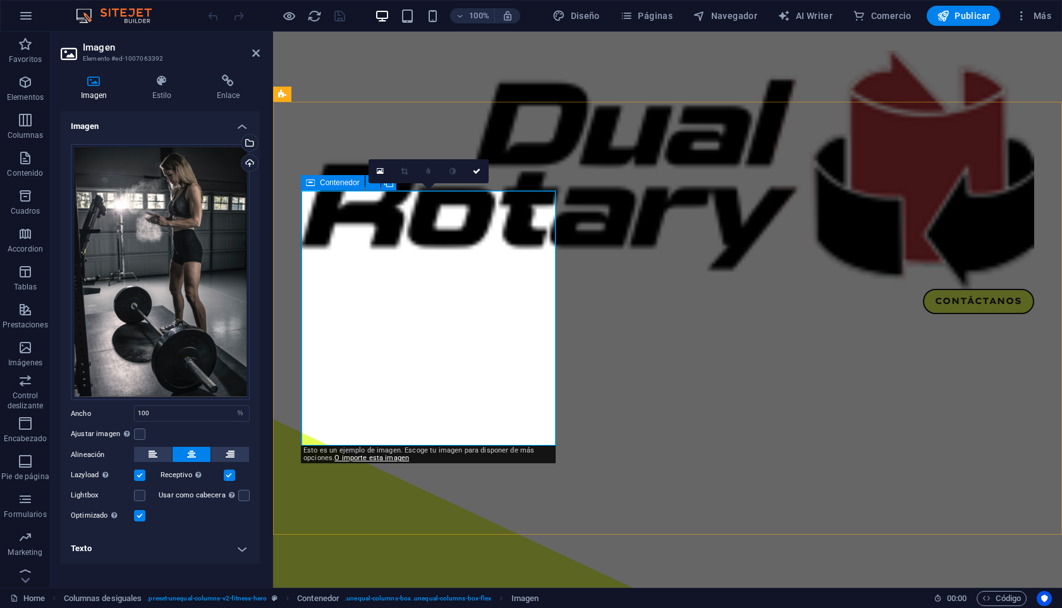
click at [336, 182] on span "Contenedor" at bounding box center [340, 183] width 40 height 8
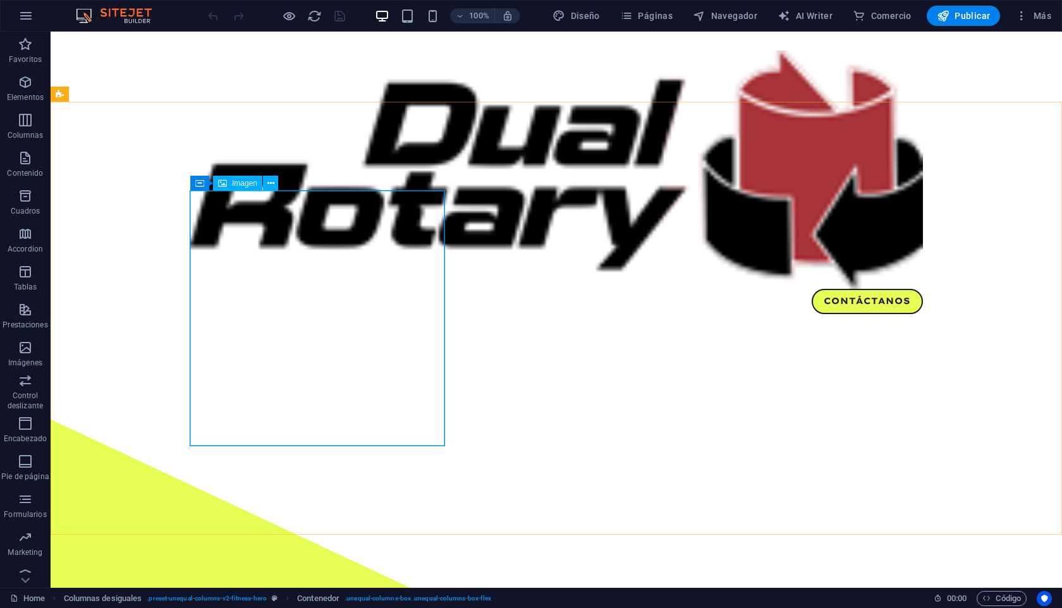
click at [238, 183] on span "Imagen" at bounding box center [244, 184] width 25 height 8
select select "%"
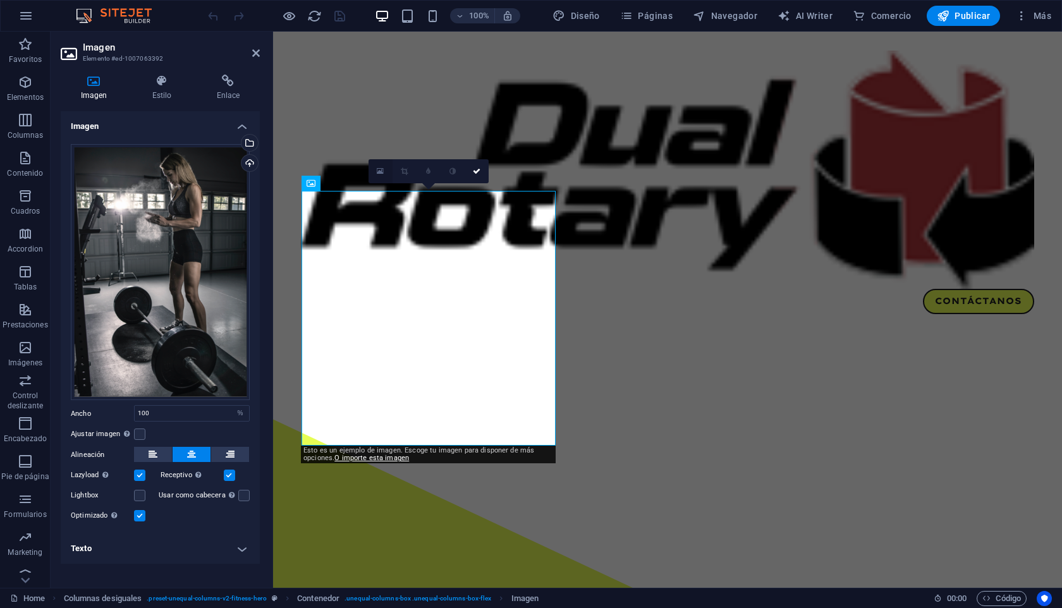
click at [381, 168] on icon at bounding box center [380, 171] width 7 height 9
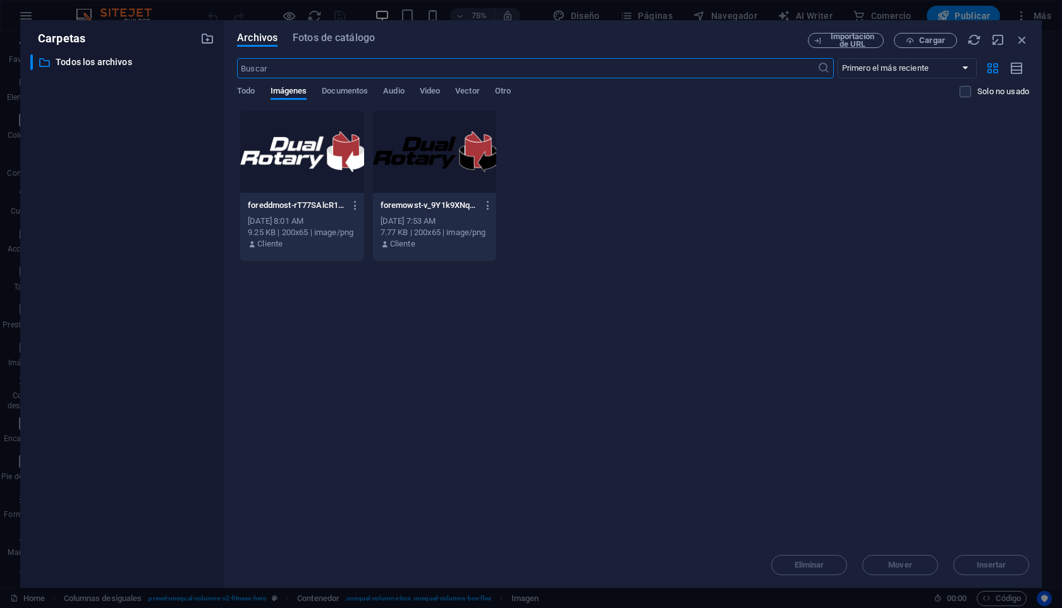
click at [1005, 13] on div "Carpetas ​ Todos los archivos Todos los archivos Archivos Fotos de catálogo Imp…" at bounding box center [531, 304] width 1062 height 608
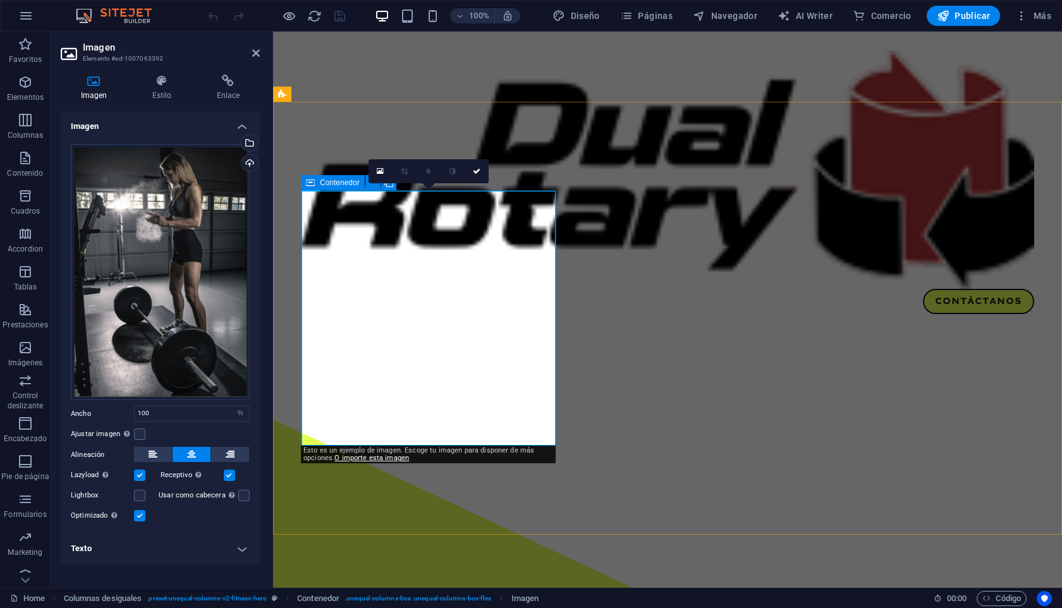
click at [309, 185] on icon at bounding box center [310, 182] width 9 height 15
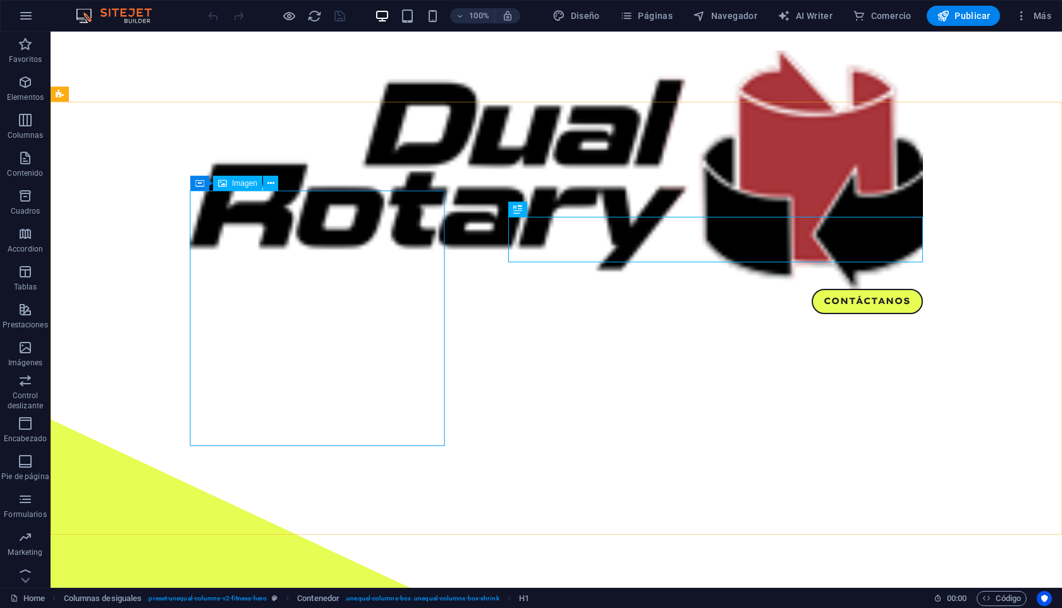
click at [252, 182] on span "Imagen" at bounding box center [244, 184] width 25 height 8
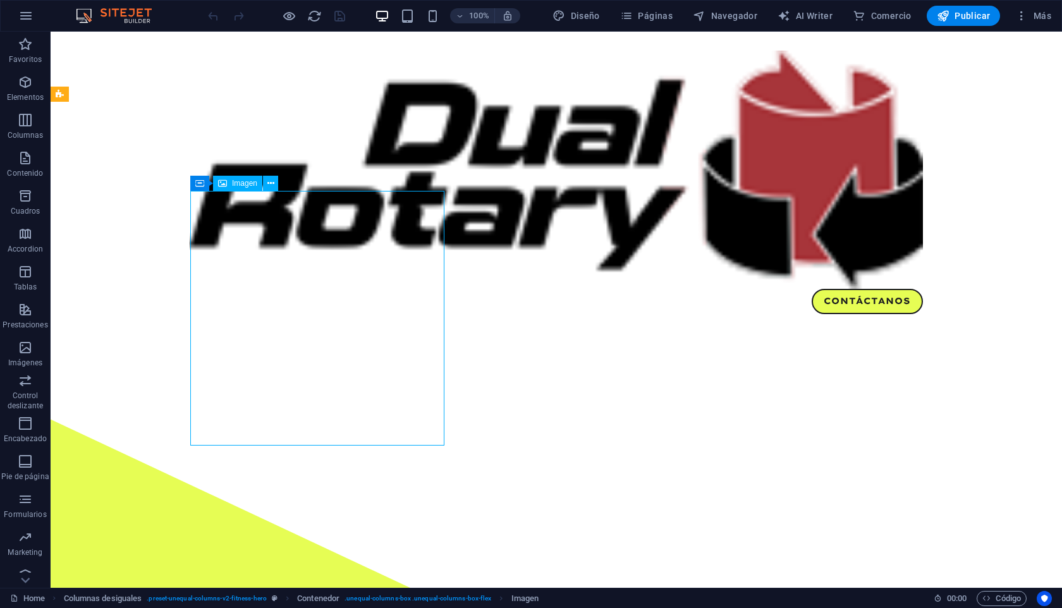
click at [252, 182] on span "Imagen" at bounding box center [244, 184] width 25 height 8
select select "%"
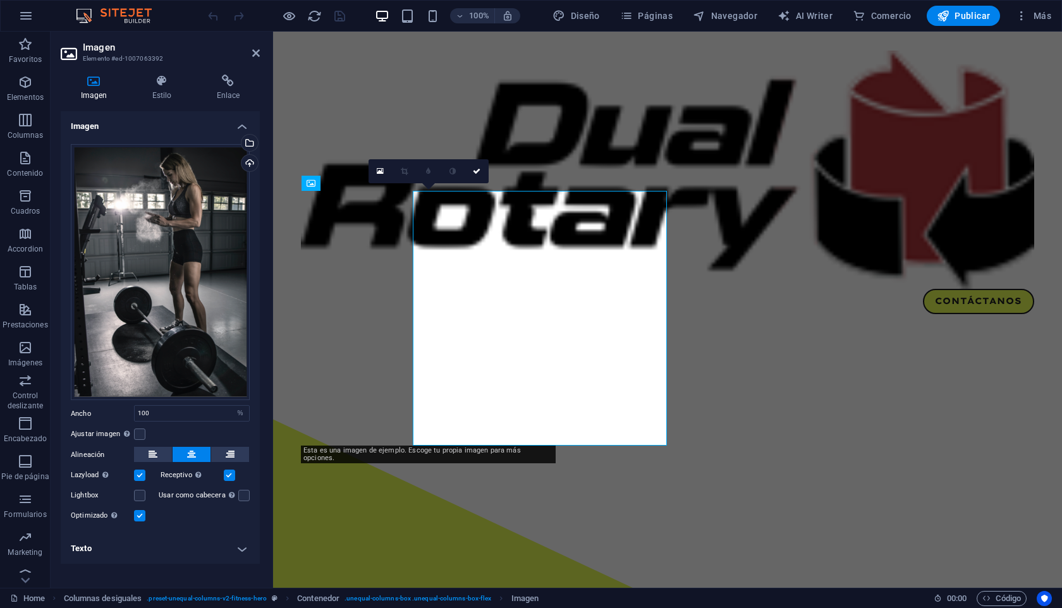
click at [252, 182] on div "Arrastra archivos aquí, haz clic para escoger archivos o selecciona archivos de…" at bounding box center [160, 334] width 199 height 400
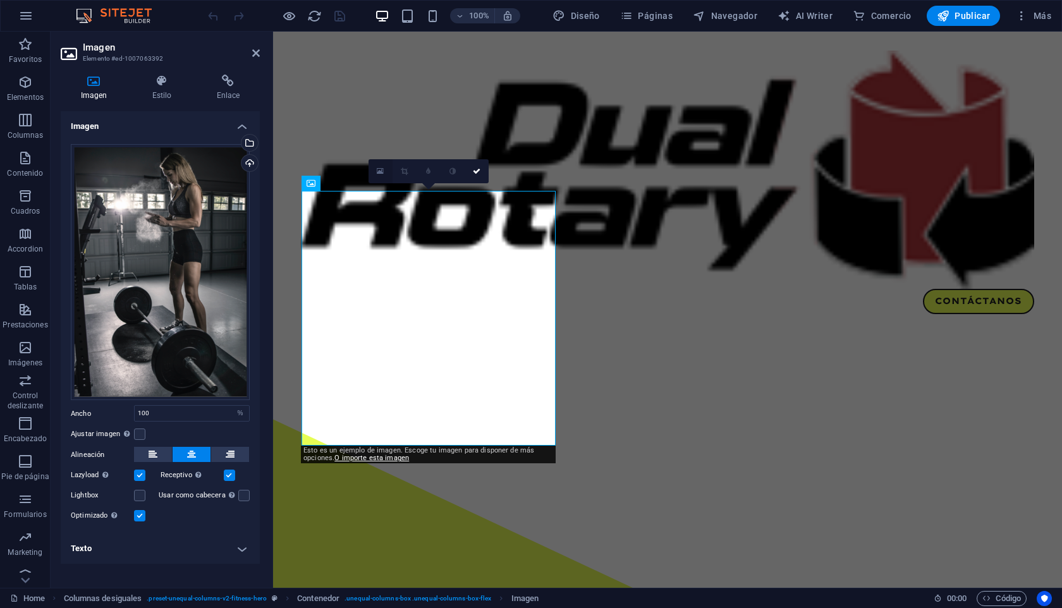
click at [382, 169] on icon at bounding box center [380, 171] width 7 height 9
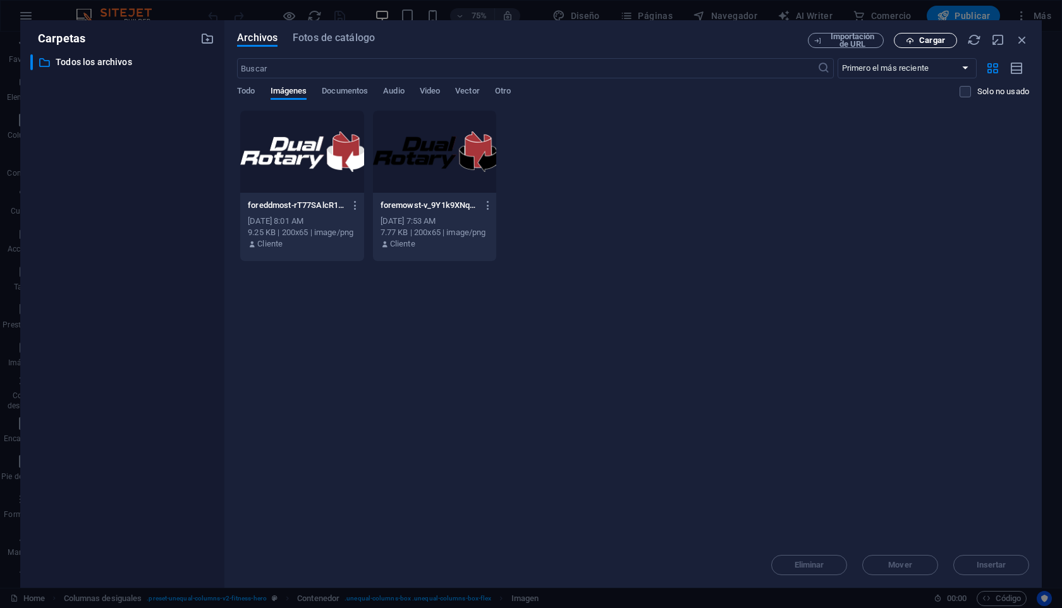
click at [926, 42] on span "Cargar" at bounding box center [932, 41] width 26 height 8
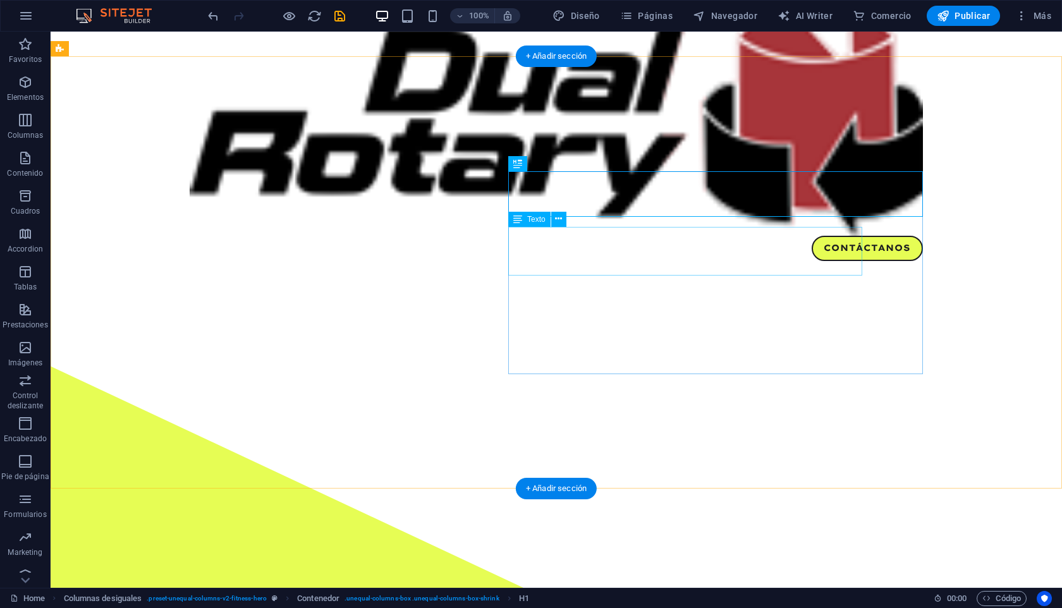
scroll to position [59, 0]
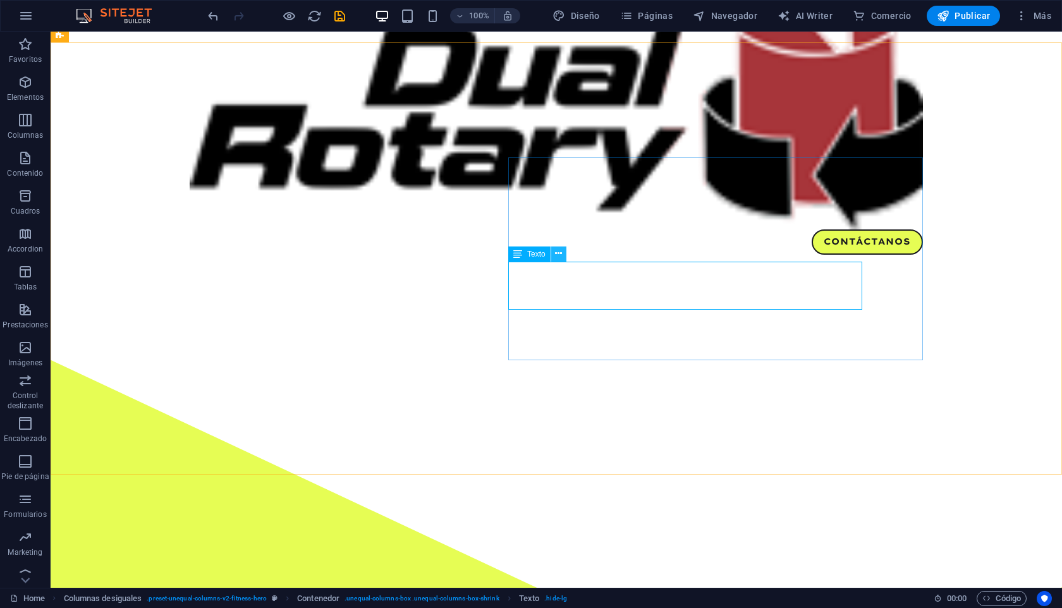
click at [560, 255] on icon at bounding box center [558, 253] width 7 height 13
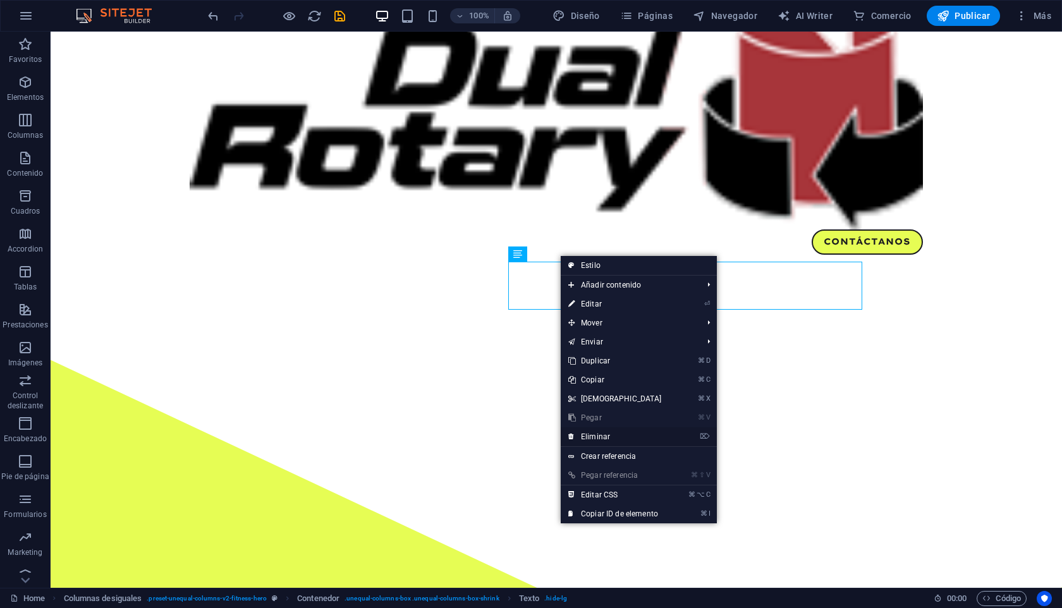
click at [602, 441] on link "⌦ Eliminar" at bounding box center [615, 436] width 109 height 19
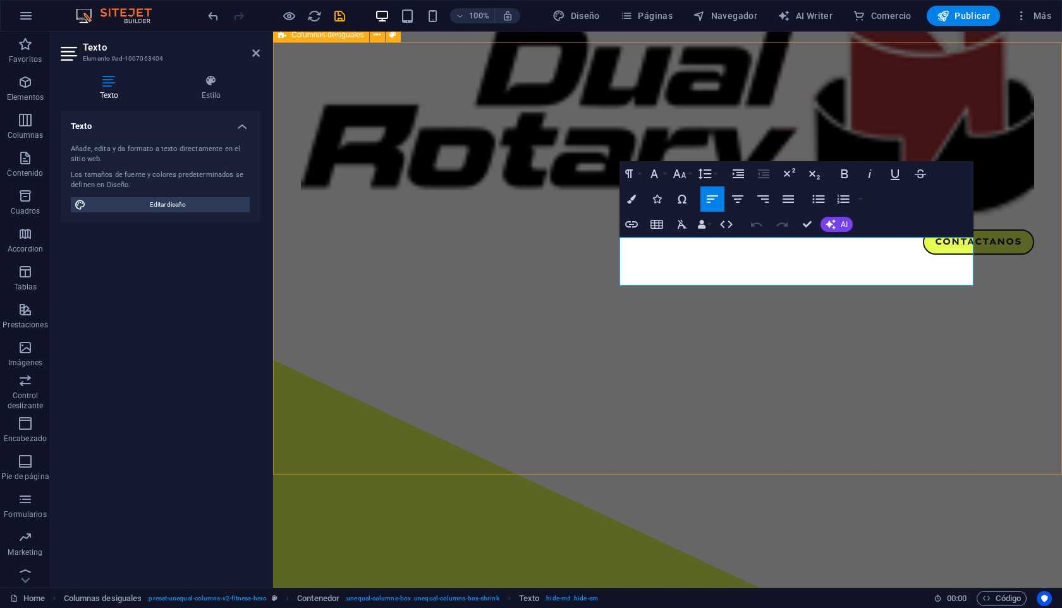
drag, startPoint x: 828, startPoint y: 275, endPoint x: 599, endPoint y: 223, distance: 234.8
drag, startPoint x: 714, startPoint y: 279, endPoint x: 594, endPoint y: 279, distance: 119.5
copy p "1- Caracteristica 1"
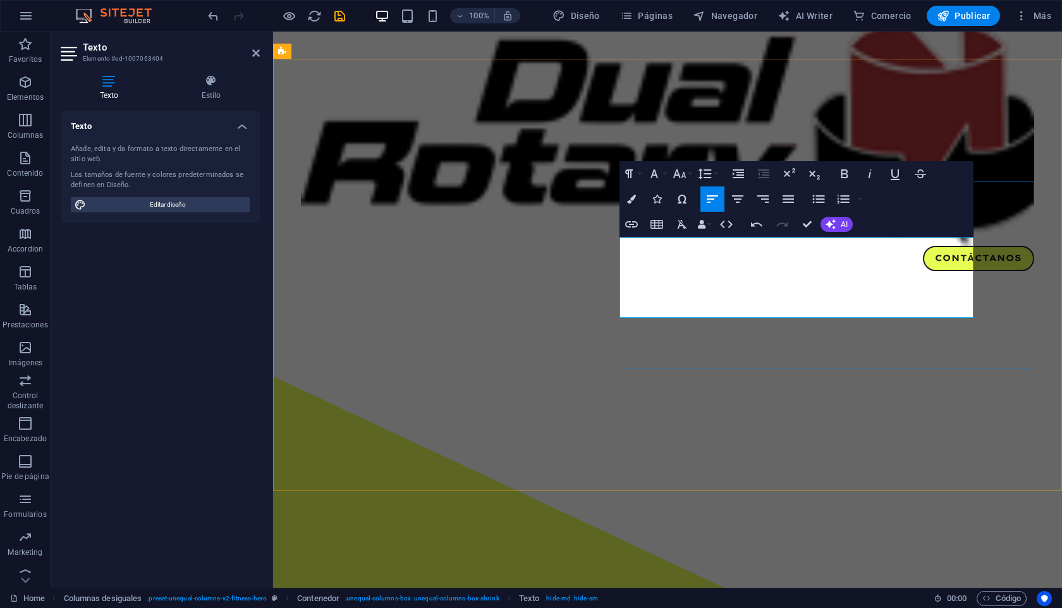
scroll to position [35, 0]
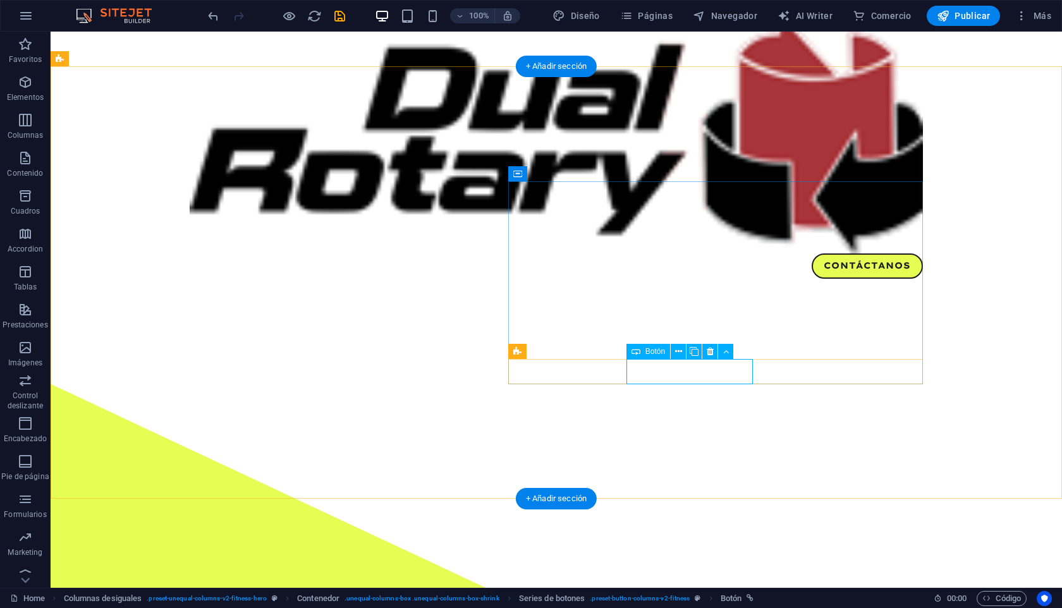
select select "px"
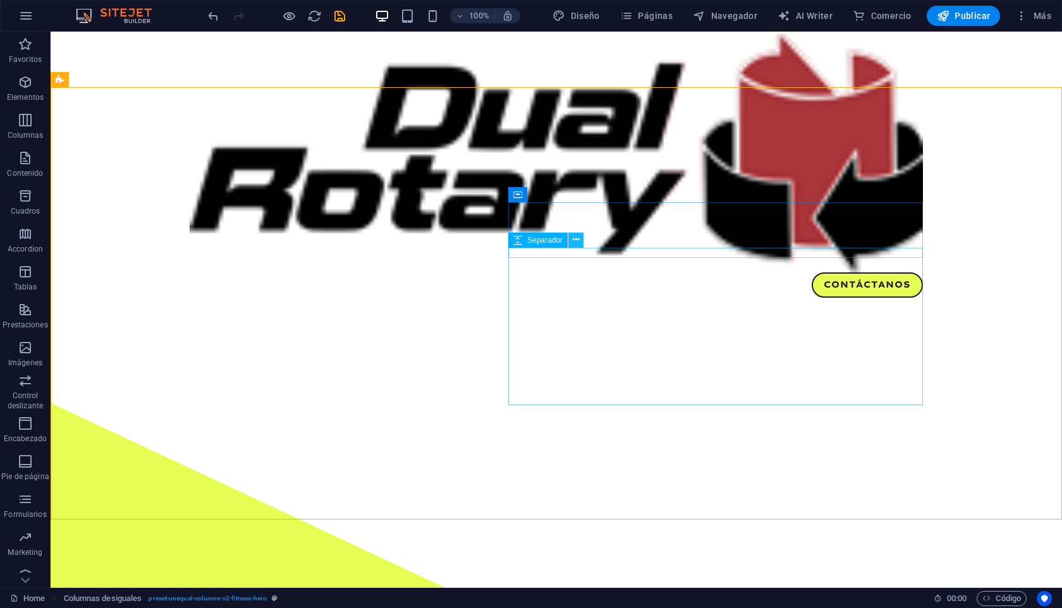
scroll to position [15, 0]
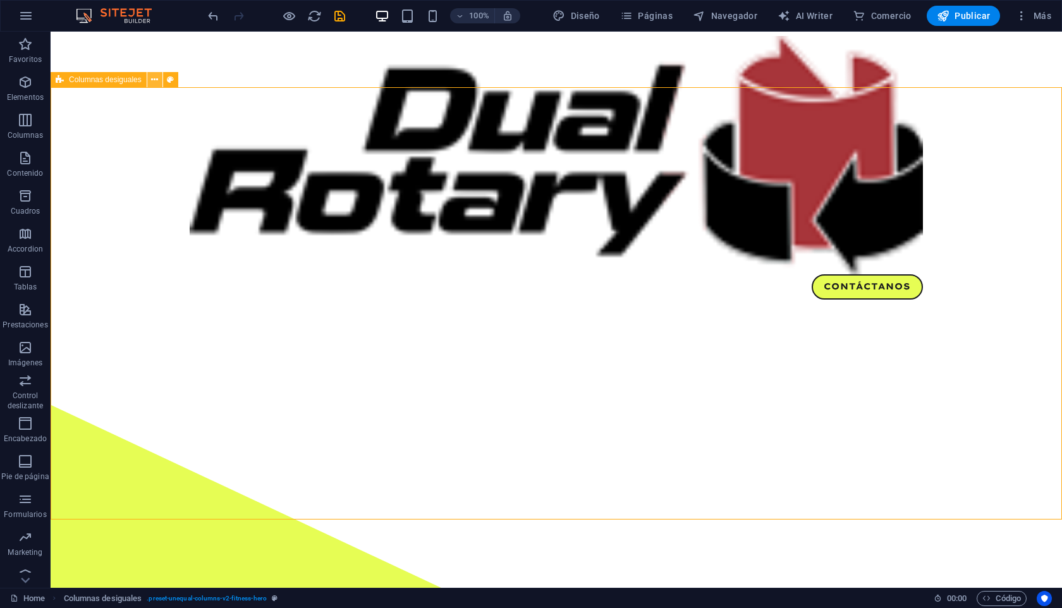
click at [158, 84] on icon at bounding box center [154, 79] width 7 height 13
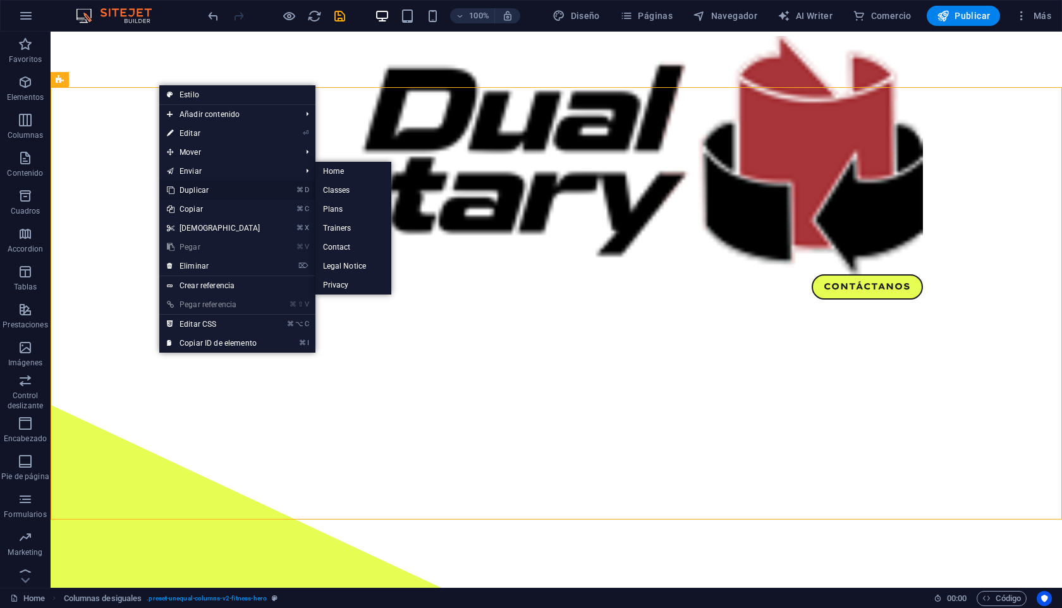
click at [192, 187] on link "⌘ D Duplicar" at bounding box center [213, 190] width 109 height 19
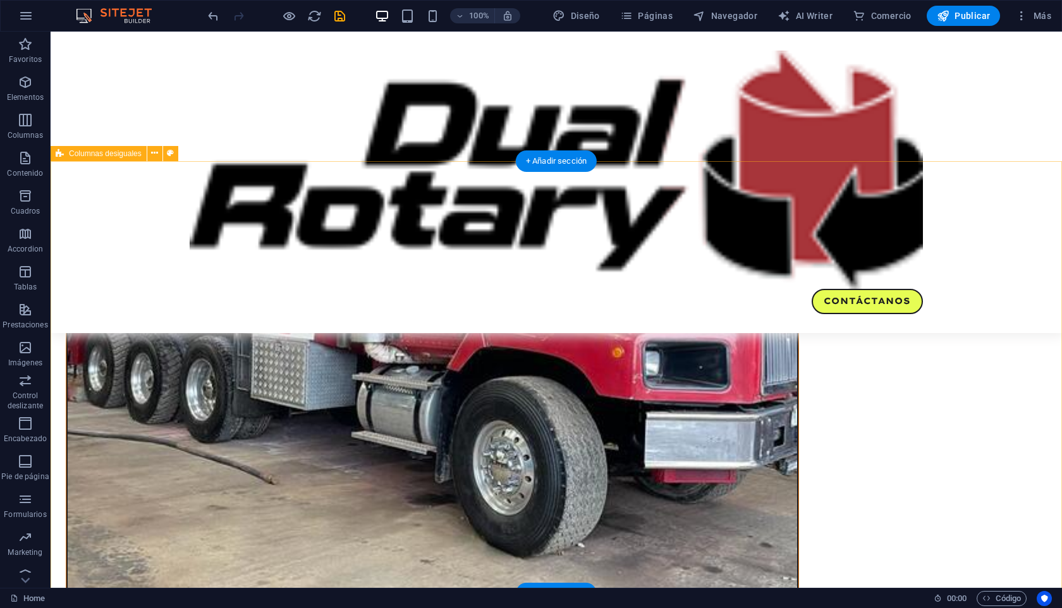
scroll to position [806, 0]
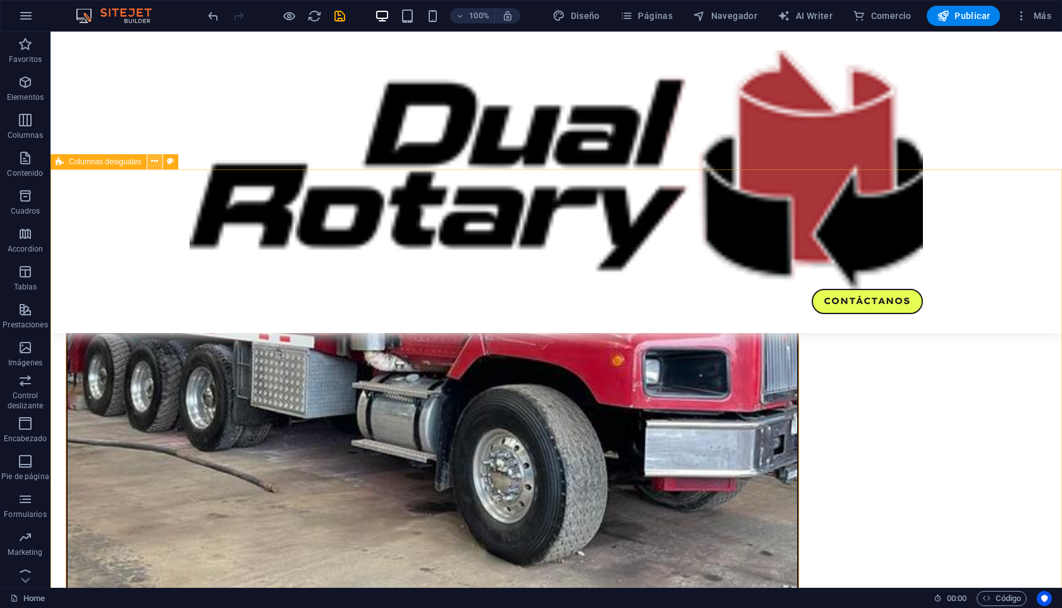
click at [152, 161] on icon at bounding box center [154, 161] width 7 height 13
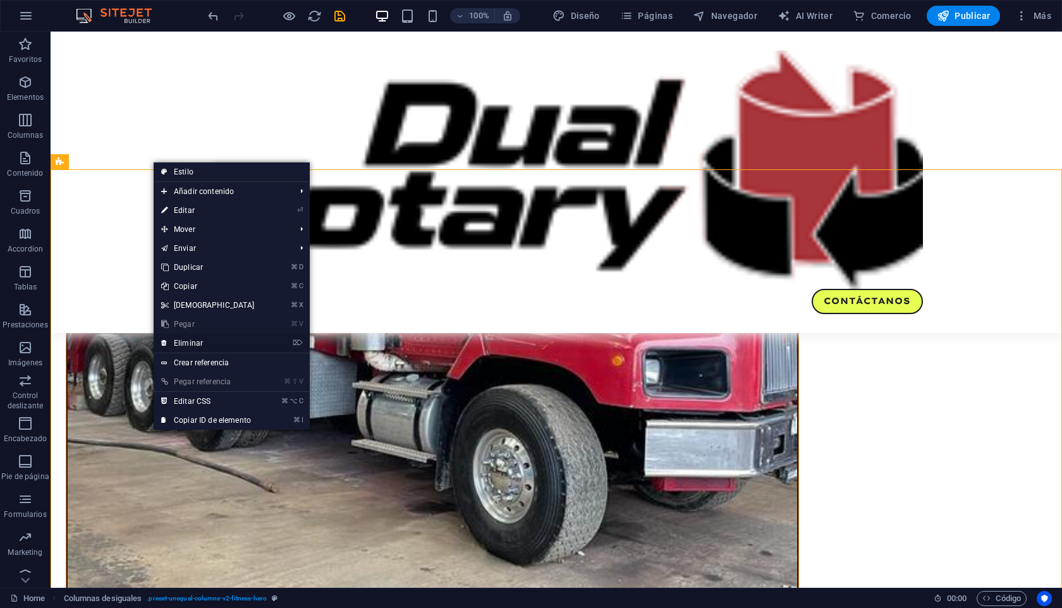
click at [189, 342] on link "⌦ Eliminar" at bounding box center [208, 343] width 109 height 19
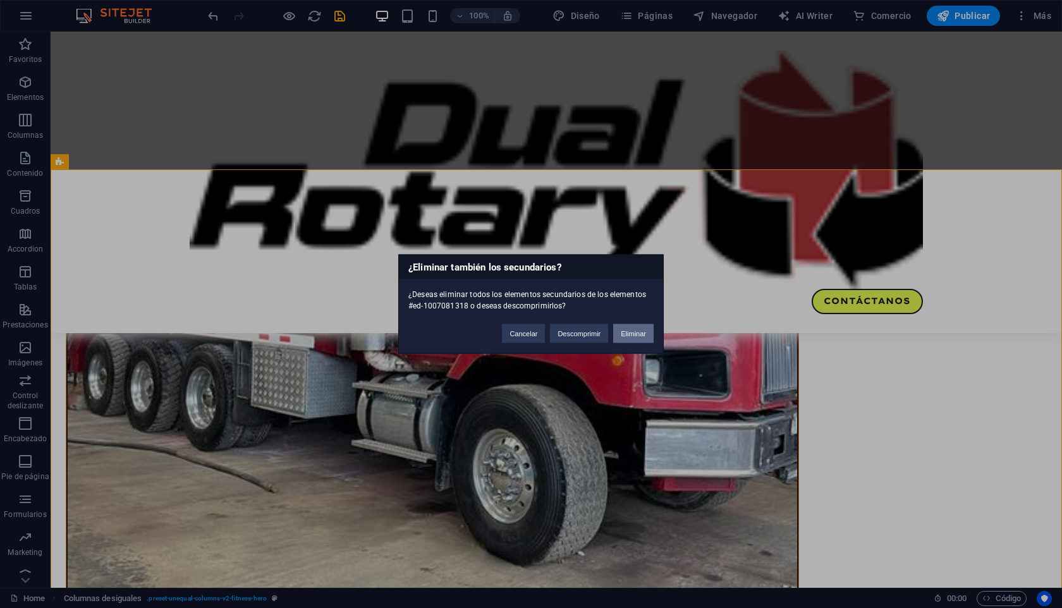
click at [635, 338] on button "Eliminar" at bounding box center [633, 333] width 40 height 19
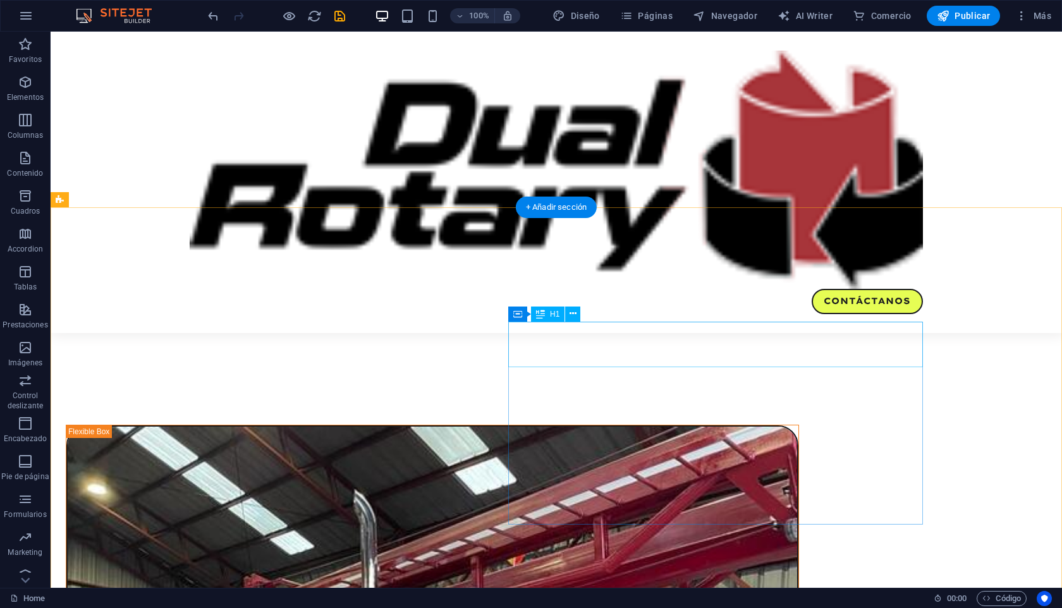
scroll to position [336, 0]
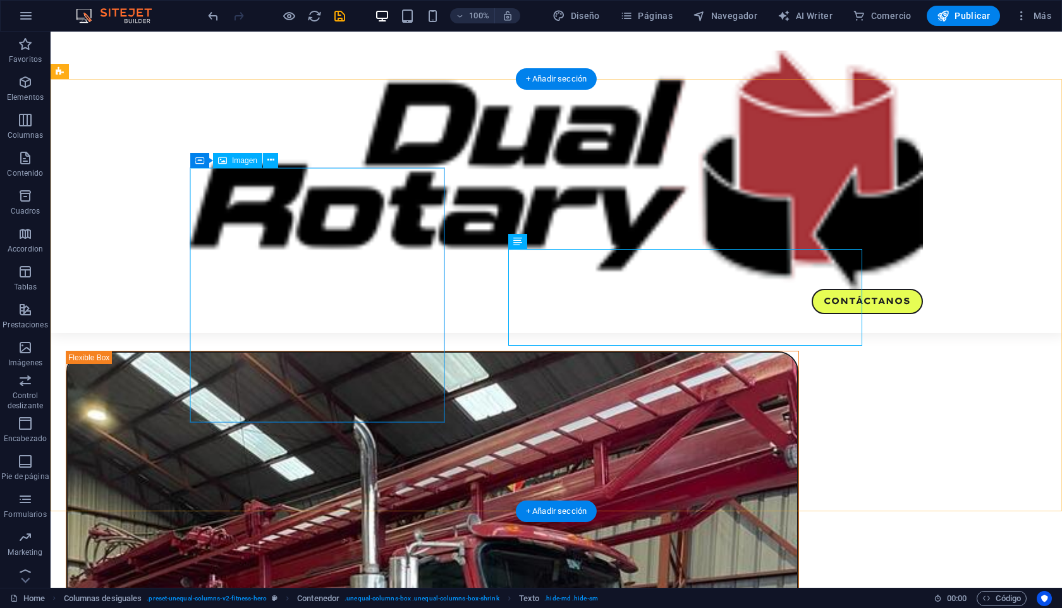
scroll to position [475, 0]
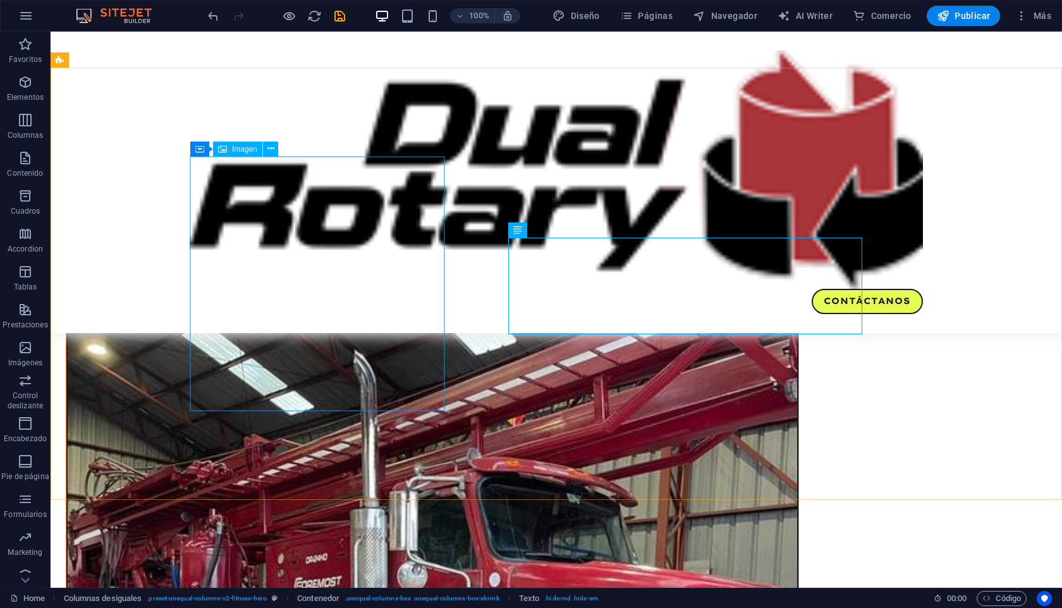
click at [249, 153] on div "Imagen" at bounding box center [237, 149] width 49 height 15
click at [248, 153] on div "Imagen" at bounding box center [237, 149] width 49 height 15
select select "%"
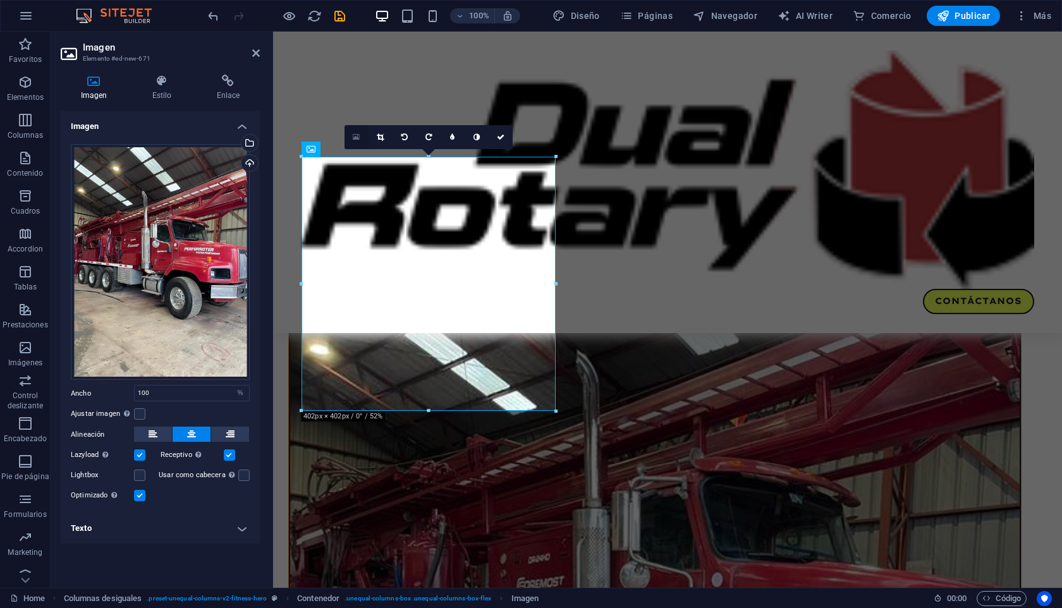
click at [354, 135] on icon at bounding box center [356, 137] width 7 height 9
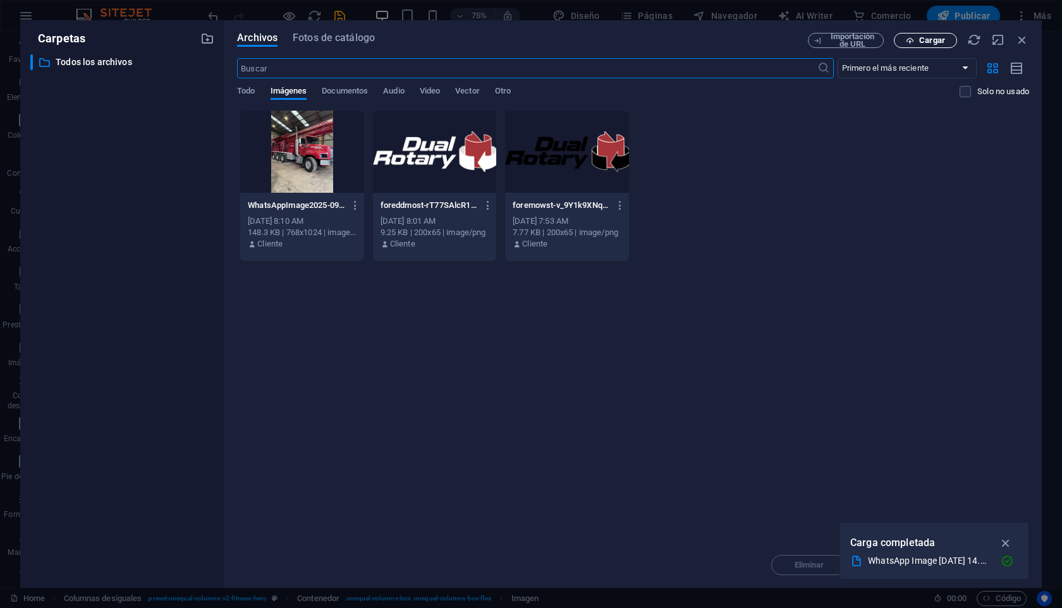
click at [926, 41] on span "Cargar" at bounding box center [932, 41] width 26 height 8
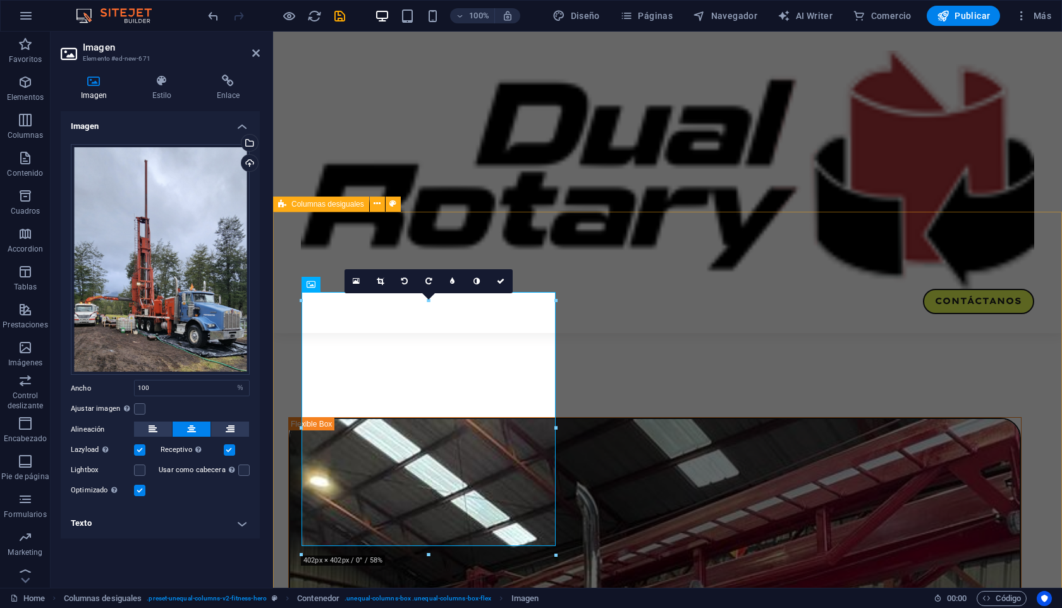
scroll to position [401, 0]
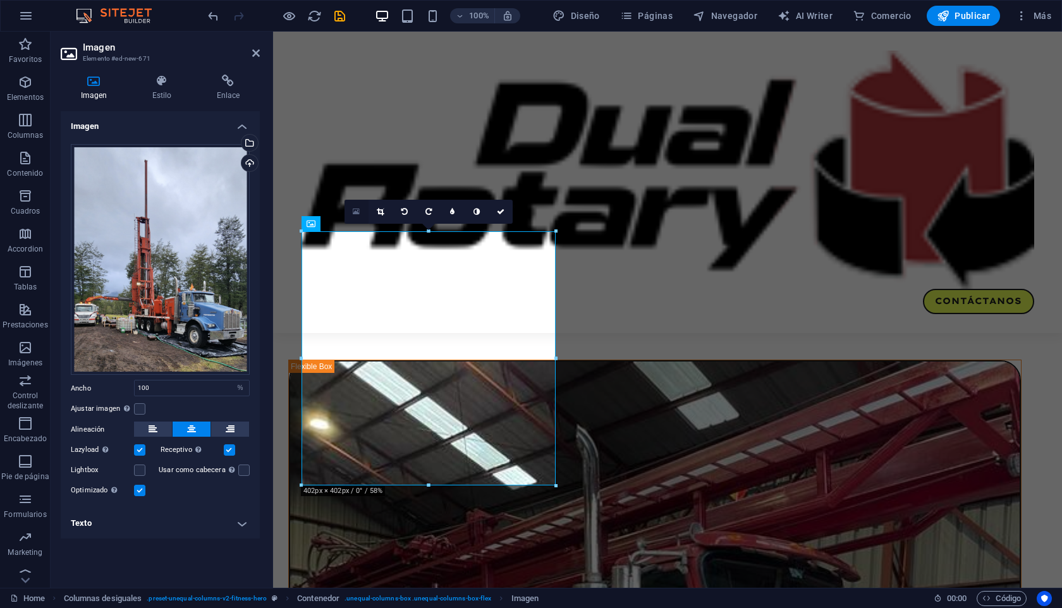
click at [360, 210] on icon at bounding box center [356, 211] width 7 height 9
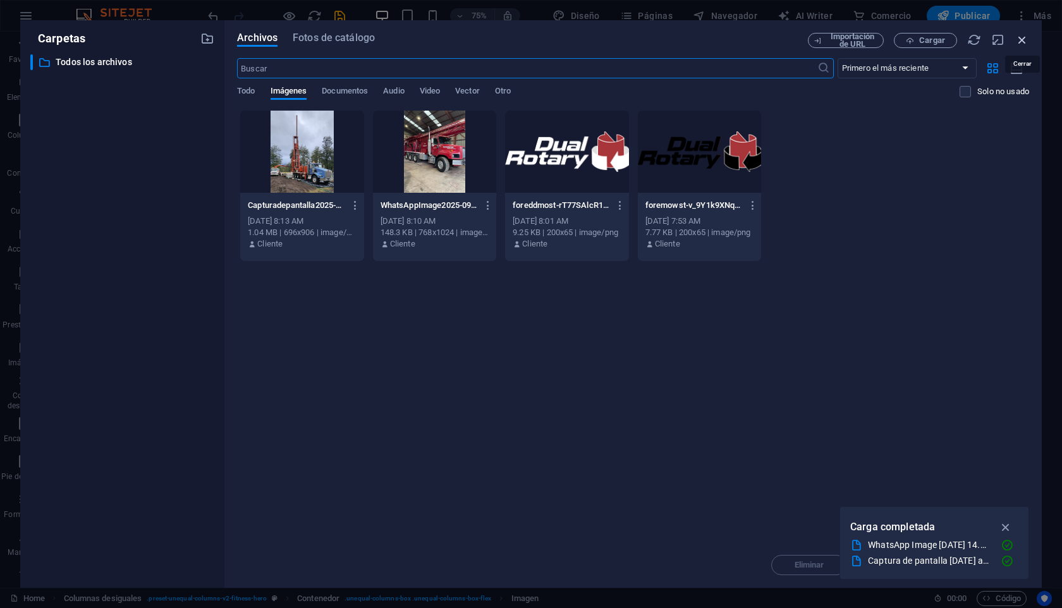
click at [1018, 40] on icon "button" at bounding box center [1022, 40] width 14 height 14
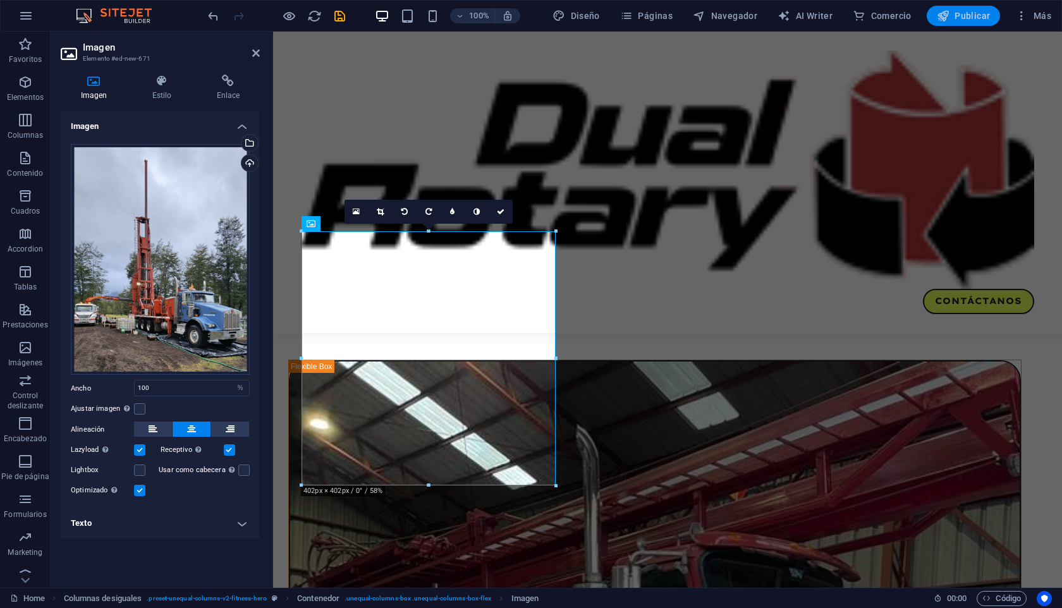
click at [961, 25] on button "Publicar" at bounding box center [964, 16] width 74 height 20
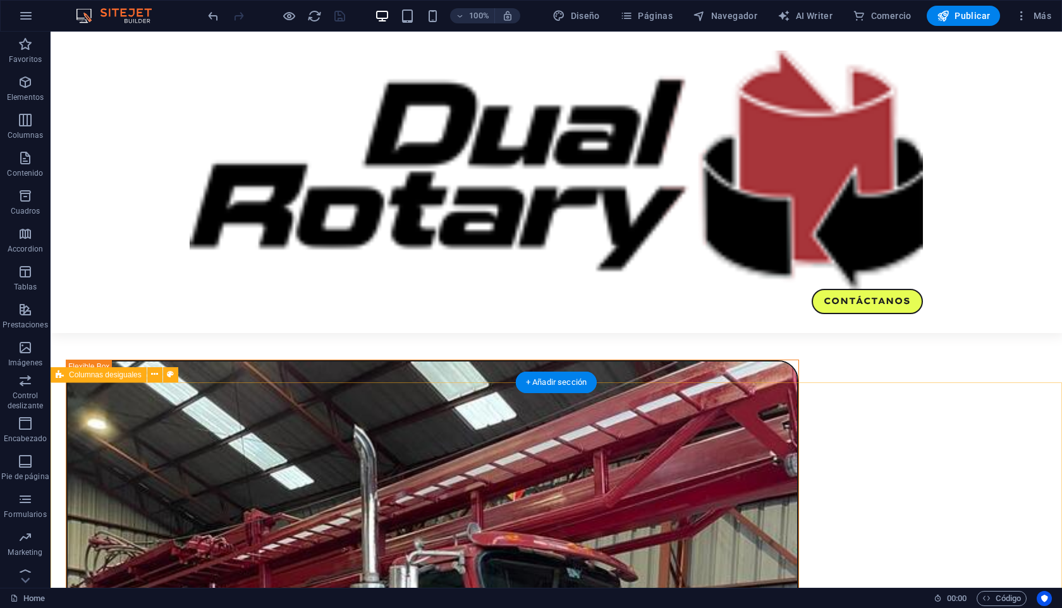
scroll to position [47, 0]
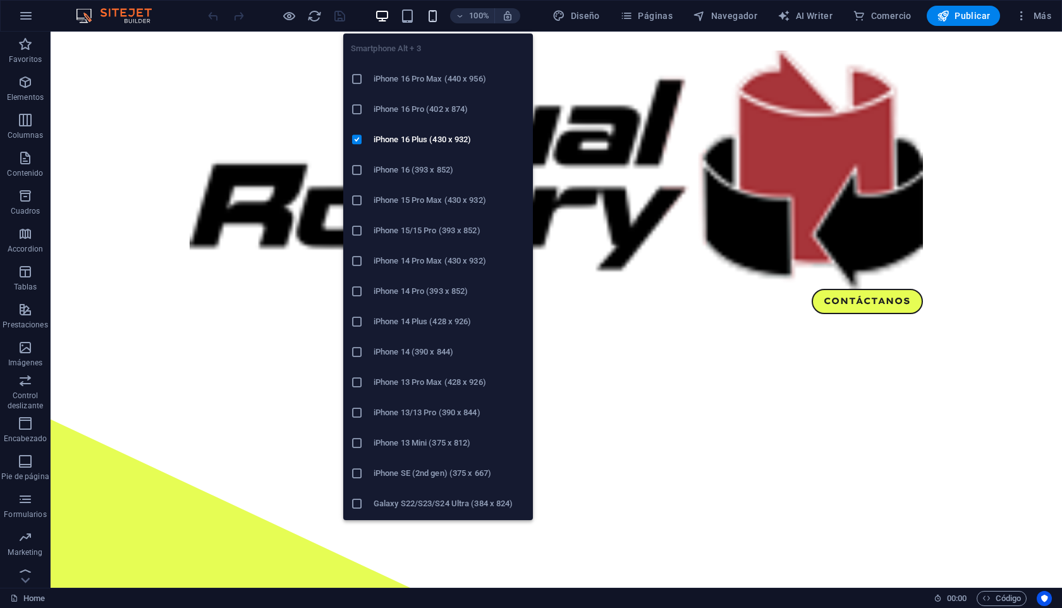
click at [431, 15] on icon "button" at bounding box center [433, 16] width 15 height 15
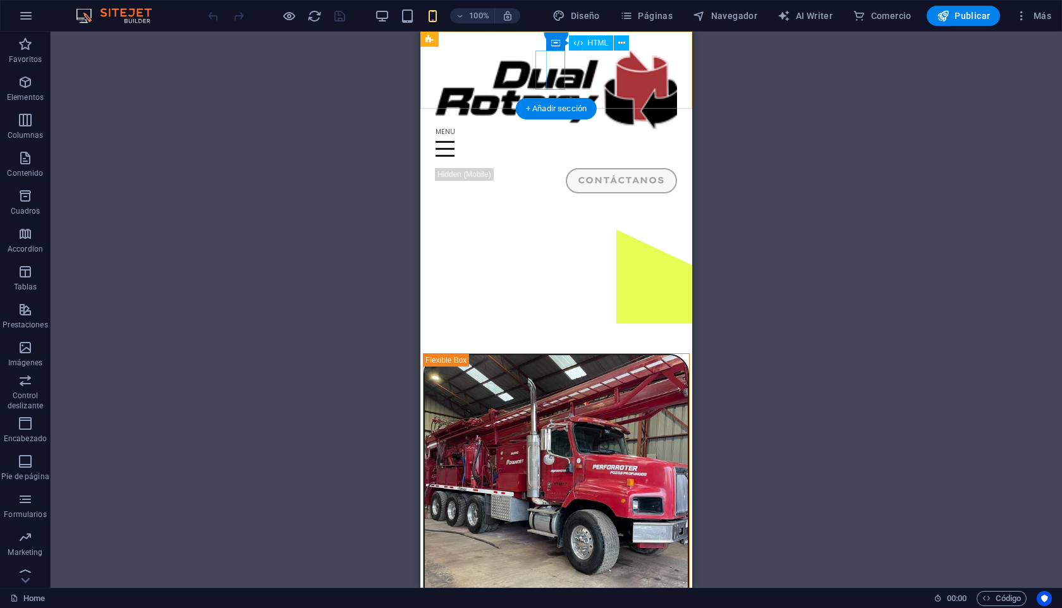
click at [553, 129] on div "Menu" at bounding box center [557, 148] width 242 height 39
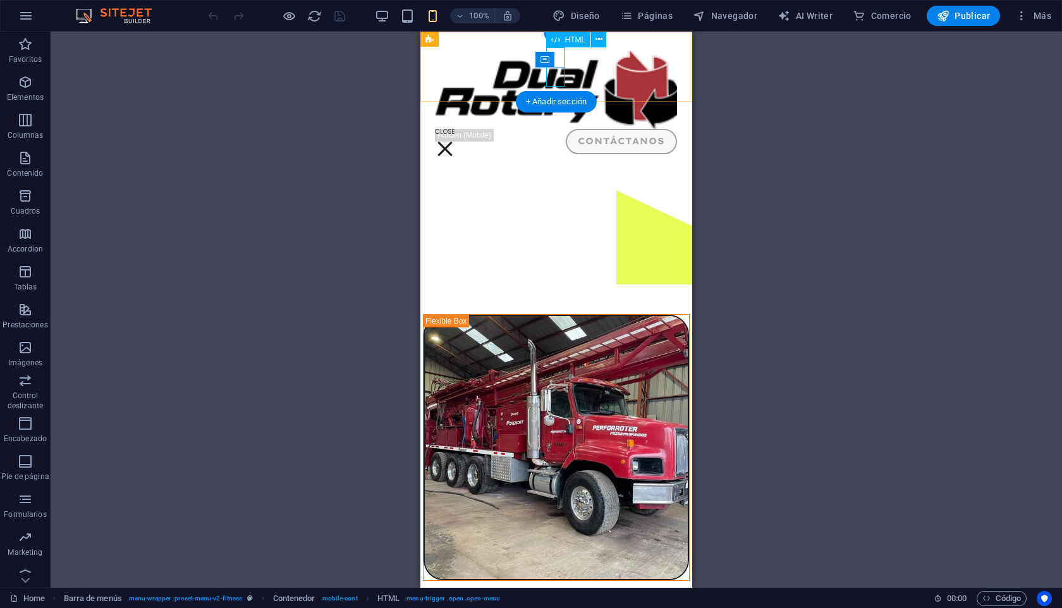
click at [455, 129] on div "Menu" at bounding box center [445, 148] width 19 height 39
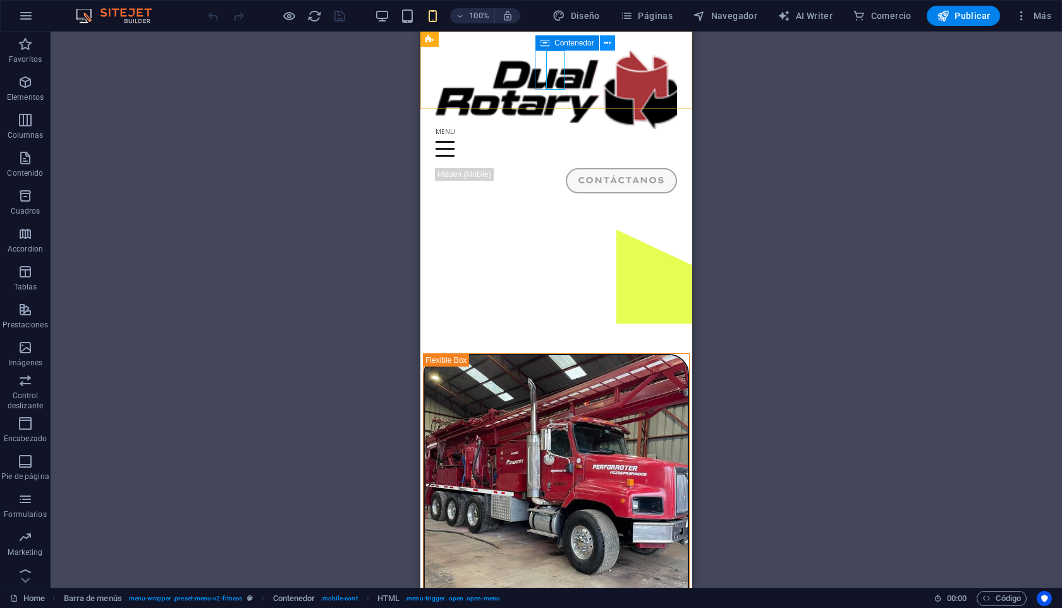
click at [611, 44] on button at bounding box center [607, 42] width 15 height 15
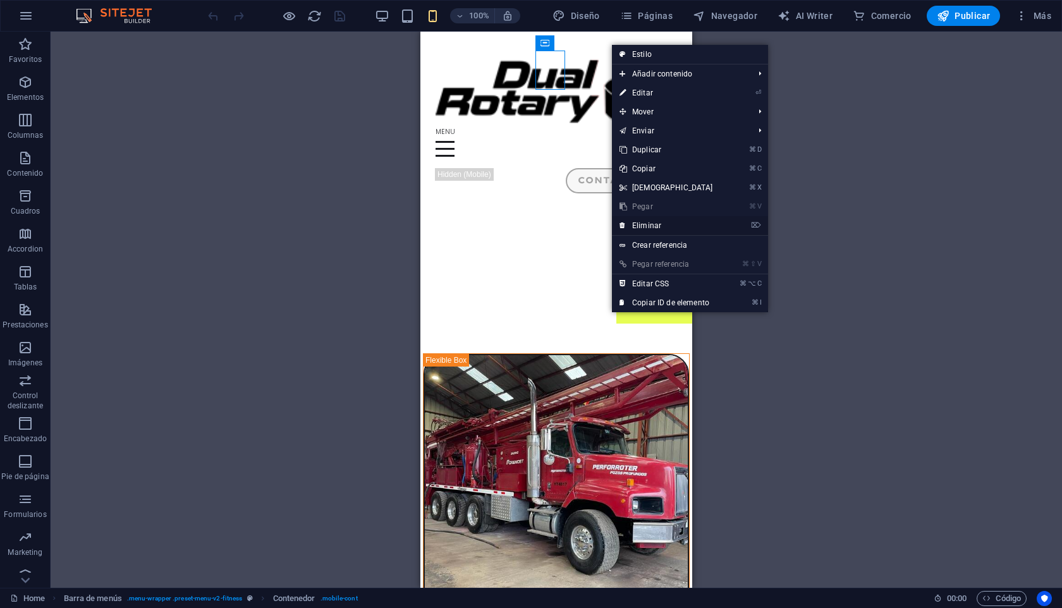
click at [644, 220] on link "⌦ Eliminar" at bounding box center [666, 225] width 109 height 19
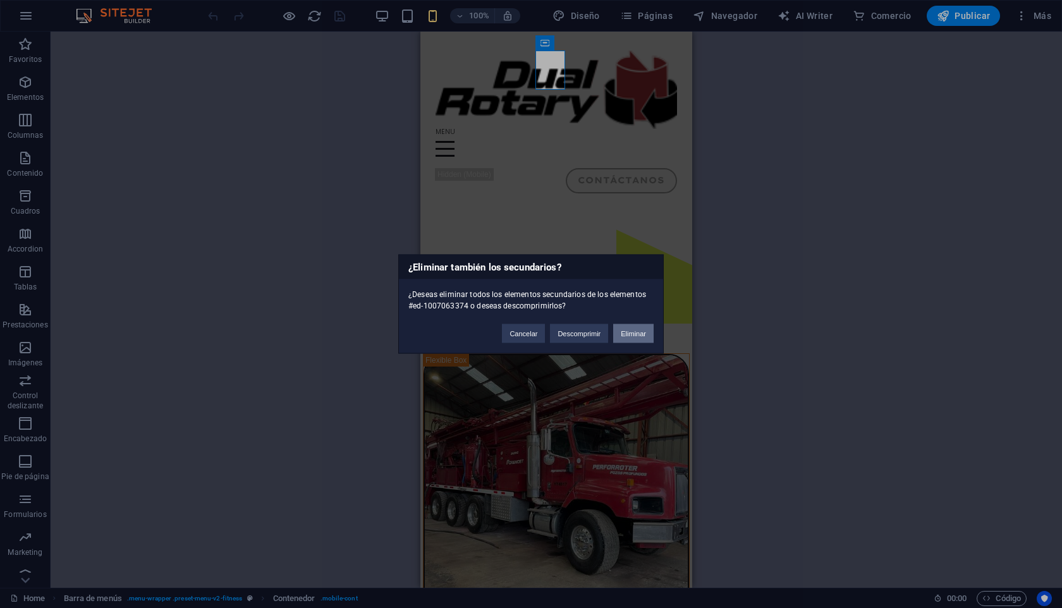
click at [625, 331] on button "Eliminar" at bounding box center [633, 333] width 40 height 19
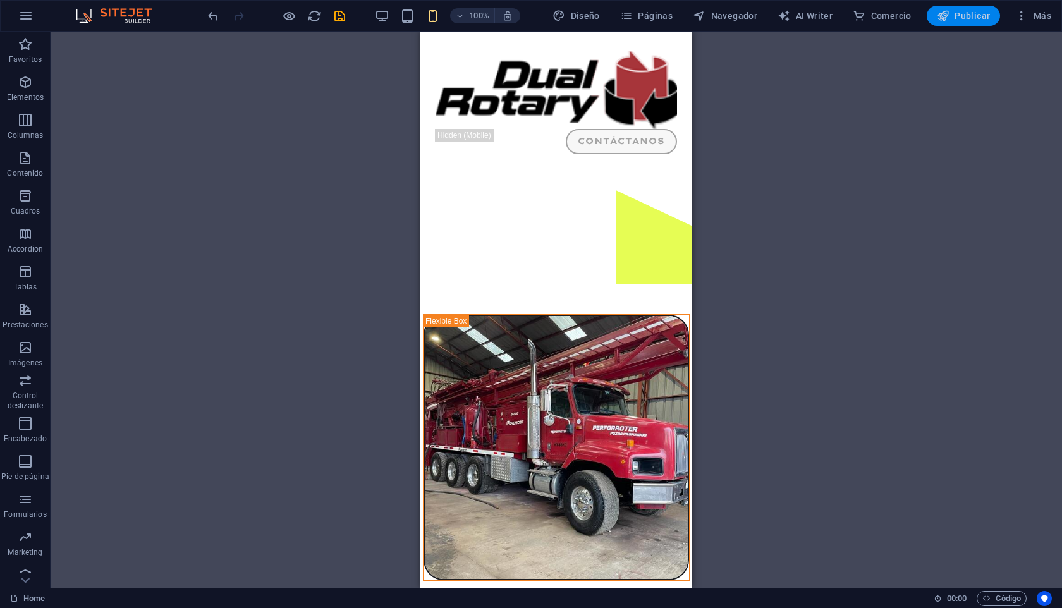
click at [954, 23] on button "Publicar" at bounding box center [964, 16] width 74 height 20
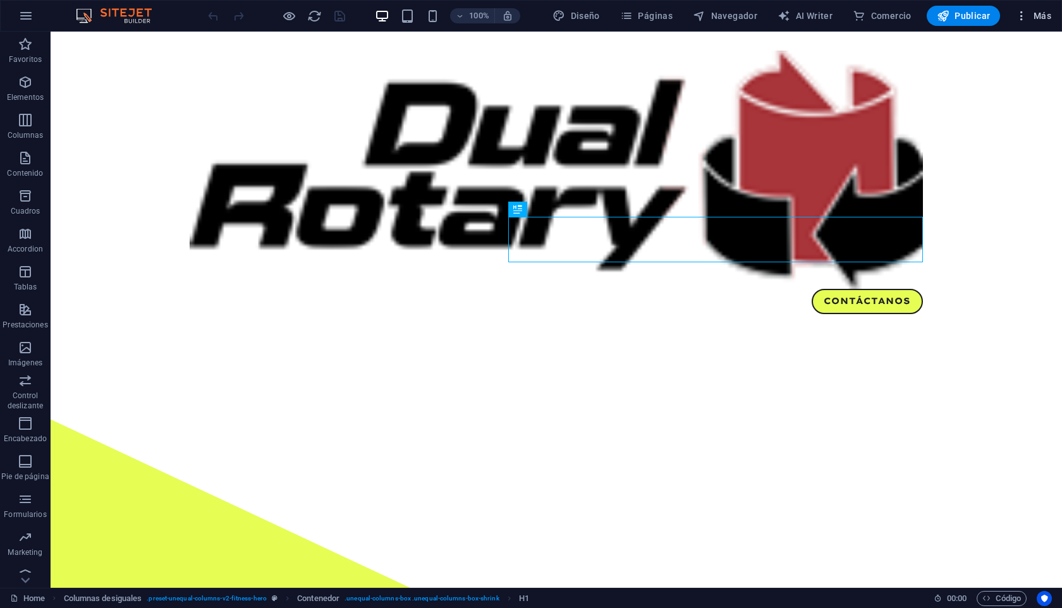
click at [1036, 9] on span "Más" at bounding box center [1033, 15] width 36 height 13
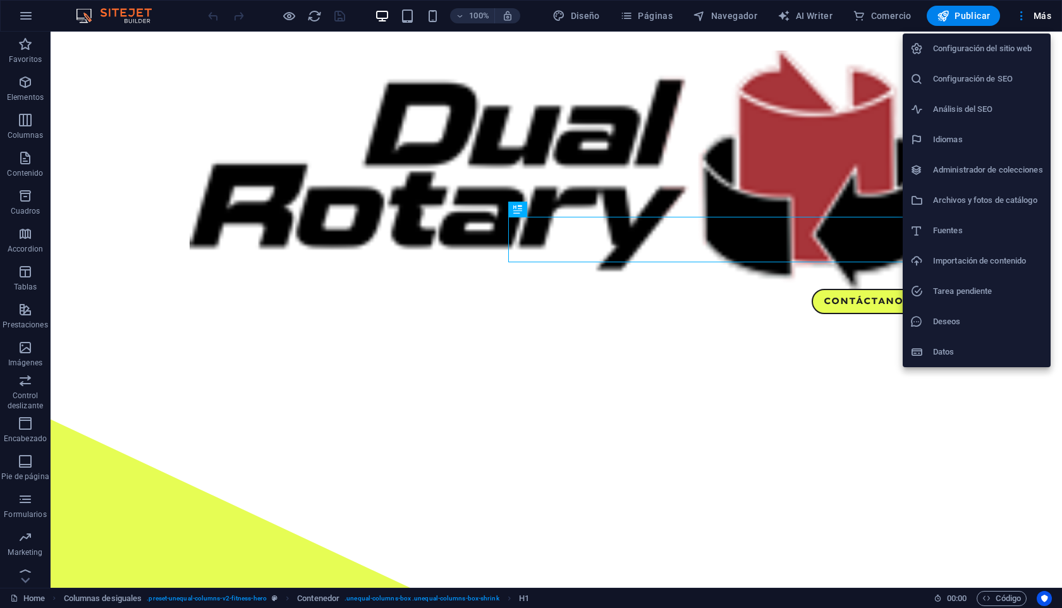
click at [1024, 46] on h6 "Configuración del sitio web" at bounding box center [988, 48] width 110 height 15
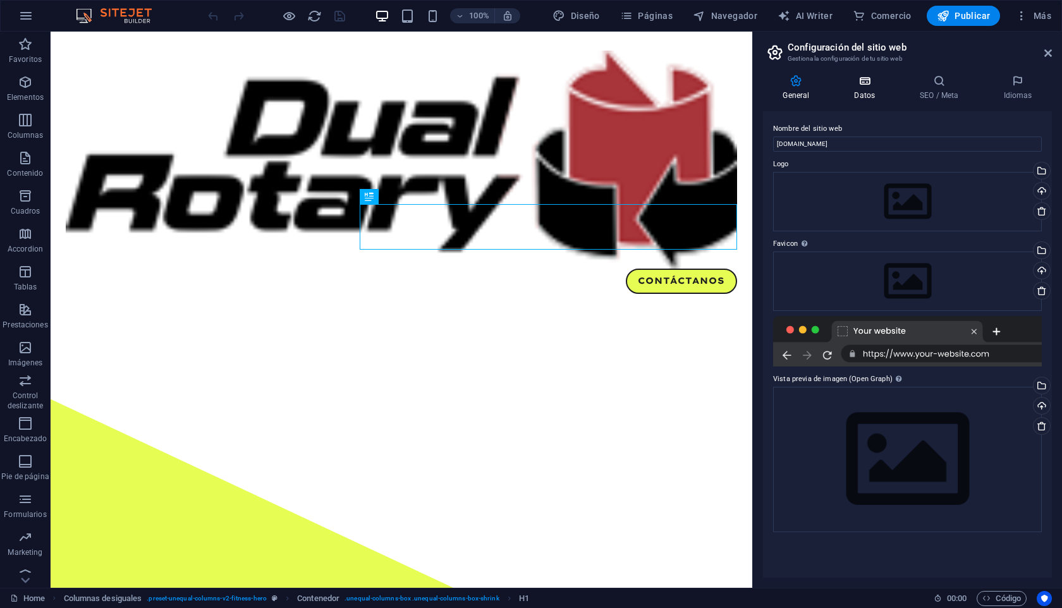
click at [866, 88] on h4 "Datos" at bounding box center [868, 88] width 66 height 27
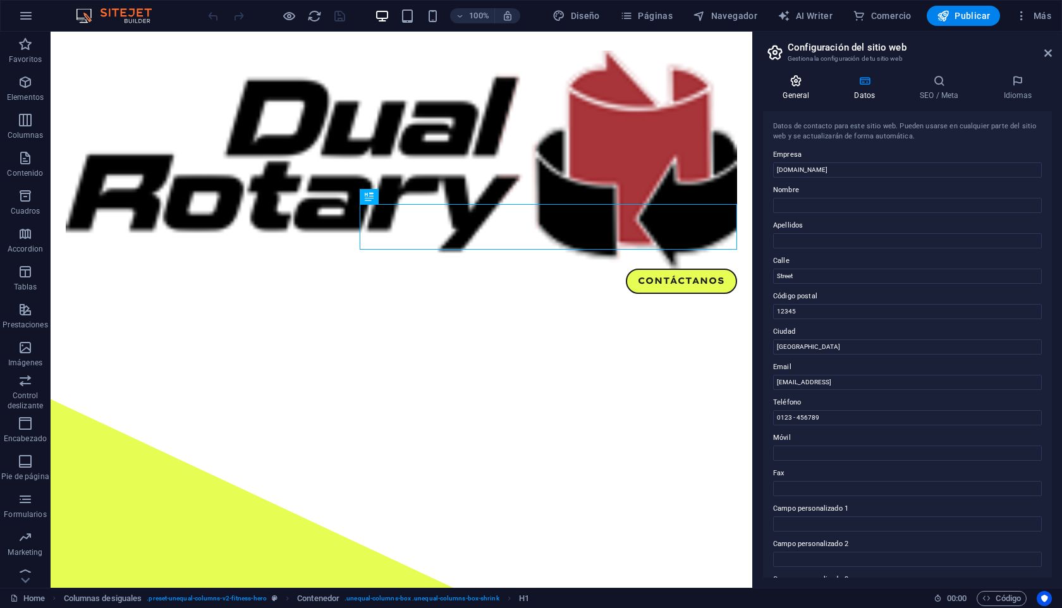
click at [804, 83] on icon at bounding box center [796, 81] width 66 height 13
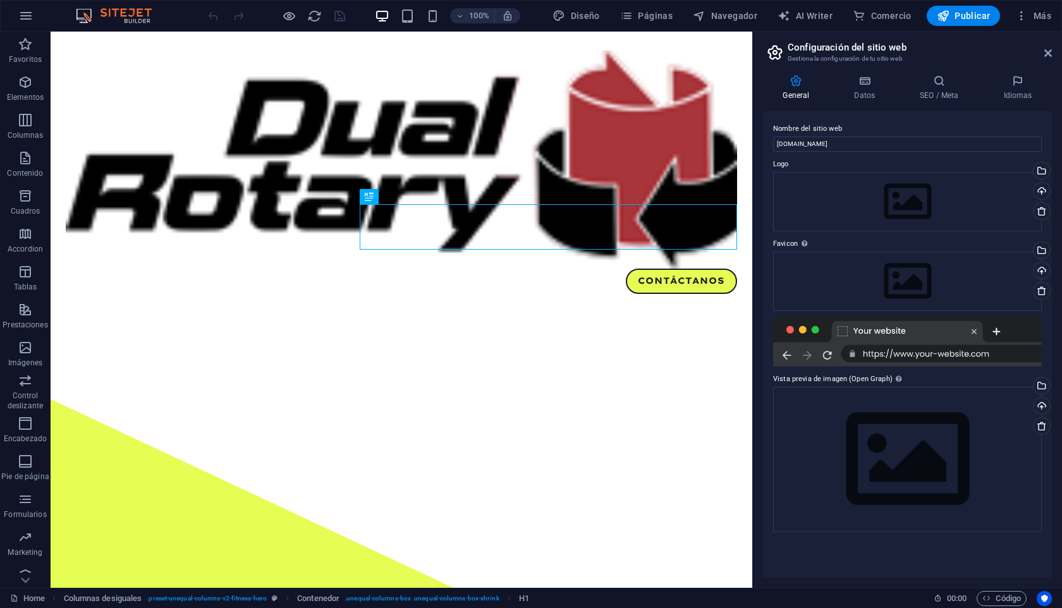
click at [926, 356] on div at bounding box center [907, 341] width 269 height 51
click at [864, 86] on icon at bounding box center [865, 81] width 61 height 13
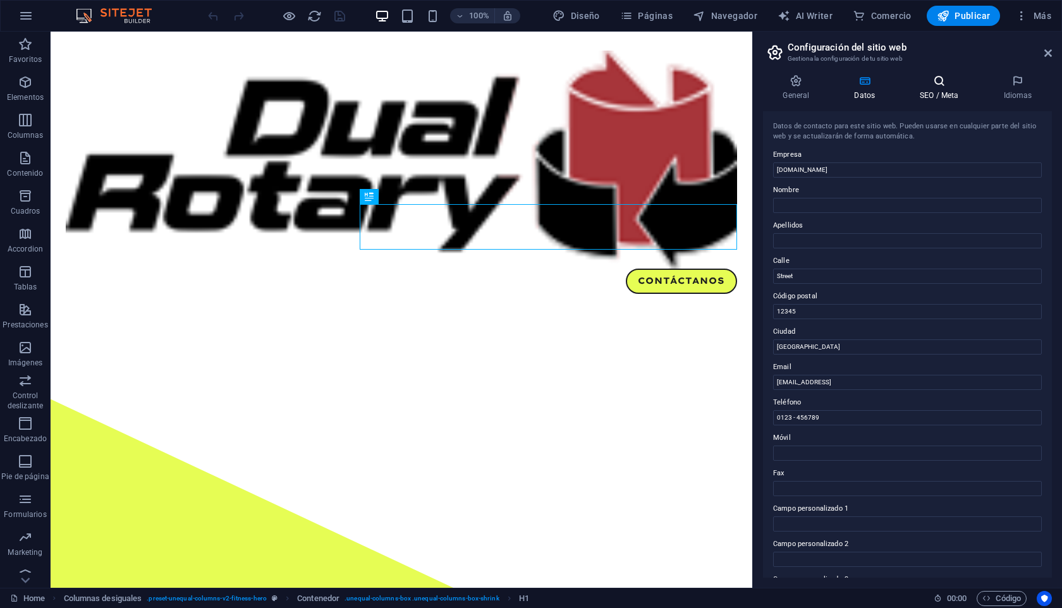
click at [949, 86] on icon at bounding box center [939, 81] width 78 height 13
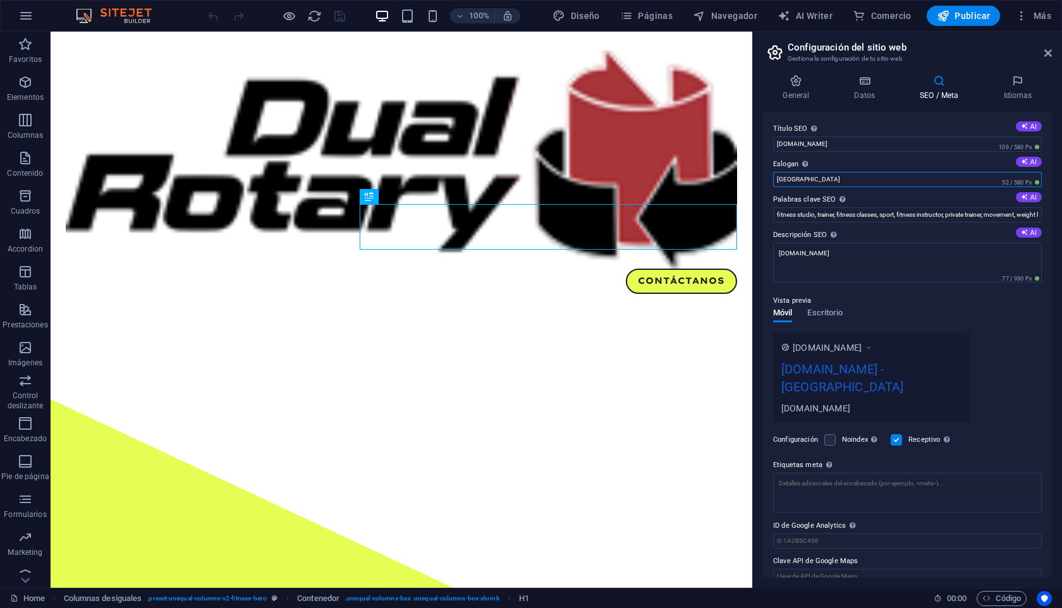
click at [809, 179] on input "[GEOGRAPHIC_DATA]" at bounding box center [907, 179] width 269 height 15
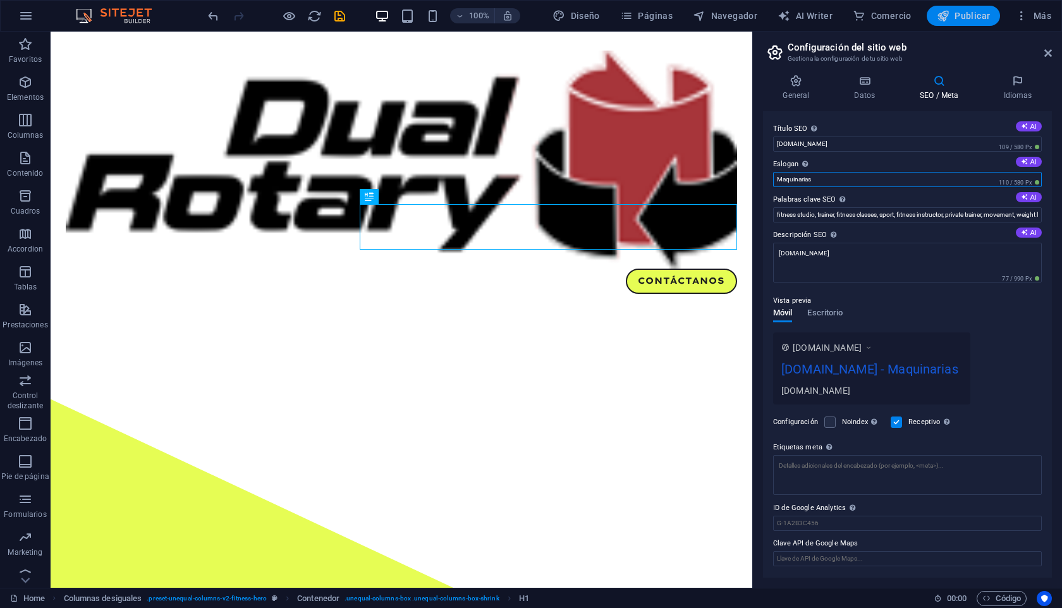
type input "Maquinarias"
click at [968, 15] on span "Publicar" at bounding box center [964, 15] width 54 height 13
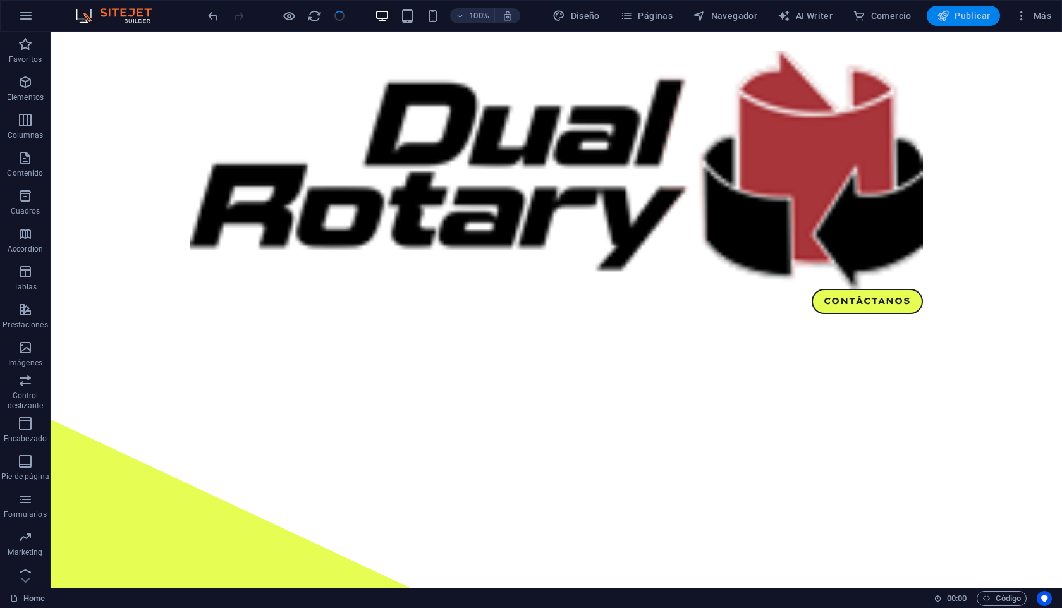
click at [968, 15] on span "Publicar" at bounding box center [964, 15] width 54 height 13
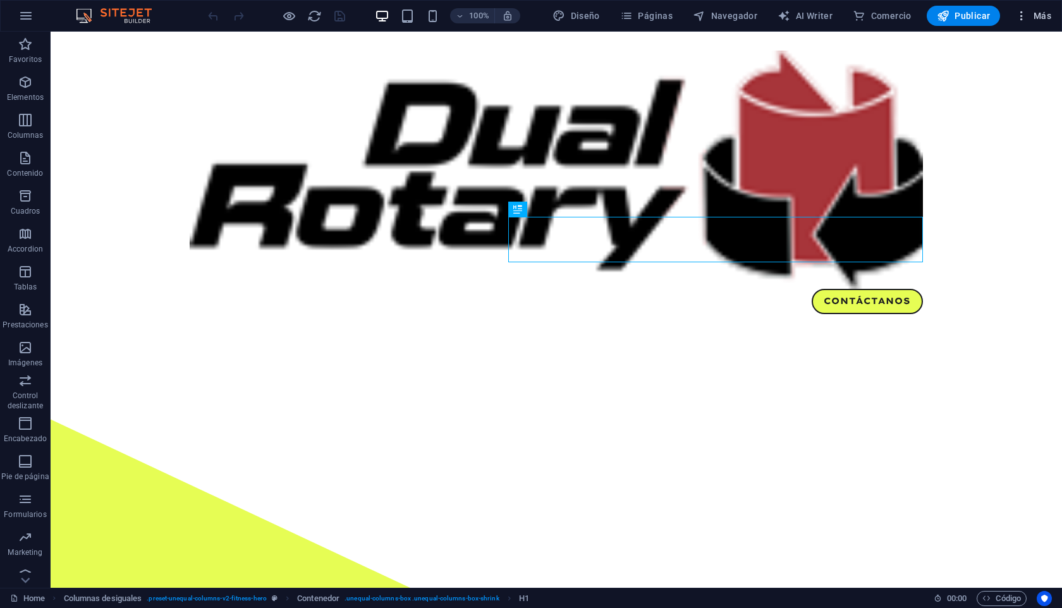
click at [1019, 11] on icon "button" at bounding box center [1021, 15] width 13 height 13
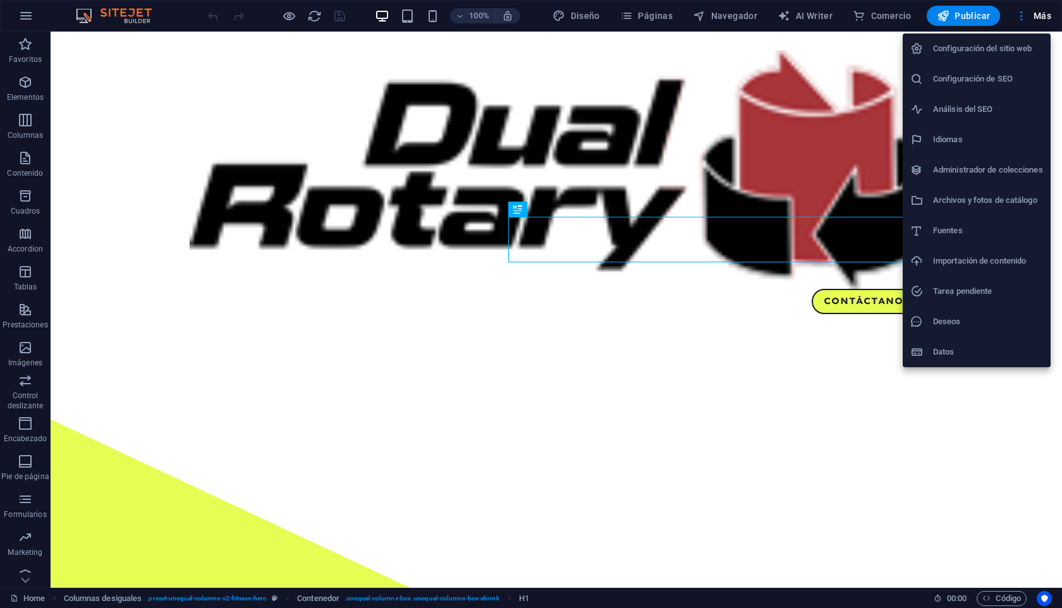
click at [991, 46] on h6 "Configuración del sitio web" at bounding box center [988, 48] width 110 height 15
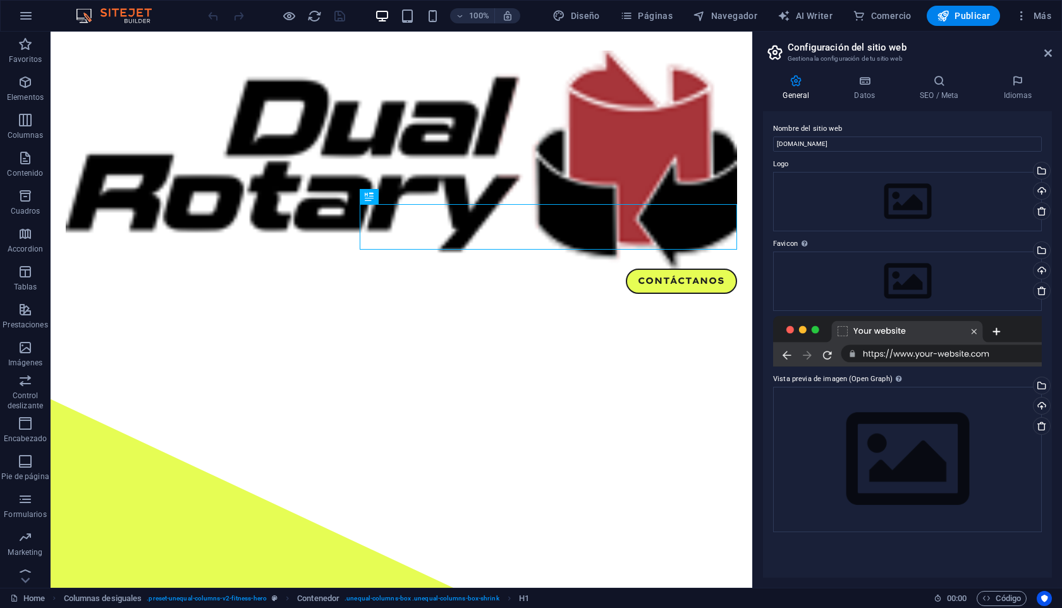
click at [858, 68] on div "General Datos SEO / Meta Idiomas Nombre del sitio web [DOMAIN_NAME] Logo Arrast…" at bounding box center [907, 326] width 309 height 524
click at [942, 89] on h4 "SEO / Meta" at bounding box center [941, 88] width 83 height 27
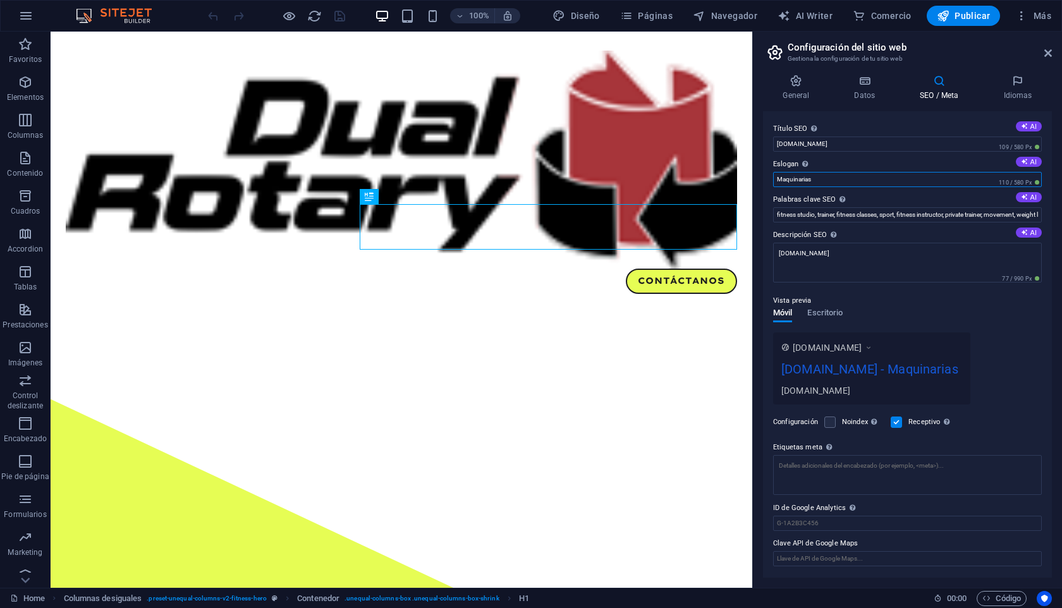
click at [814, 177] on input "Maquinarias" at bounding box center [907, 179] width 269 height 15
drag, startPoint x: 881, startPoint y: 209, endPoint x: 630, endPoint y: 178, distance: 253.0
type input "M"
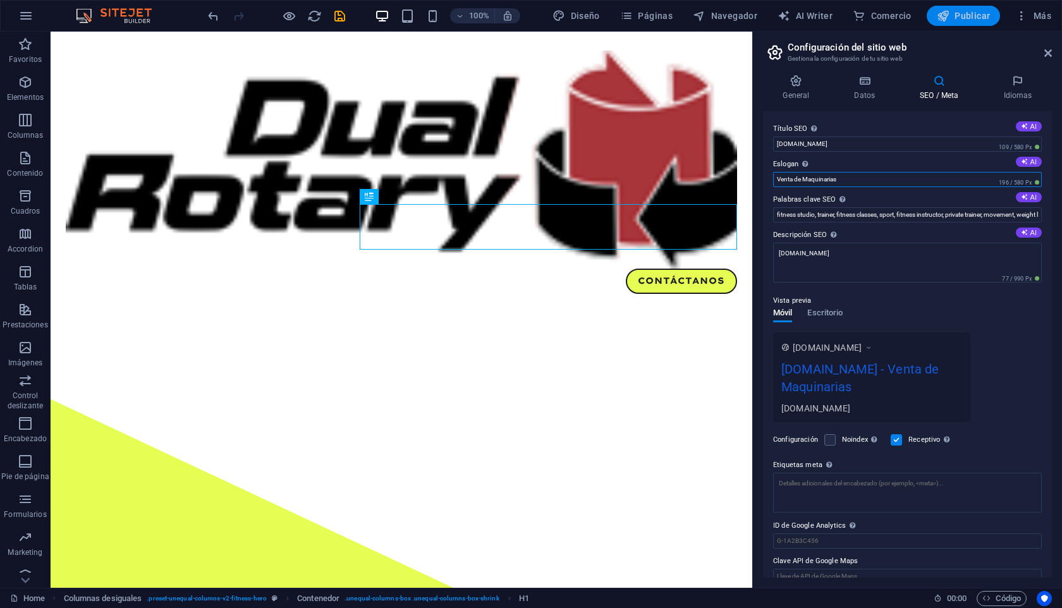
type input "Venta de Maquinarias"
click at [945, 16] on icon "button" at bounding box center [943, 15] width 13 height 13
